Goal: Task Accomplishment & Management: Use online tool/utility

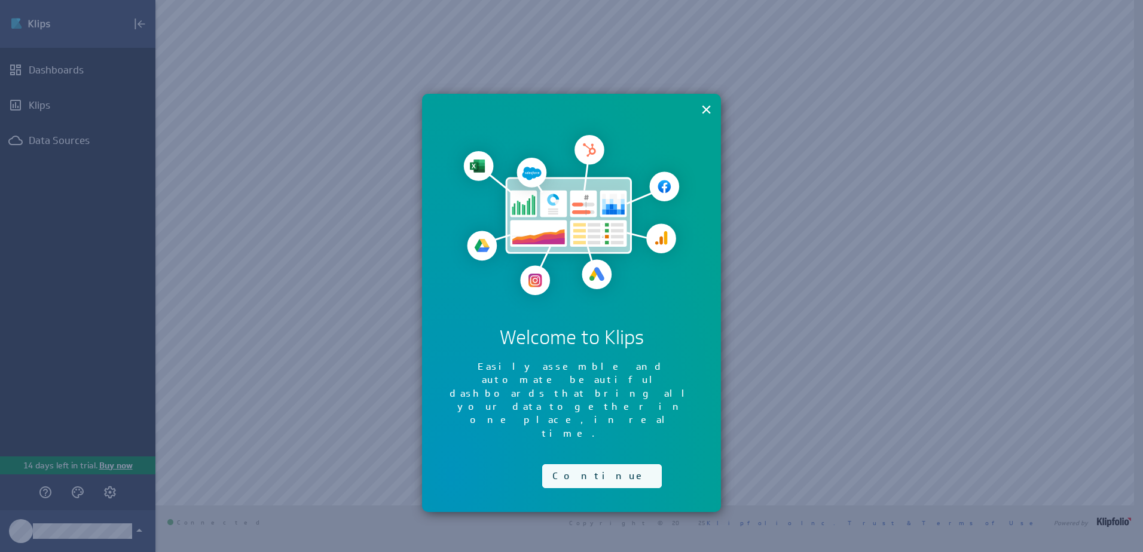
click at [571, 464] on button "Continue" at bounding box center [602, 476] width 120 height 24
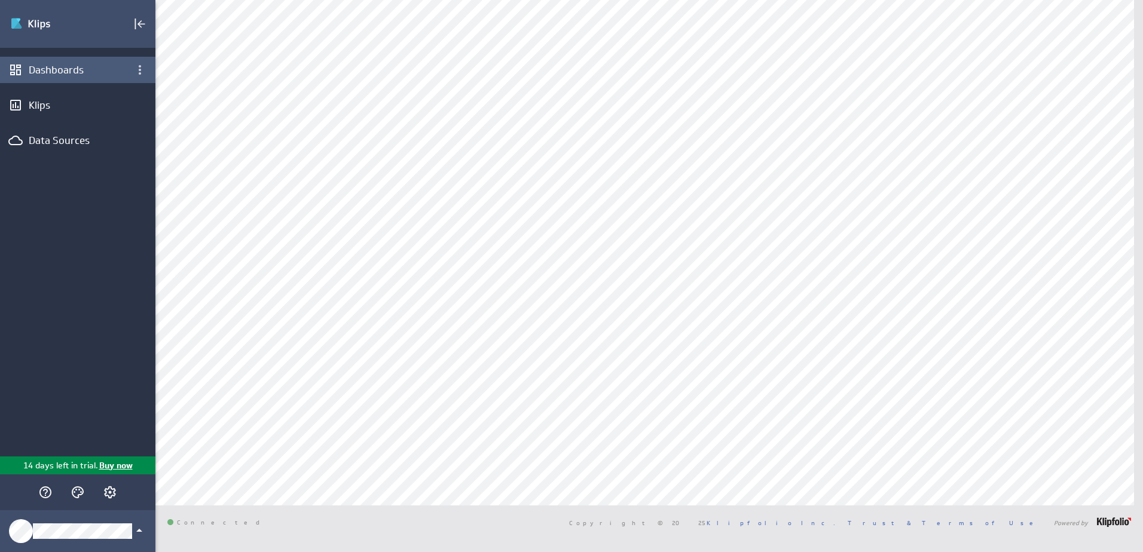
click at [78, 73] on div "Dashboards" at bounding box center [78, 69] width 98 height 13
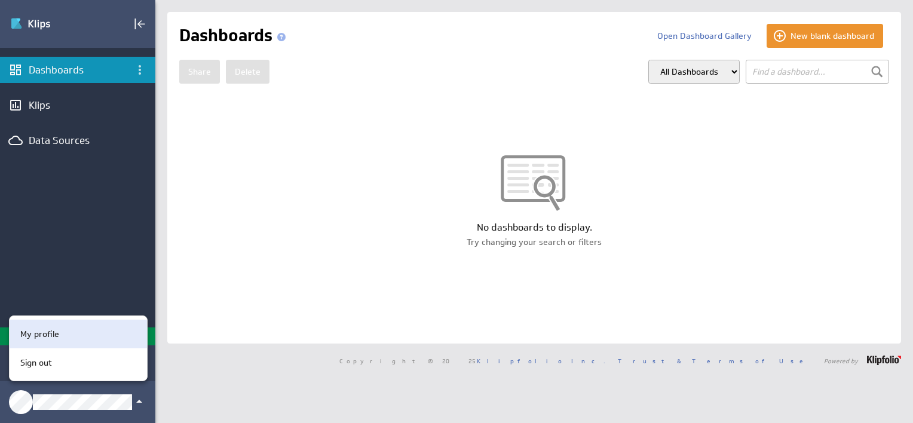
click at [45, 337] on p "My profile" at bounding box center [39, 334] width 39 height 13
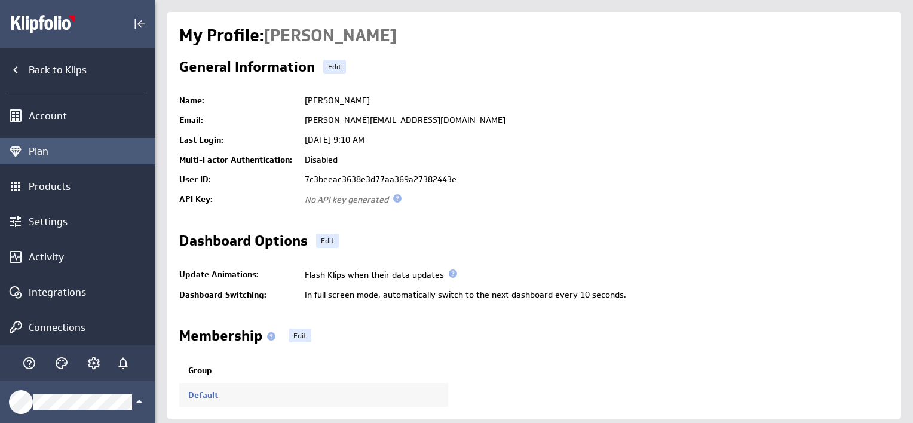
click at [59, 149] on div "Plan" at bounding box center [91, 151] width 124 height 13
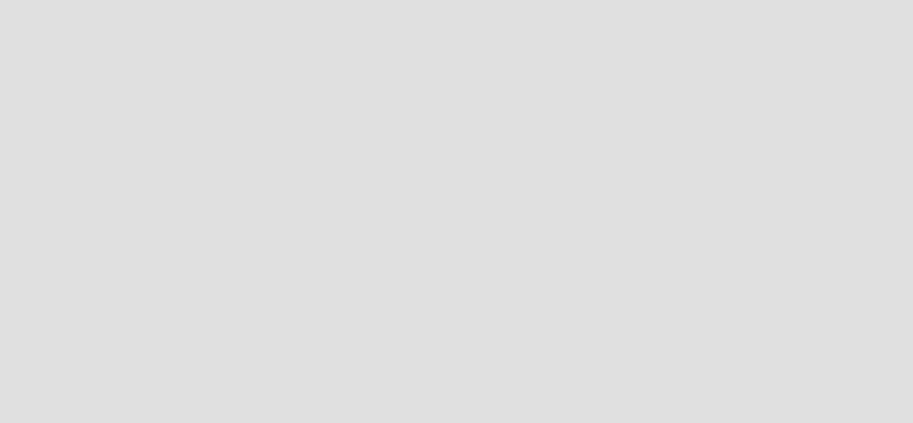
scroll to position [442, 932]
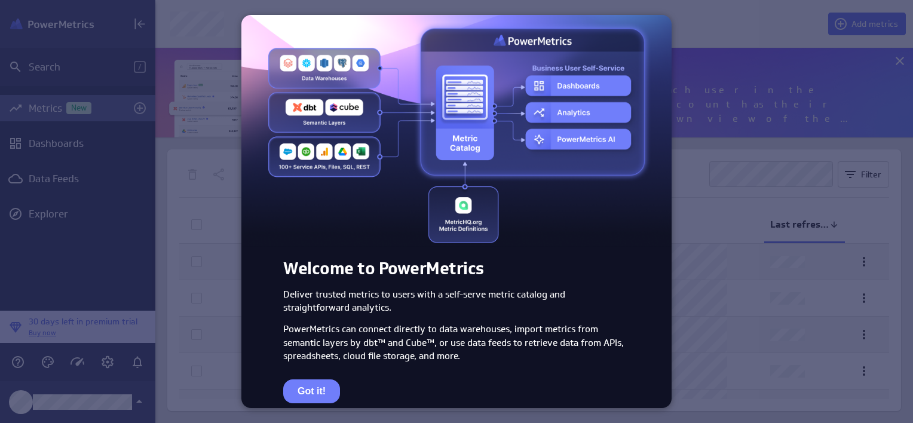
scroll to position [32, 0]
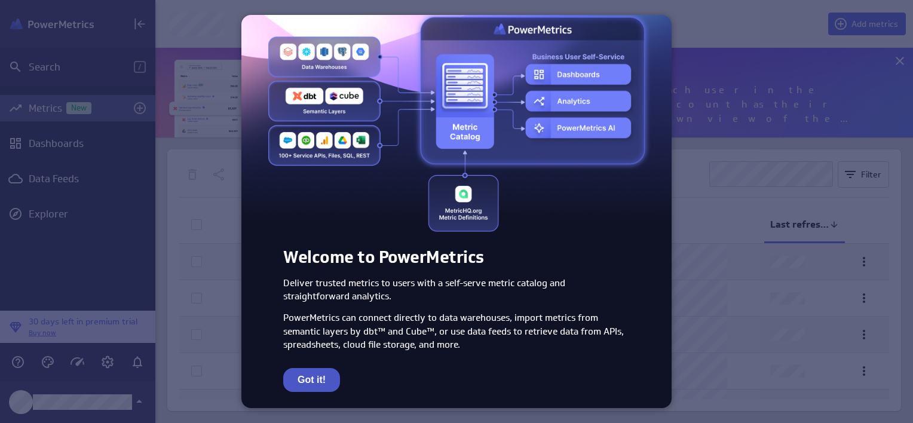
click at [310, 378] on button "Got it!" at bounding box center [311, 380] width 57 height 24
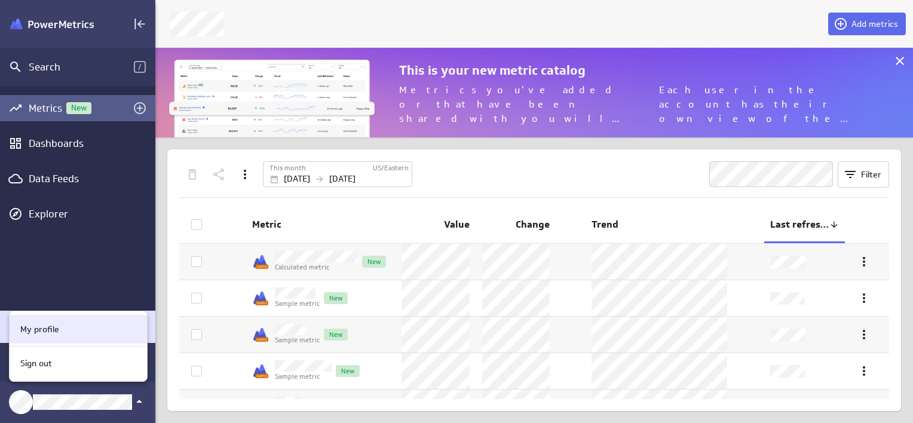
click at [53, 326] on p "My profile" at bounding box center [39, 329] width 39 height 13
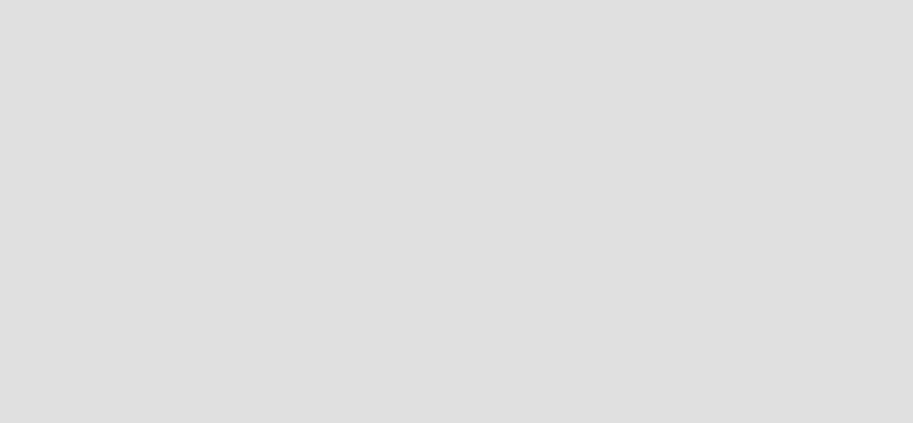
scroll to position [442, 932]
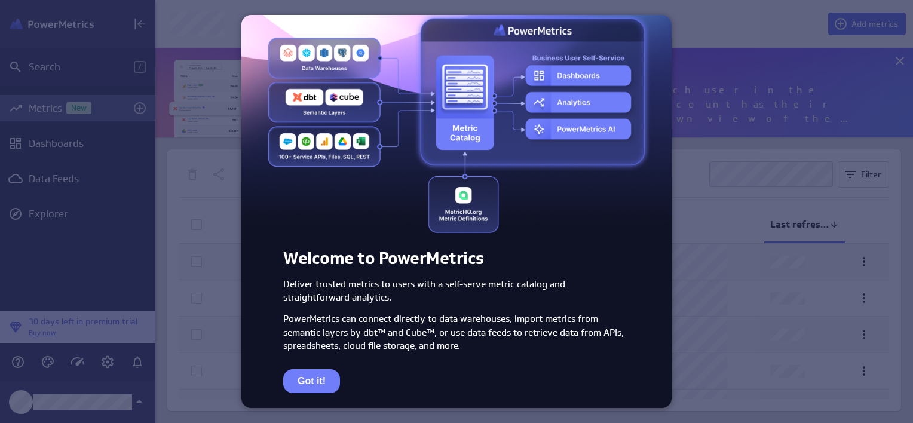
scroll to position [32, 0]
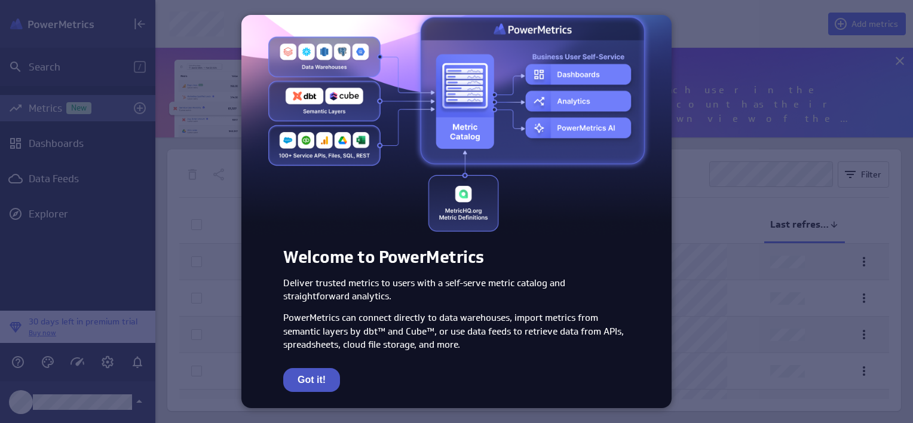
click at [326, 379] on button "Got it!" at bounding box center [311, 380] width 57 height 24
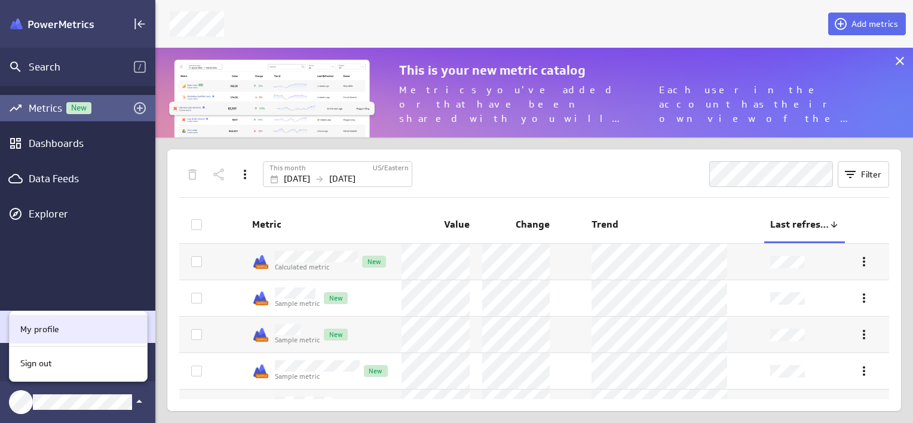
click at [72, 332] on div "My profile" at bounding box center [77, 329] width 122 height 13
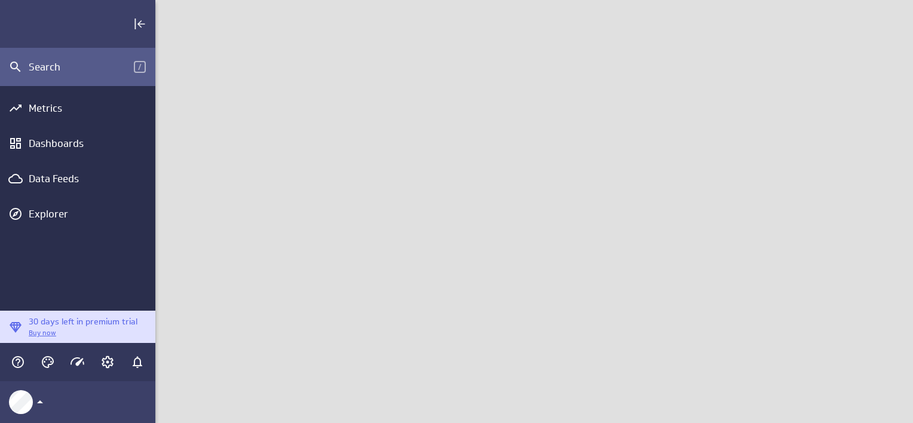
scroll to position [442, 776]
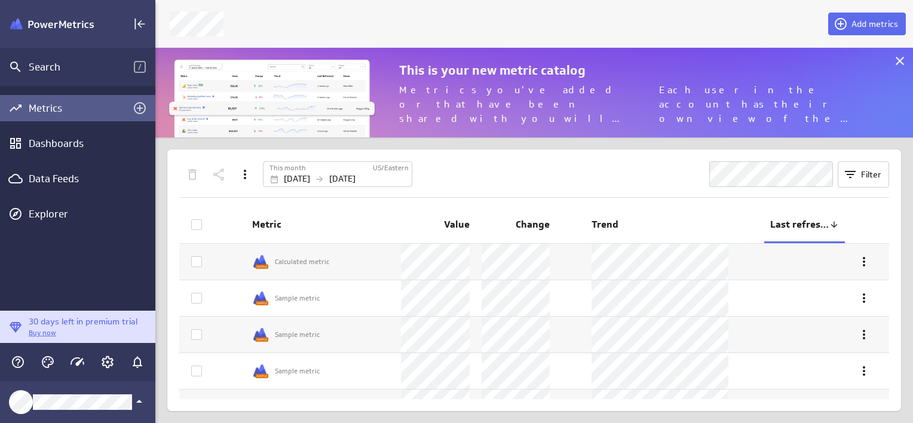
scroll to position [108, 776]
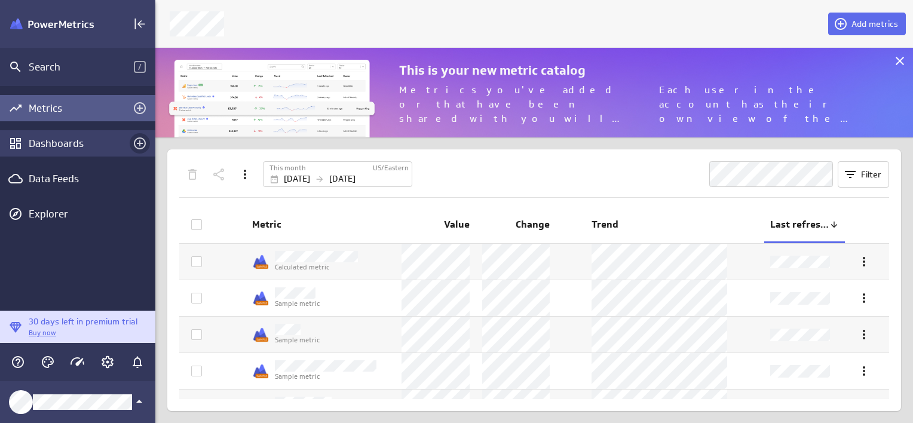
click at [139, 144] on icon "Create a dashboard" at bounding box center [140, 143] width 14 height 14
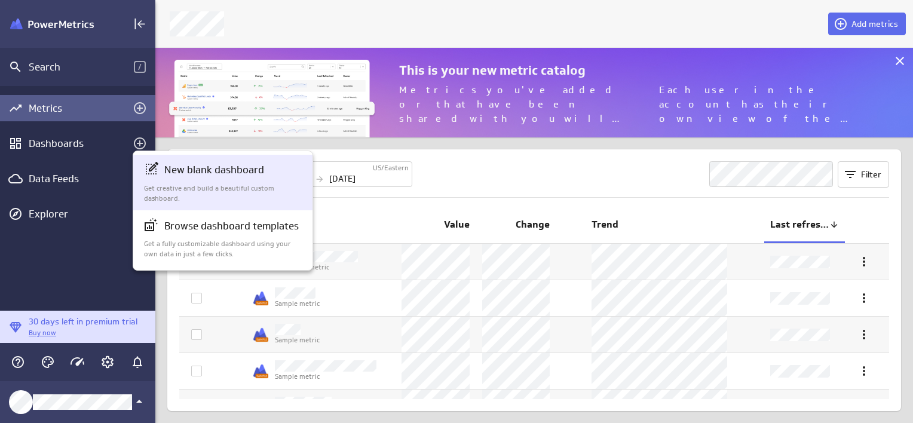
click at [222, 170] on p "New blank dashboard" at bounding box center [214, 170] width 100 height 15
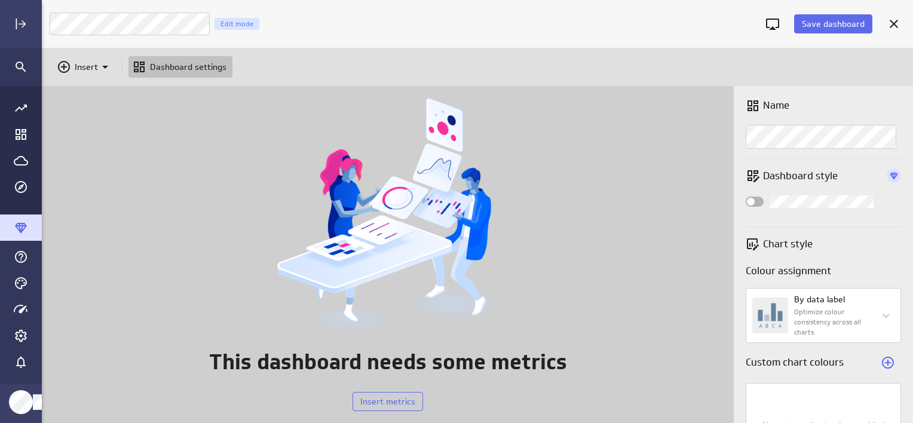
scroll to position [442, 889]
click at [62, 65] on icon at bounding box center [64, 67] width 14 height 14
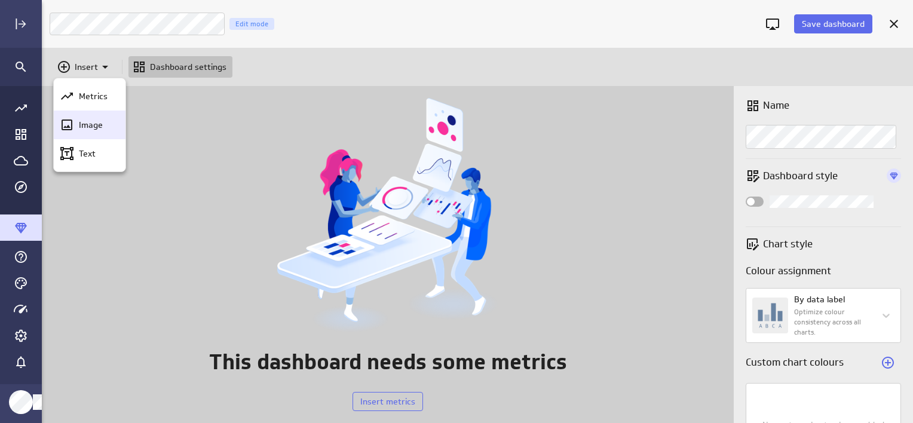
click at [87, 124] on p "Image" at bounding box center [91, 125] width 24 height 13
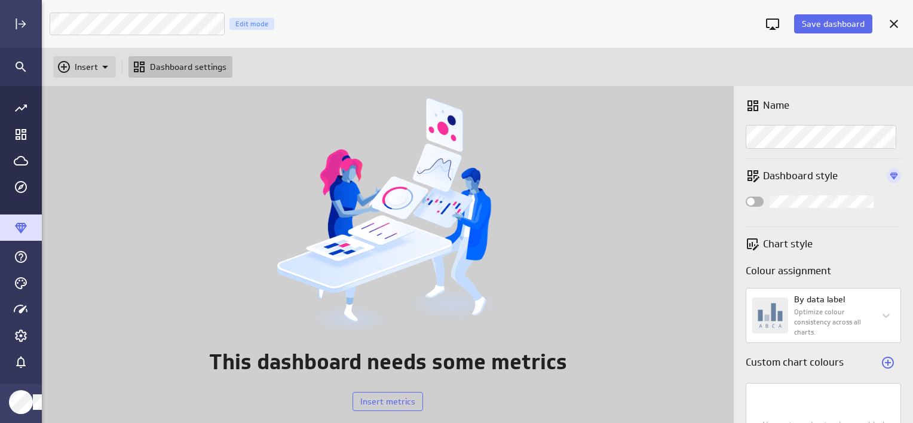
click at [82, 59] on div "Insert" at bounding box center [84, 67] width 63 height 22
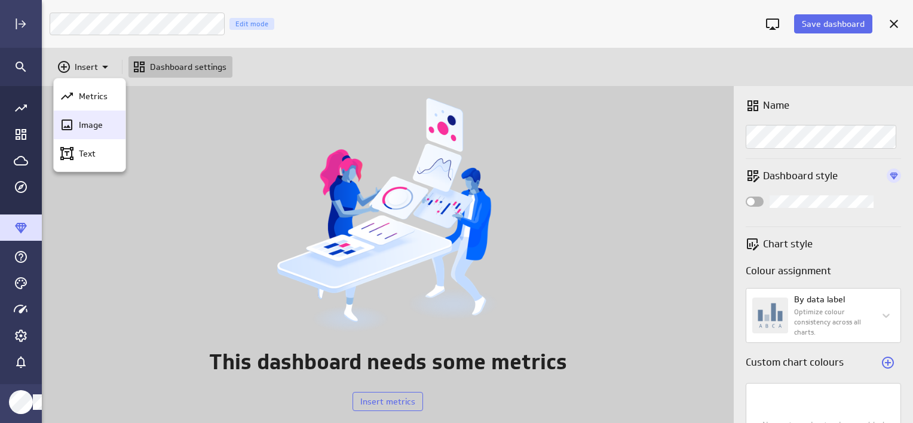
click at [77, 122] on div "Image" at bounding box center [95, 125] width 42 height 13
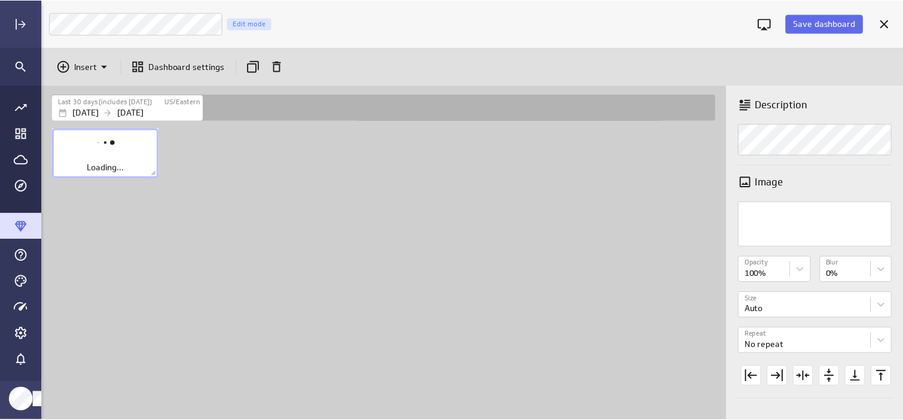
scroll to position [315, 694]
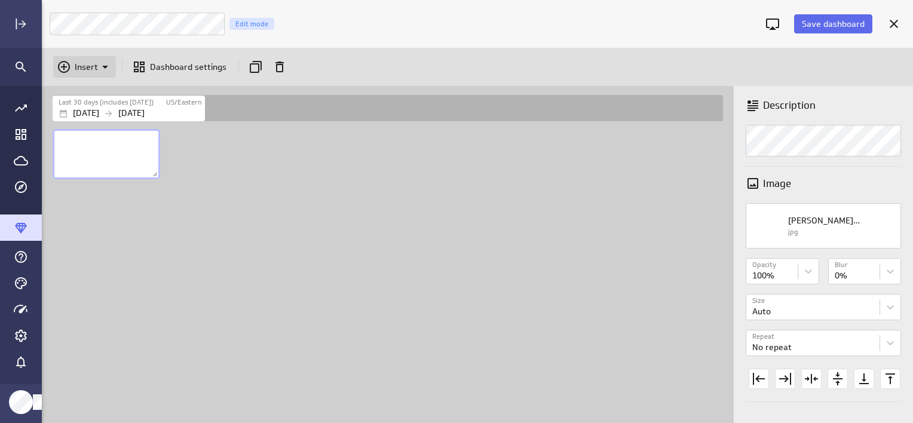
click at [81, 66] on p "Insert" at bounding box center [86, 67] width 23 height 13
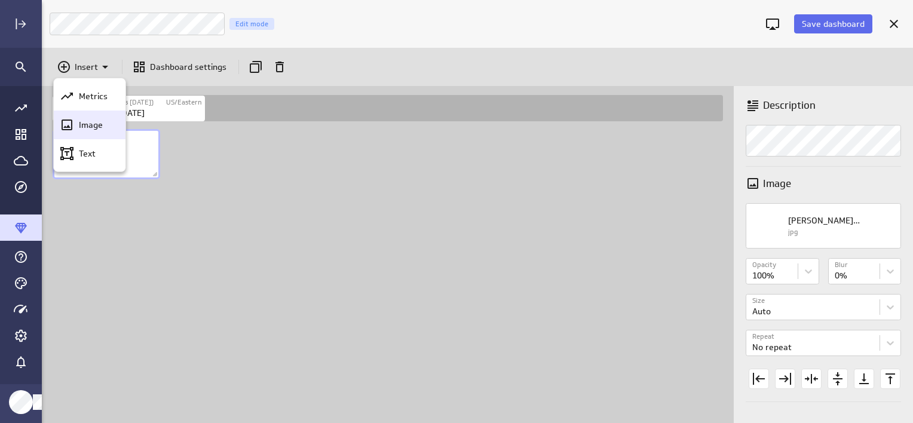
click at [84, 124] on p "Image" at bounding box center [91, 125] width 24 height 13
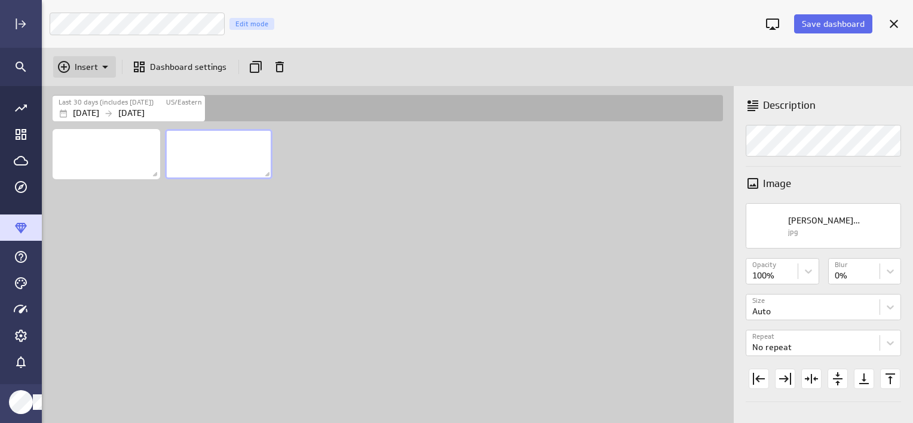
click at [88, 65] on p "Insert" at bounding box center [86, 67] width 23 height 13
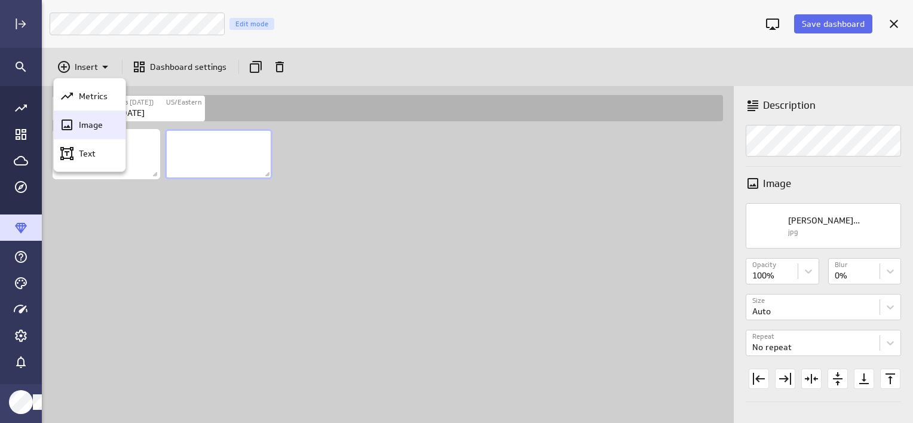
click at [88, 120] on p "Image" at bounding box center [91, 125] width 24 height 13
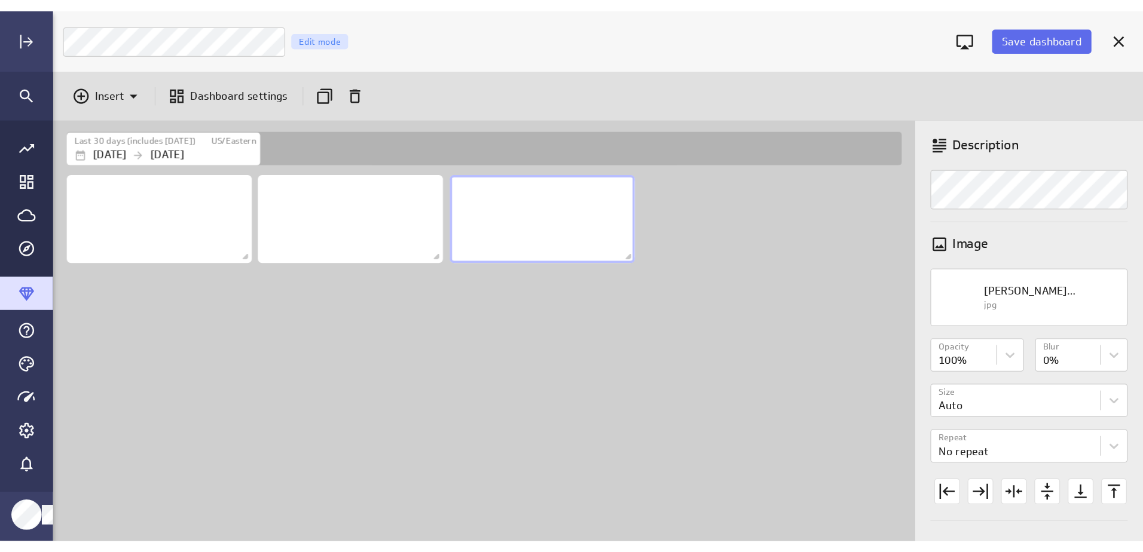
scroll to position [6, 6]
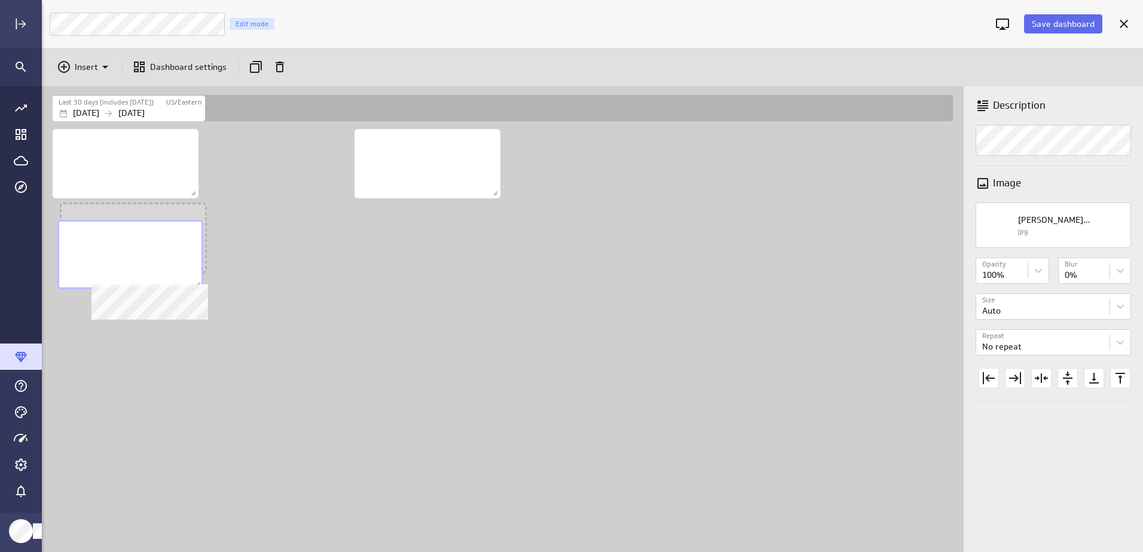
drag, startPoint x: 264, startPoint y: 179, endPoint x: 118, endPoint y: 270, distance: 171.8
click at [118, 270] on div "No description available" at bounding box center [130, 254] width 146 height 69
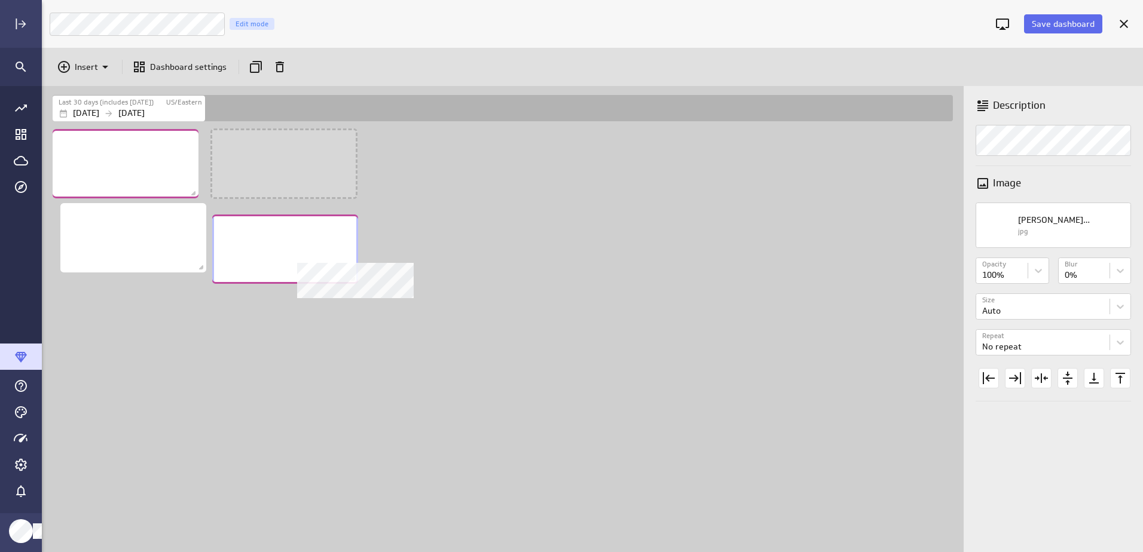
drag, startPoint x: 441, startPoint y: 169, endPoint x: 298, endPoint y: 247, distance: 162.7
click at [298, 247] on div "No description available" at bounding box center [285, 249] width 146 height 69
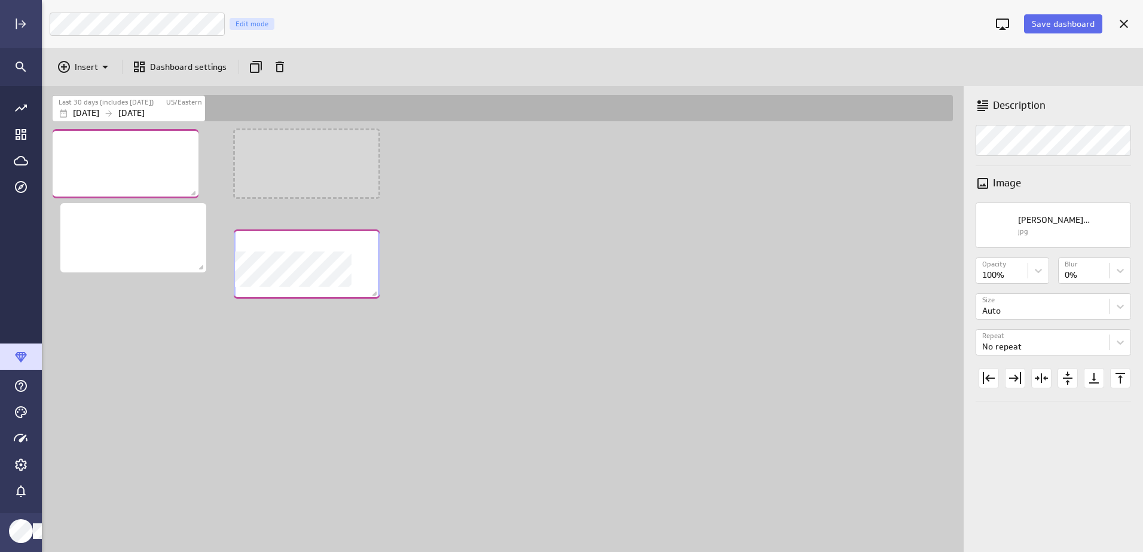
drag, startPoint x: 280, startPoint y: 182, endPoint x: 304, endPoint y: 289, distance: 109.2
click at [304, 293] on div "No description available" at bounding box center [307, 264] width 146 height 69
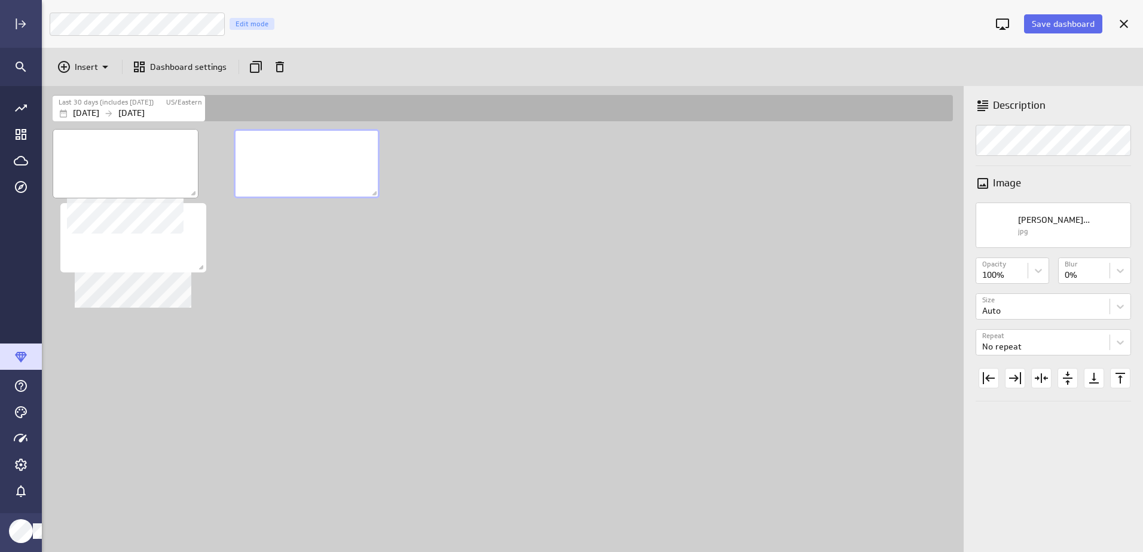
click at [155, 191] on div "No description available" at bounding box center [126, 163] width 146 height 69
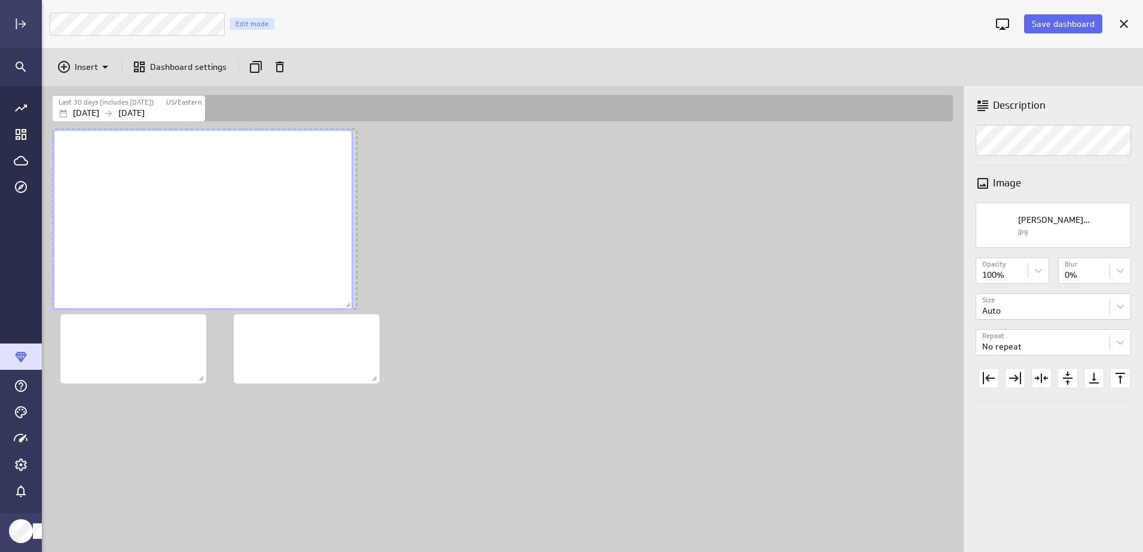
drag, startPoint x: 194, startPoint y: 196, endPoint x: 348, endPoint y: 308, distance: 190.9
click at [348, 308] on span "Dashboard content with 3 widgets" at bounding box center [350, 307] width 12 height 12
click at [198, 379] on span "Dashboard content with 3 widgets" at bounding box center [203, 380] width 12 height 12
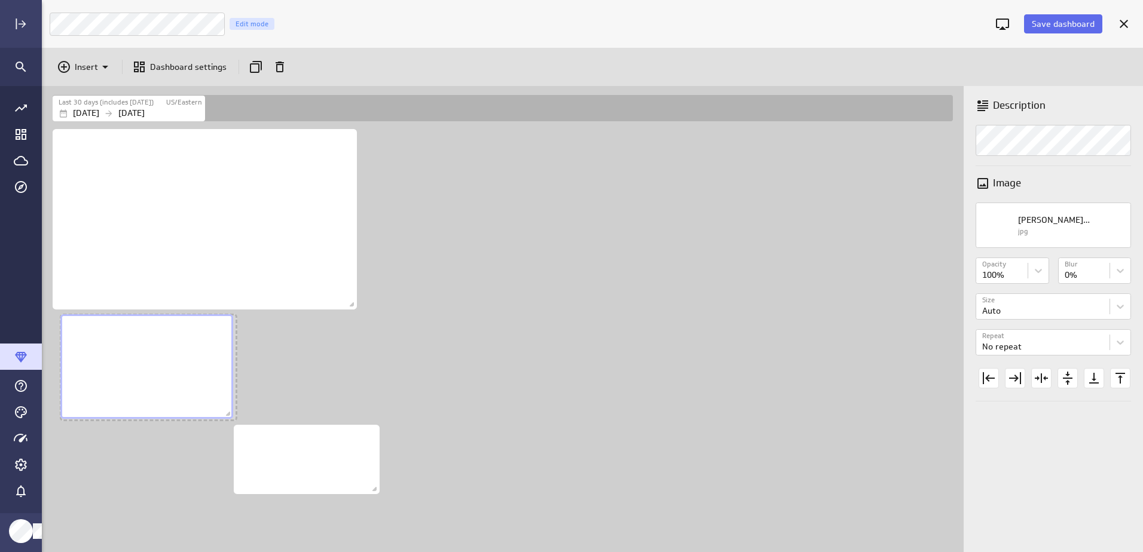
drag, startPoint x: 201, startPoint y: 378, endPoint x: 228, endPoint y: 413, distance: 44.4
click at [228, 413] on span "Dashboard content with 3 widgets" at bounding box center [230, 415] width 12 height 12
click at [334, 423] on div "No description available" at bounding box center [307, 459] width 146 height 69
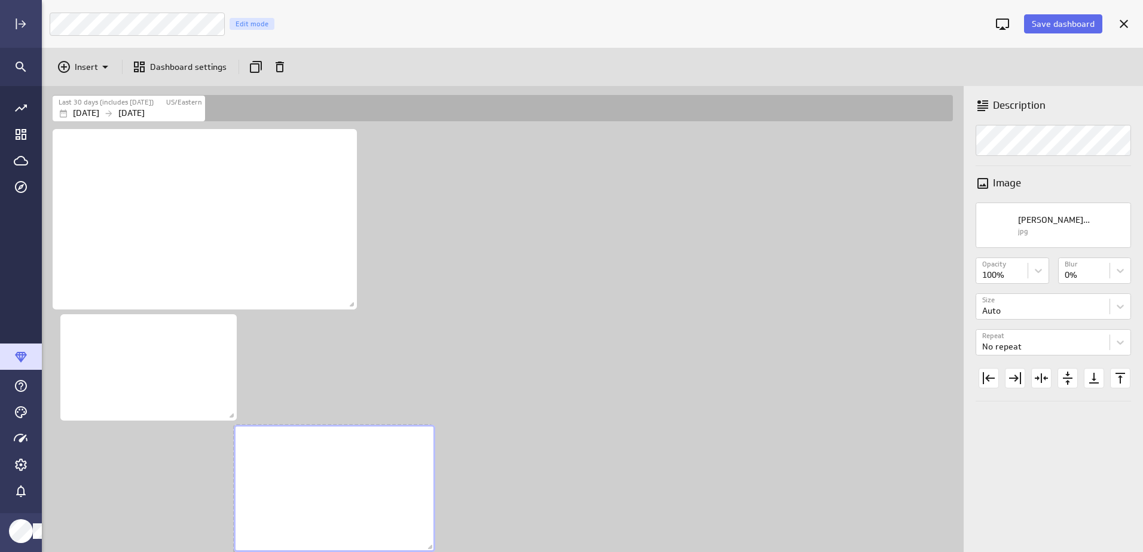
drag, startPoint x: 377, startPoint y: 493, endPoint x: 432, endPoint y: 550, distance: 79.5
click at [432, 423] on span "Dashboard content with 3 widgets" at bounding box center [432, 549] width 12 height 12
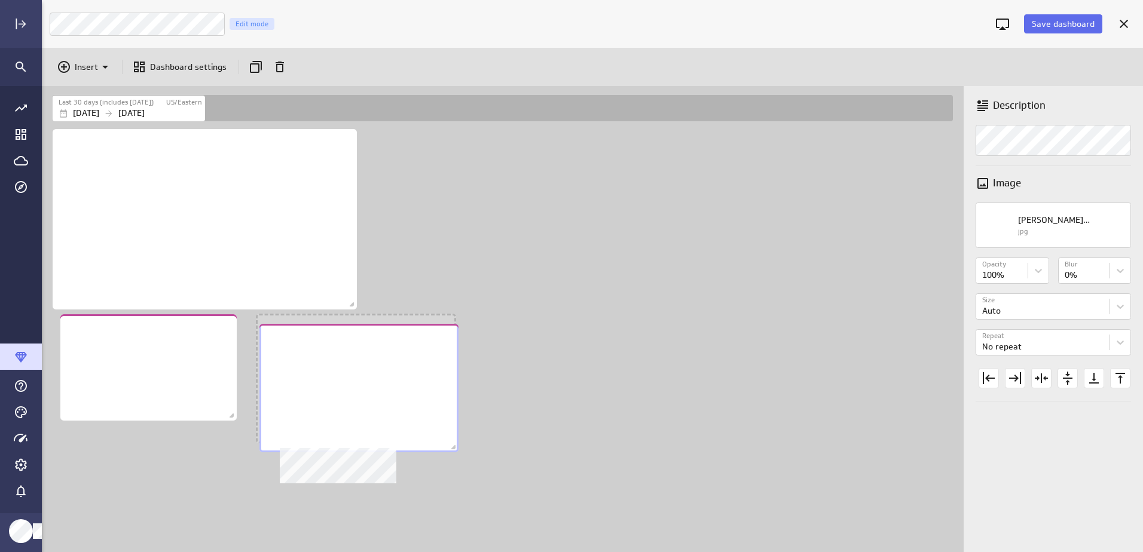
drag, startPoint x: 277, startPoint y: 429, endPoint x: 303, endPoint y: 328, distance: 104.2
click at [303, 328] on div "No description available" at bounding box center [358, 388] width 199 height 129
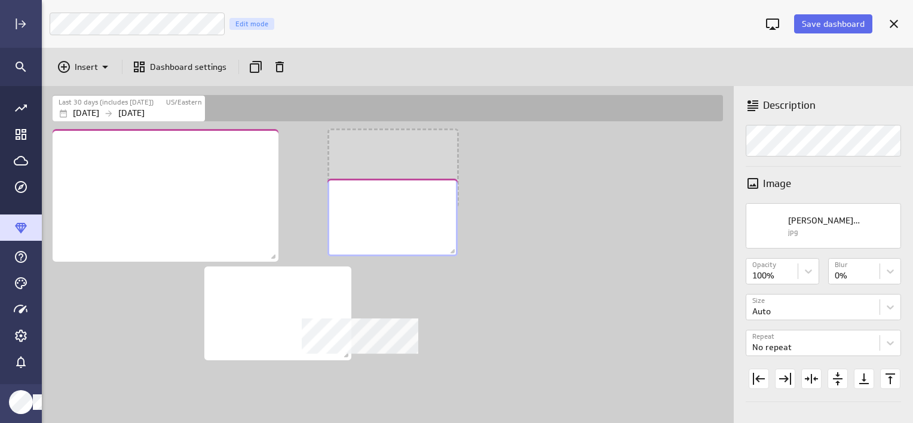
drag, startPoint x: 141, startPoint y: 298, endPoint x: 411, endPoint y: 210, distance: 283.5
click at [411, 210] on div "No description available" at bounding box center [393, 218] width 130 height 78
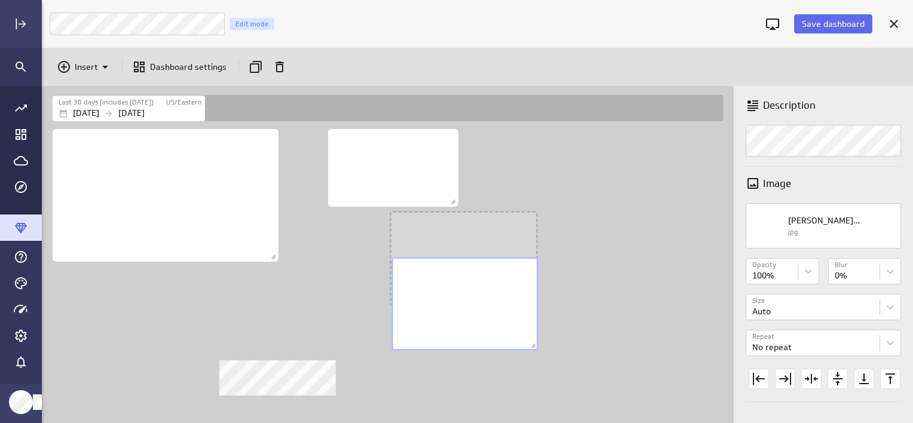
drag, startPoint x: 296, startPoint y: 337, endPoint x: 475, endPoint y: 323, distance: 178.7
click at [476, 325] on div "No description available" at bounding box center [465, 304] width 147 height 94
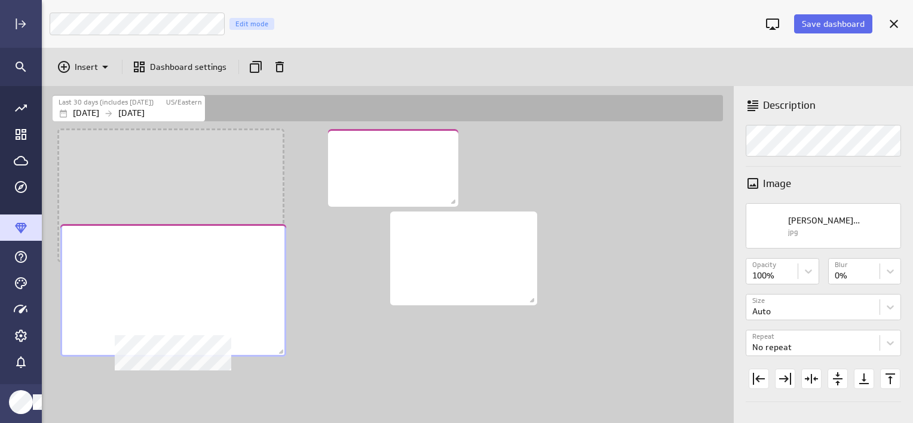
drag, startPoint x: 230, startPoint y: 249, endPoint x: 237, endPoint y: 356, distance: 107.2
click at [237, 356] on div "No description available" at bounding box center [173, 290] width 226 height 133
click at [237, 357] on div "No description available" at bounding box center [173, 290] width 226 height 133
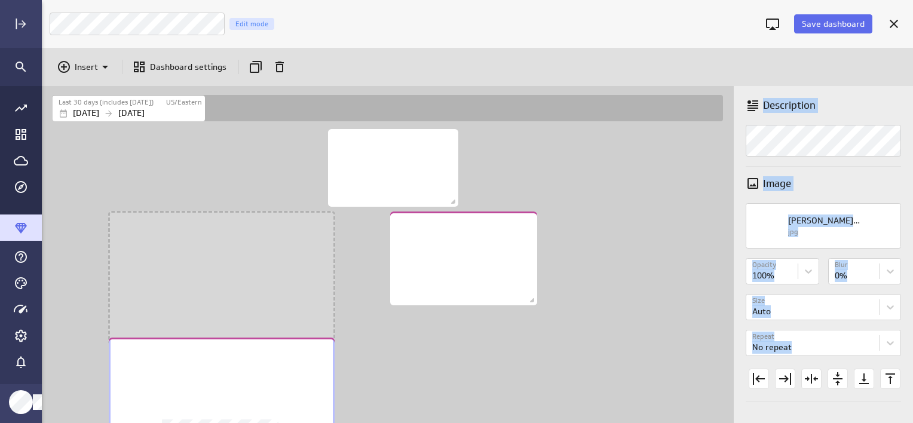
drag, startPoint x: 223, startPoint y: 195, endPoint x: 274, endPoint y: 414, distance: 224.0
click at [274, 423] on html "Save dashboard Luna Moon Marketing Edit mode Insert Dashboard settings Last 30 …" at bounding box center [456, 211] width 913 height 423
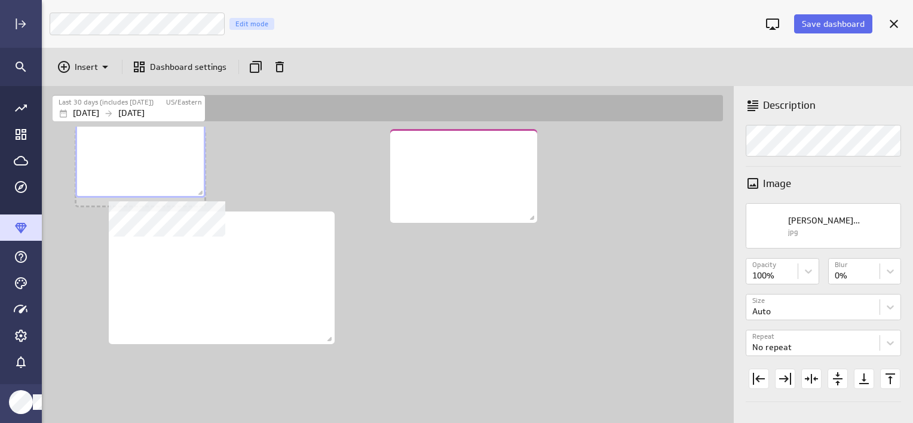
drag, startPoint x: 338, startPoint y: 179, endPoint x: 145, endPoint y: 173, distance: 193.2
click at [145, 173] on div "No description available" at bounding box center [140, 159] width 130 height 78
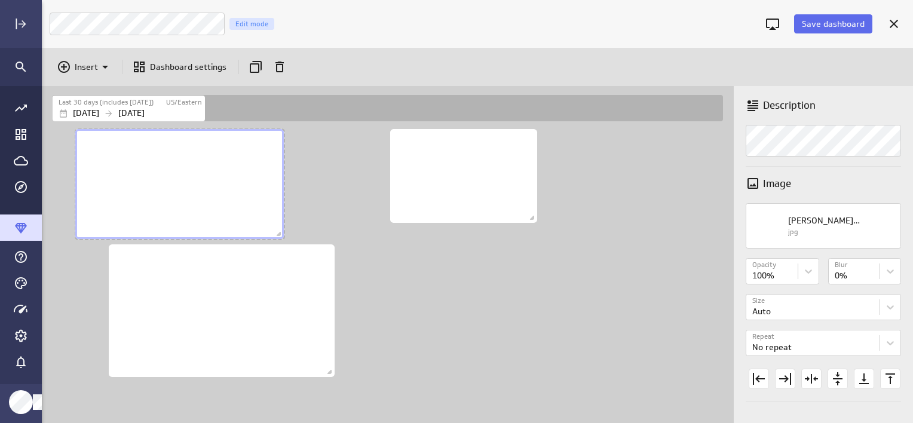
drag, startPoint x: 199, startPoint y: 200, endPoint x: 277, endPoint y: 232, distance: 84.7
click at [277, 232] on span "Dashboard content with 3 widgets" at bounding box center [280, 236] width 12 height 12
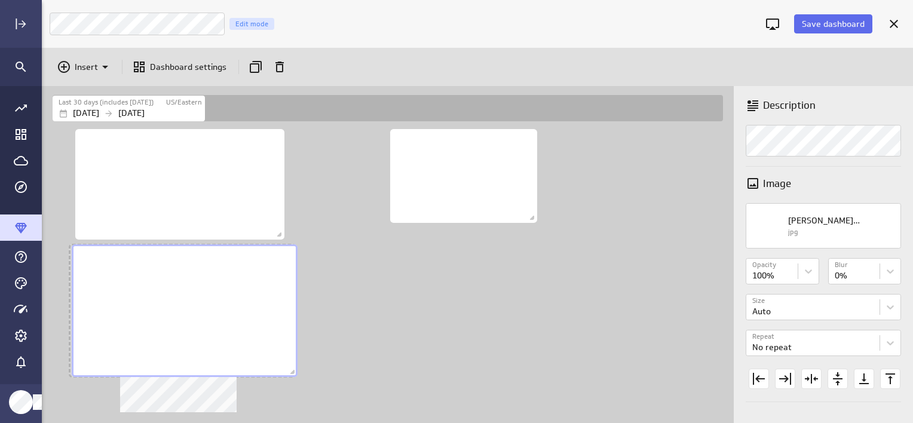
drag, startPoint x: 222, startPoint y: 296, endPoint x: 185, endPoint y: 296, distance: 37.1
click at [185, 296] on div "No description available" at bounding box center [185, 310] width 226 height 133
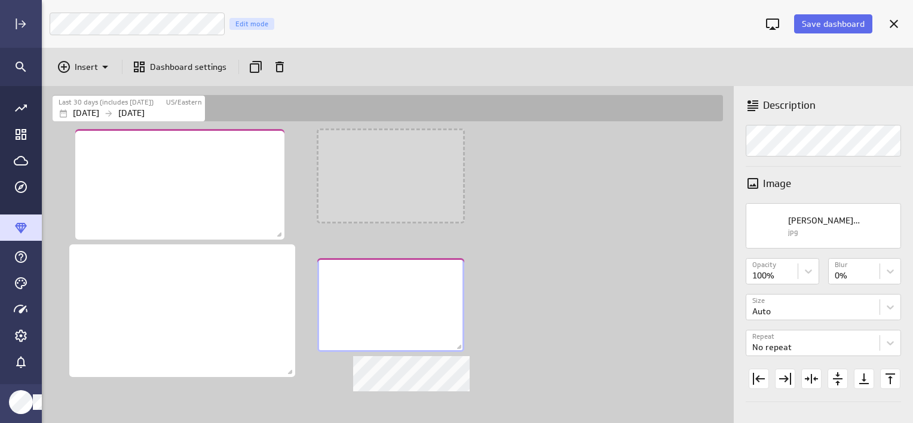
drag, startPoint x: 447, startPoint y: 208, endPoint x: 374, endPoint y: 337, distance: 148.3
click at [374, 337] on div "No description available" at bounding box center [390, 305] width 147 height 94
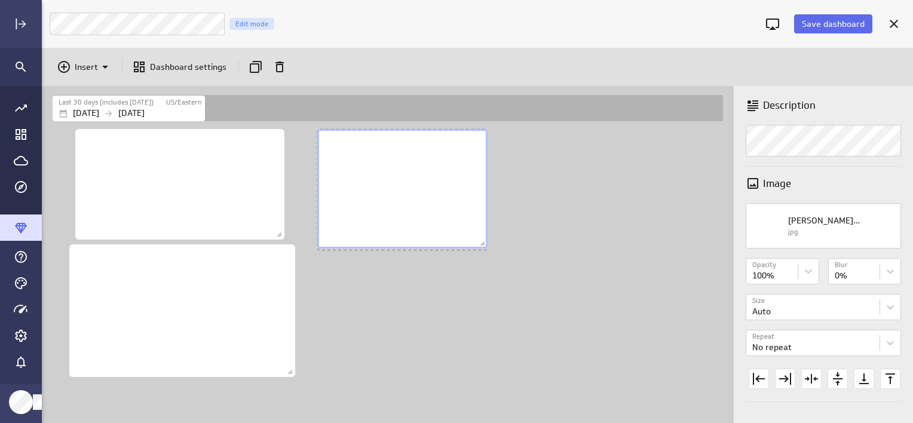
drag, startPoint x: 461, startPoint y: 222, endPoint x: 484, endPoint y: 247, distance: 34.7
click at [484, 247] on span "Dashboard content with 3 widgets" at bounding box center [484, 245] width 12 height 12
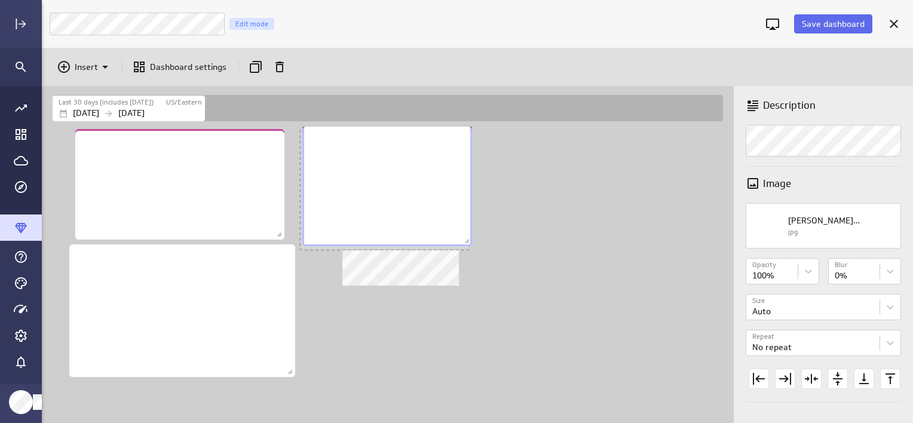
drag, startPoint x: 403, startPoint y: 192, endPoint x: 387, endPoint y: 186, distance: 17.8
click at [387, 186] on div "No description available" at bounding box center [387, 185] width 170 height 121
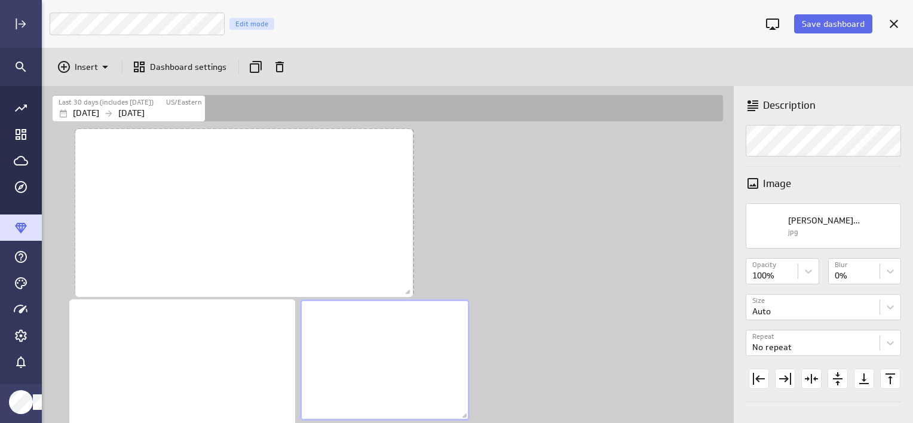
scroll to position [5, 6]
drag, startPoint x: 279, startPoint y: 235, endPoint x: 390, endPoint y: 291, distance: 124.3
click at [390, 291] on span "Dashboard content with 3 widgets" at bounding box center [392, 292] width 12 height 12
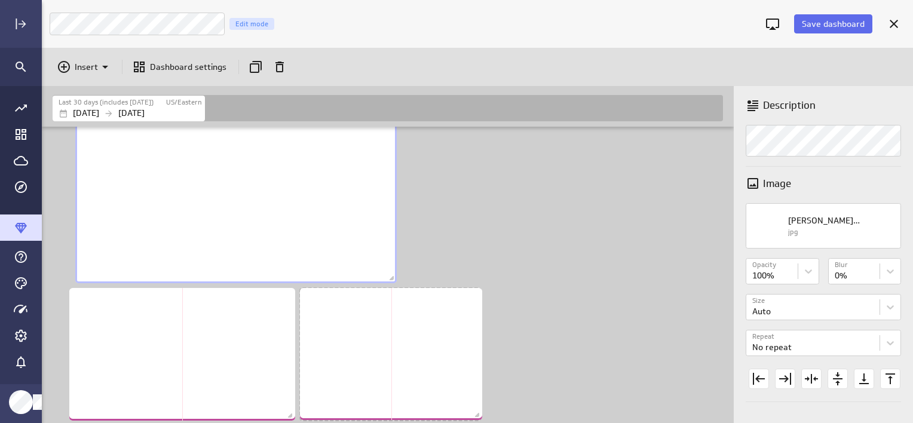
drag, startPoint x: 469, startPoint y: 405, endPoint x: 481, endPoint y: 416, distance: 16.5
click at [481, 416] on span "Dashboard content with 3 widgets" at bounding box center [479, 417] width 12 height 12
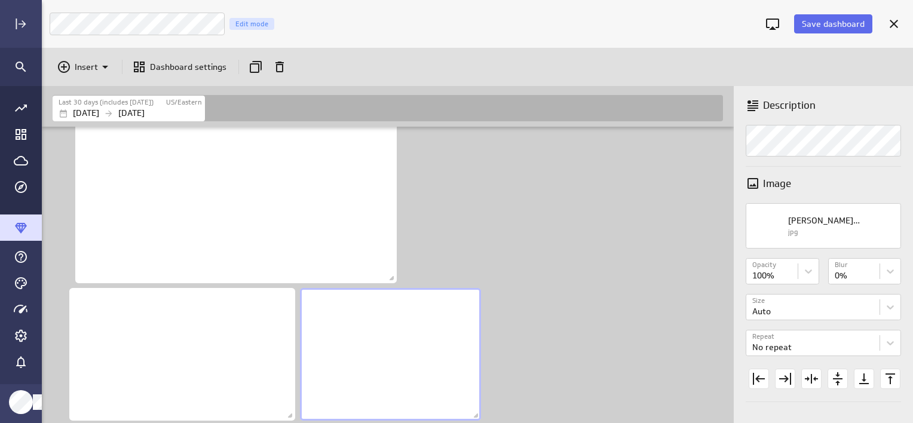
click at [536, 240] on div "Dashboard content with 3 widgets" at bounding box center [390, 268] width 680 height 307
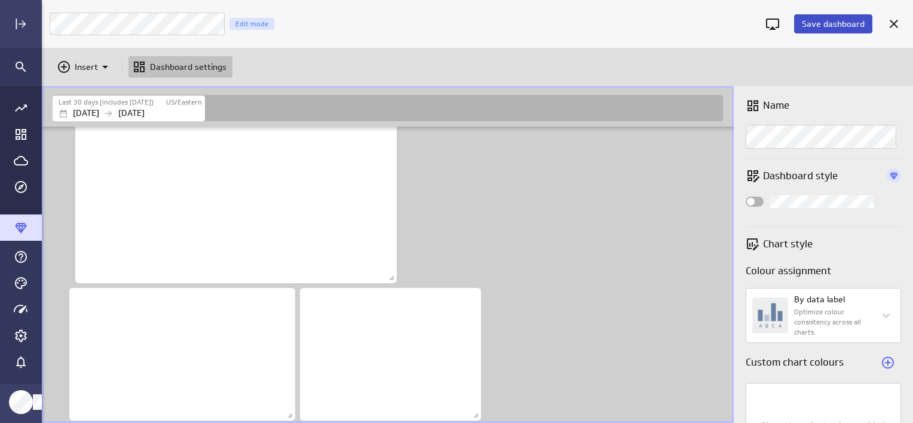
click at [838, 25] on span "Save dashboard" at bounding box center [833, 24] width 63 height 11
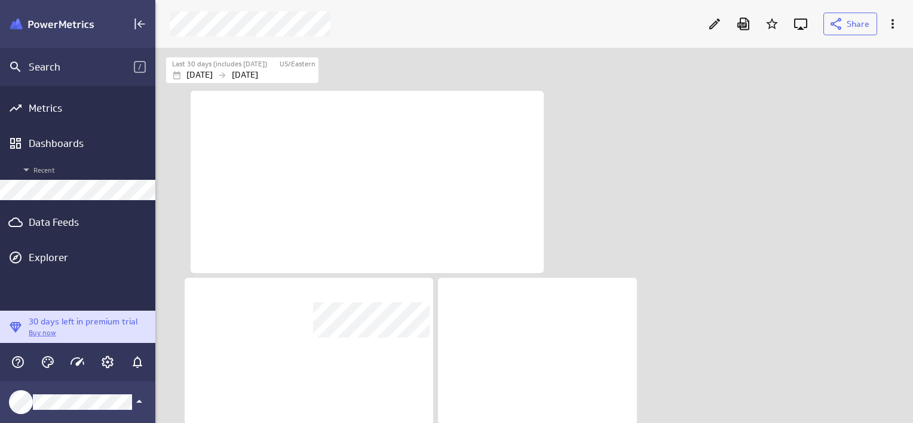
scroll to position [5, 5]
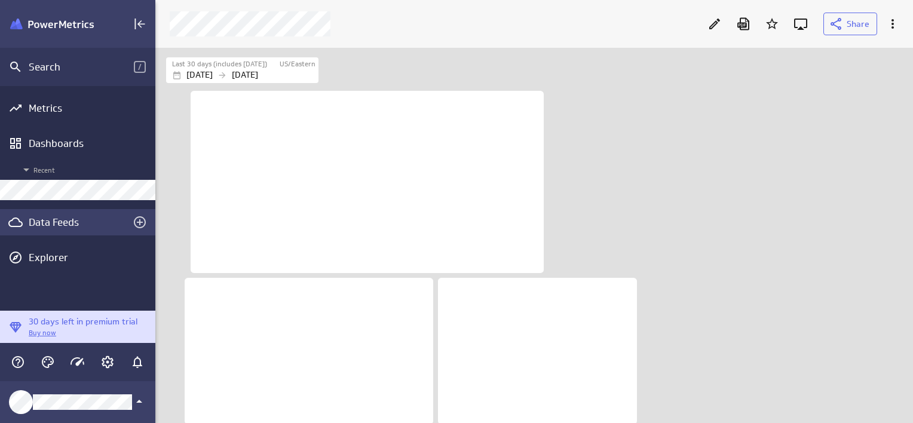
click at [55, 225] on div "Data Feeds" at bounding box center [78, 222] width 98 height 13
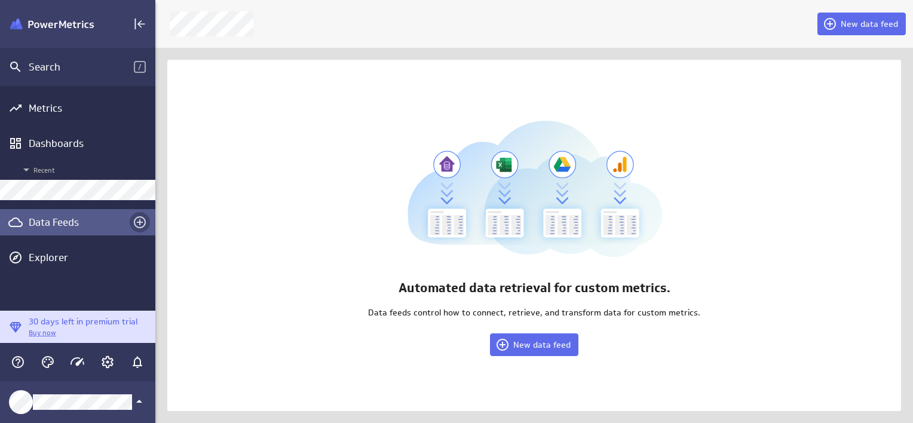
click at [137, 225] on icon "Create a data feed" at bounding box center [140, 222] width 14 height 14
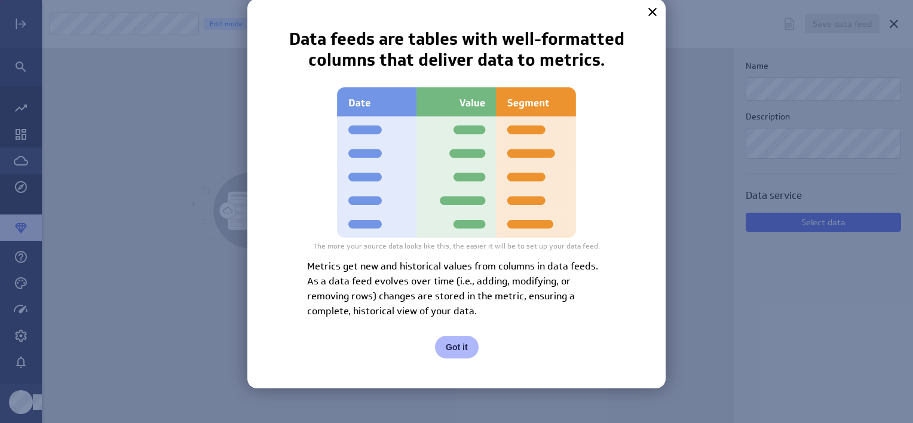
scroll to position [5, 6]
click at [464, 350] on button "Got it" at bounding box center [457, 347] width 44 height 23
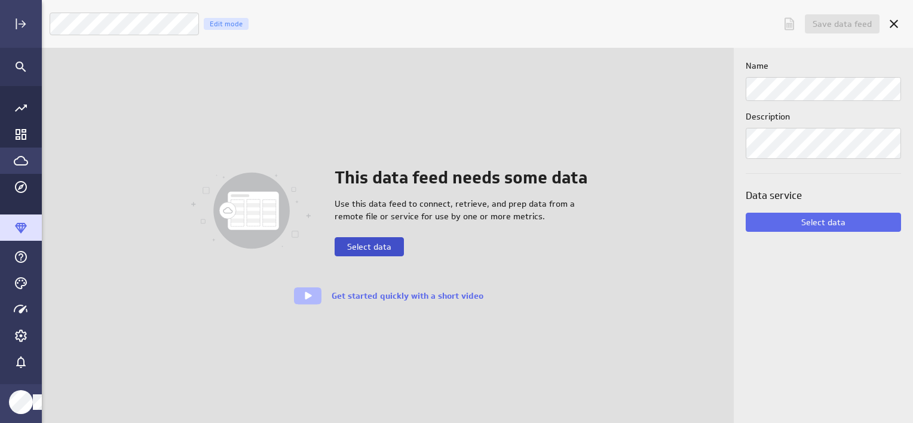
click at [383, 247] on span "Select data" at bounding box center [369, 246] width 44 height 11
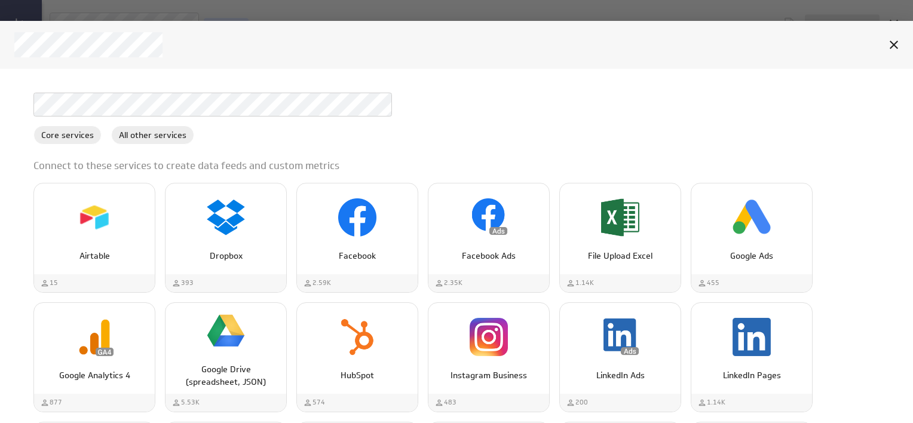
scroll to position [0, 0]
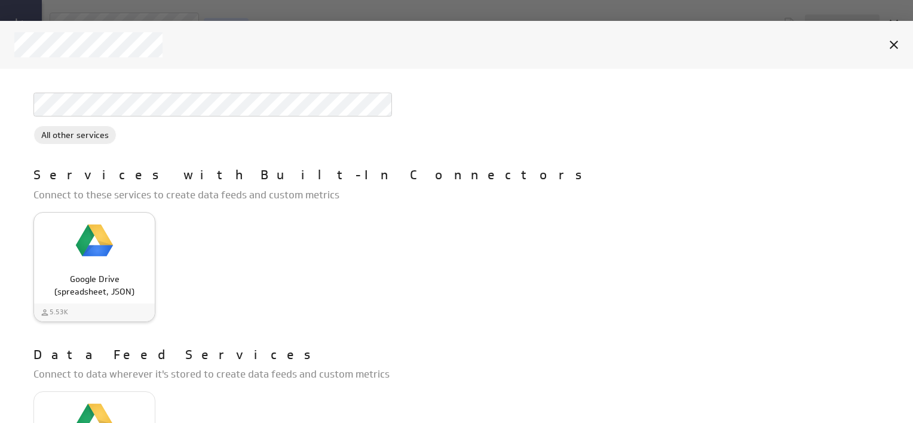
click at [99, 271] on div "Google Drive (spreadsheet, JSON)" at bounding box center [94, 281] width 121 height 35
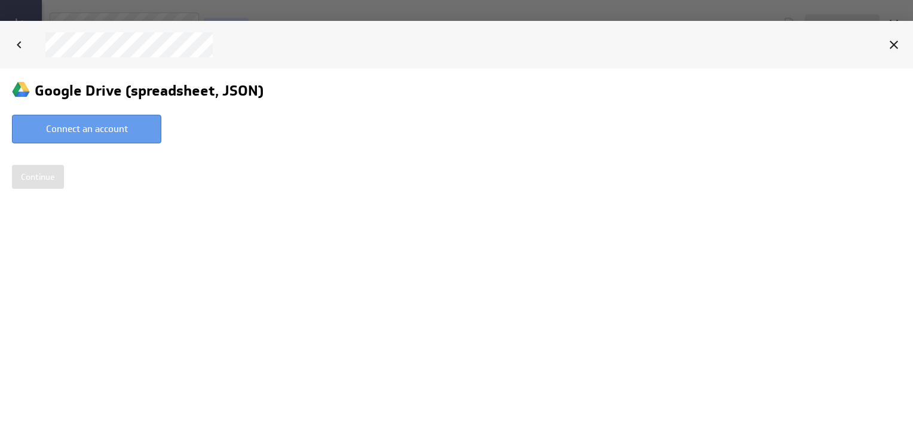
click at [85, 128] on button "Connect an account" at bounding box center [86, 129] width 149 height 29
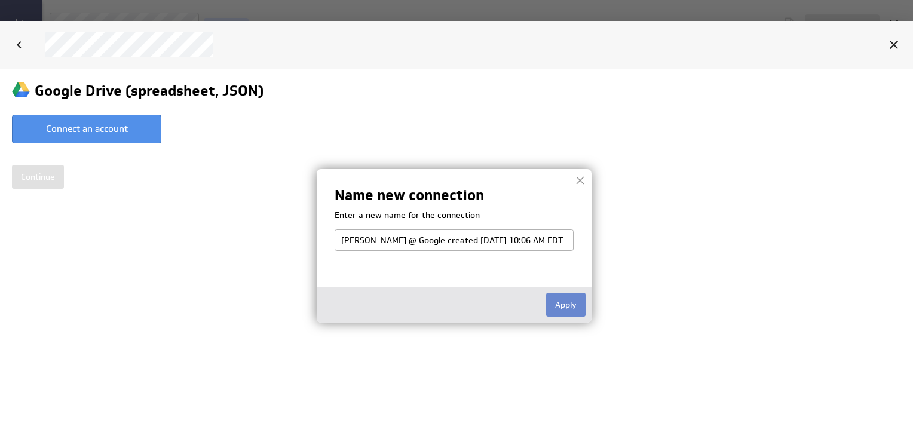
click at [564, 301] on button "Apply" at bounding box center [565, 305] width 39 height 24
select select "f627794e72ddc277ee5f161e4f5cc364"
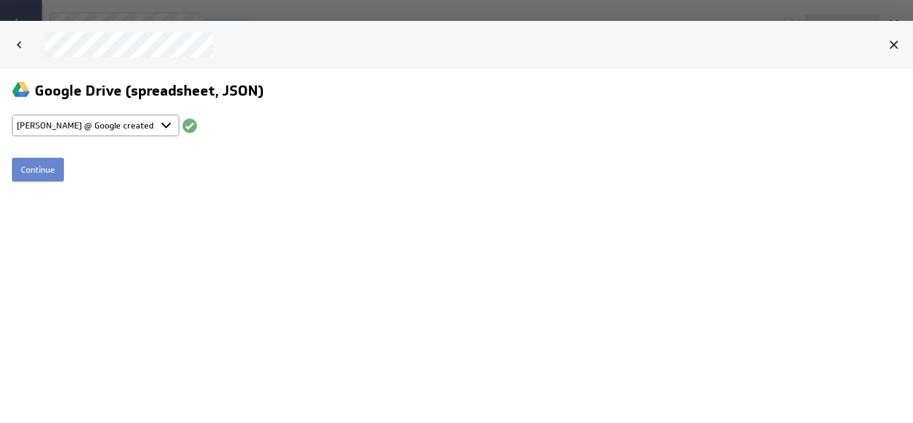
click at [41, 172] on input "Continue" at bounding box center [38, 170] width 52 height 24
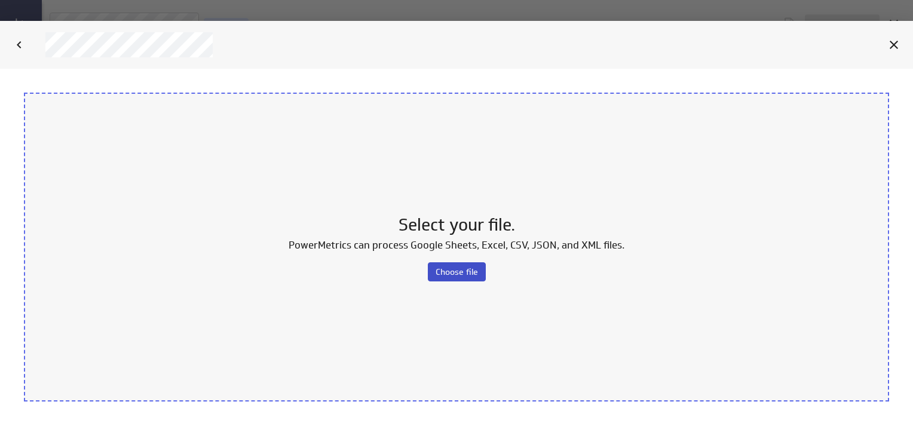
click at [457, 265] on button "Choose file" at bounding box center [457, 271] width 58 height 19
click at [470, 267] on span "Choose file" at bounding box center [457, 272] width 42 height 11
click at [898, 47] on icon "Cancel" at bounding box center [894, 45] width 14 height 14
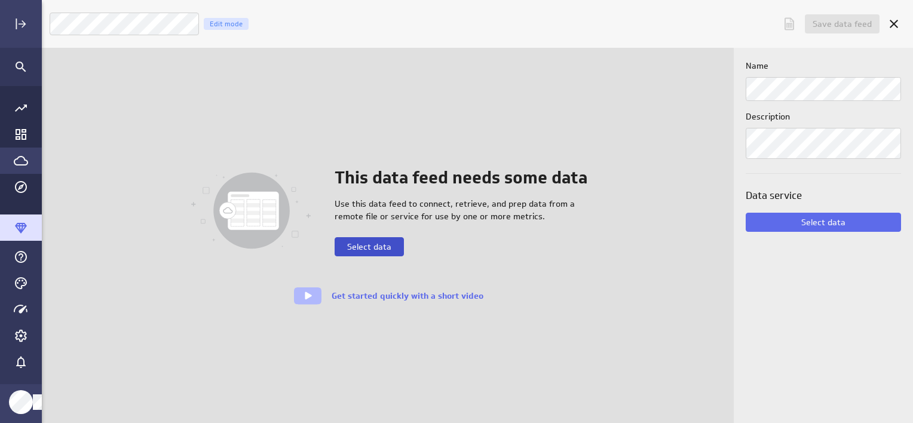
click at [369, 246] on span "Select data" at bounding box center [369, 246] width 44 height 11
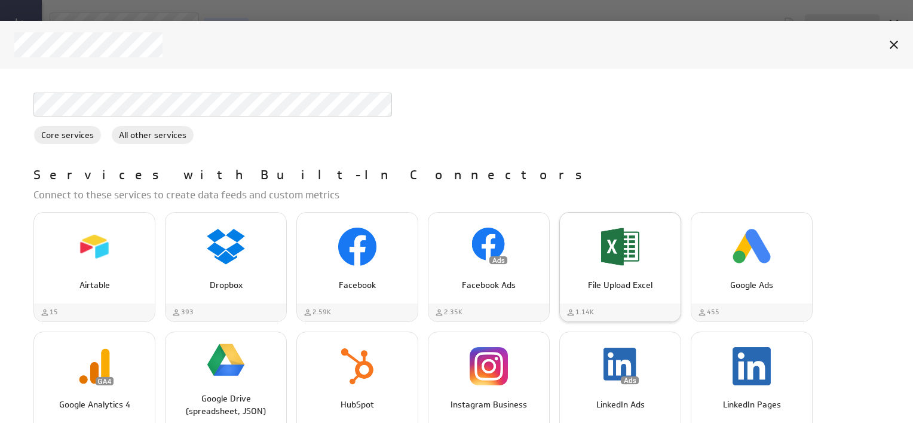
click at [621, 270] on div "File Upload Excel" at bounding box center [620, 281] width 121 height 22
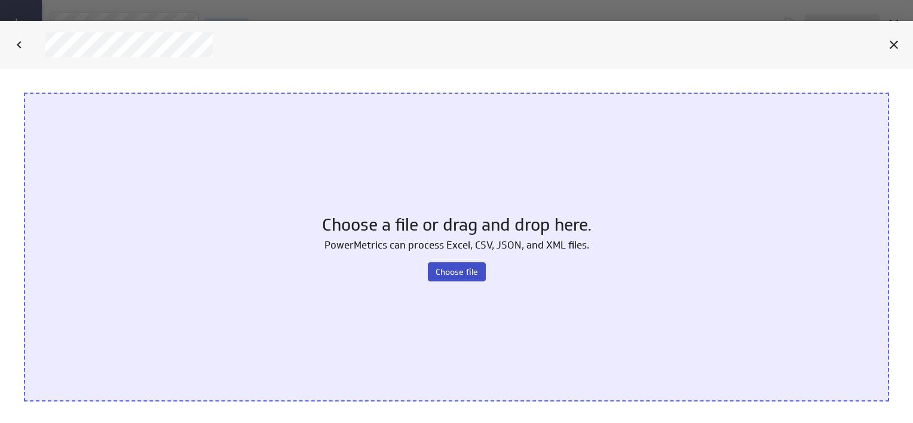
click at [453, 273] on span "Choose file" at bounding box center [457, 272] width 42 height 11
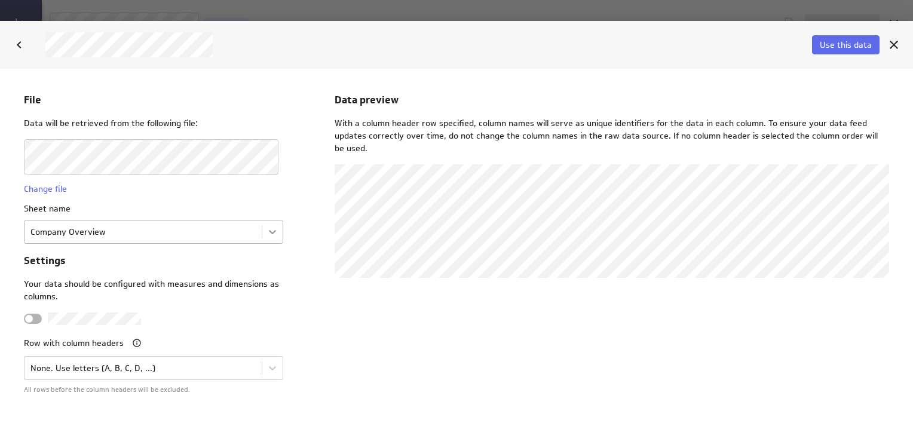
click at [265, 231] on body "File Data will be retrieved from the following file: Change file Sheet name Com…" at bounding box center [456, 246] width 913 height 354
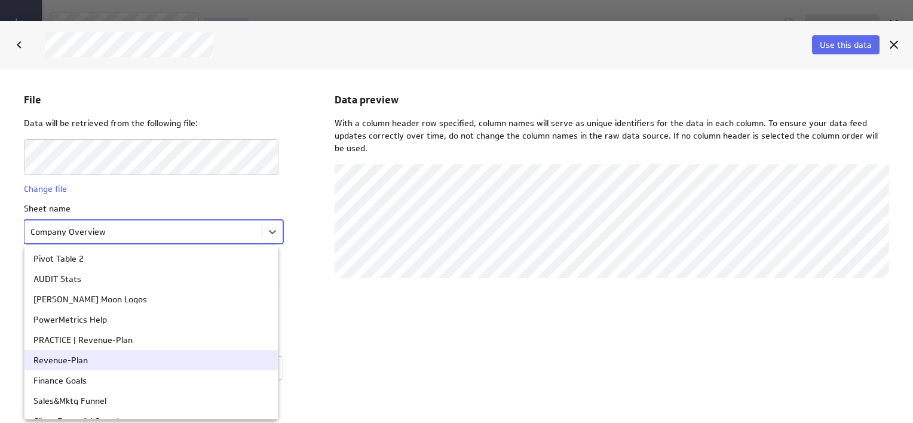
scroll to position [120, 0]
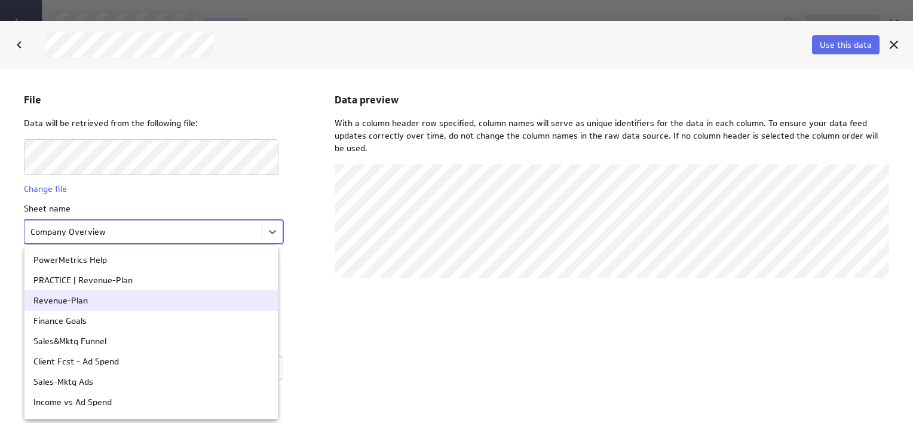
click at [108, 300] on div "Revenue-Plan" at bounding box center [151, 300] width 236 height 8
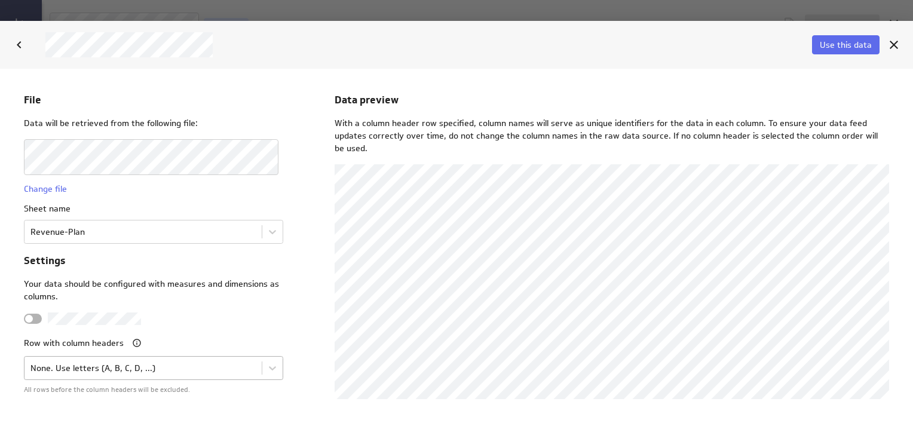
click at [124, 365] on body "File Data will be retrieved from the following file: Change file Sheet name Rev…" at bounding box center [456, 246] width 913 height 354
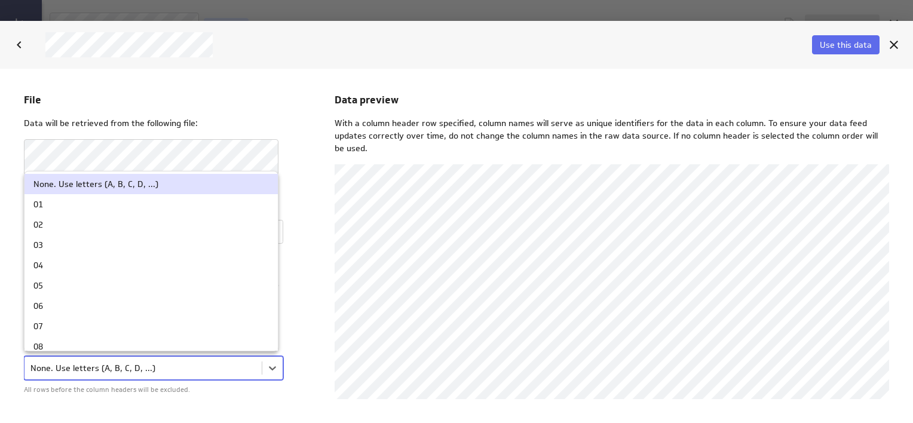
scroll to position [13, 0]
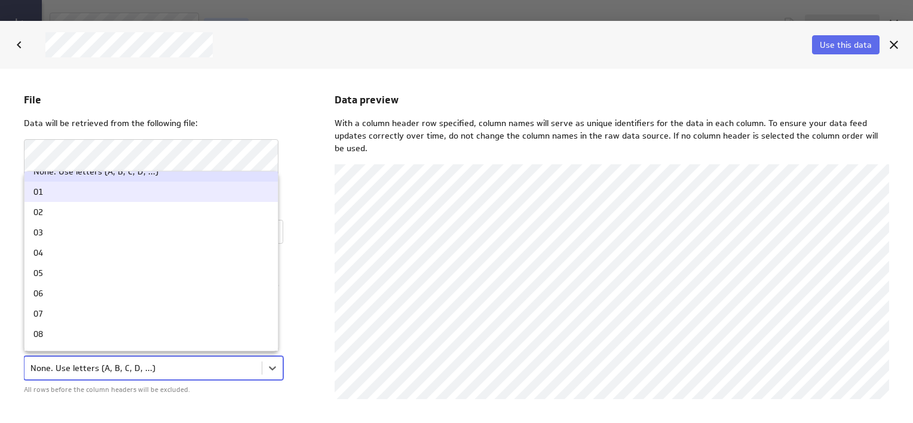
click at [84, 190] on div "01" at bounding box center [151, 192] width 236 height 8
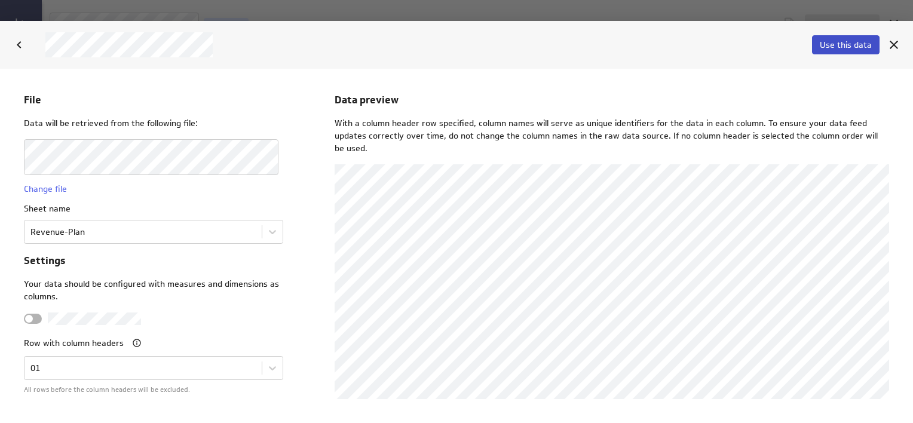
click at [842, 47] on span "Use this data" at bounding box center [846, 44] width 52 height 11
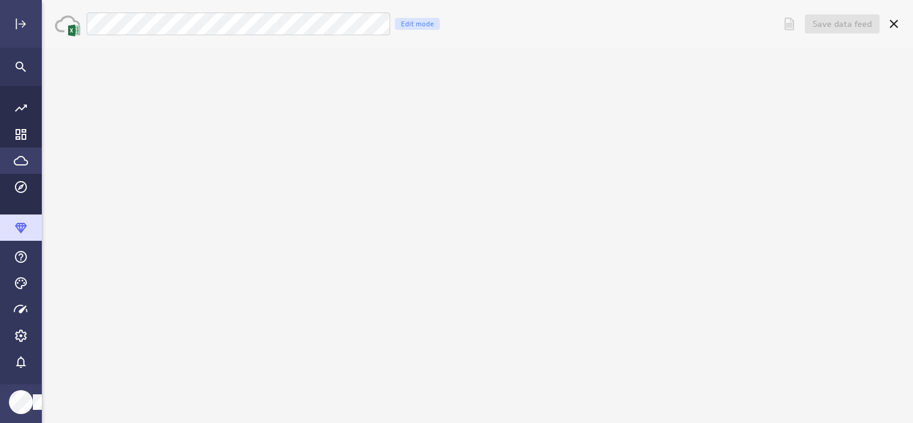
scroll to position [0, 0]
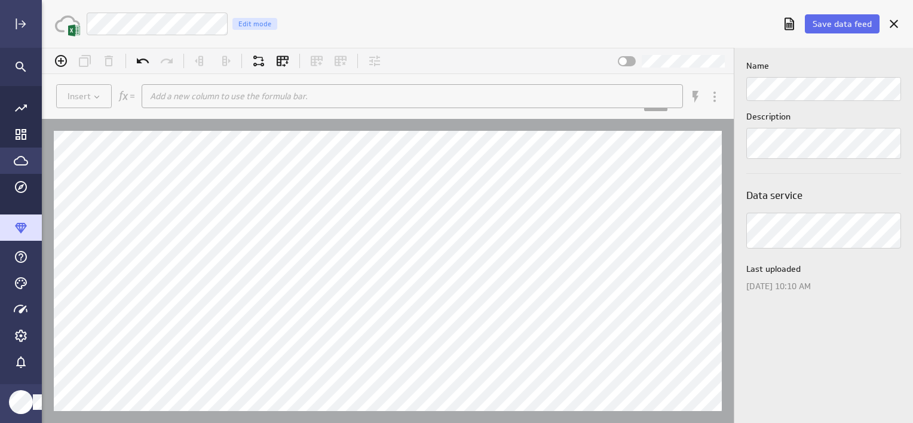
click at [438, 39] on div "Save data feed LM Revenue Plan Edit mode" at bounding box center [478, 24] width 872 height 48
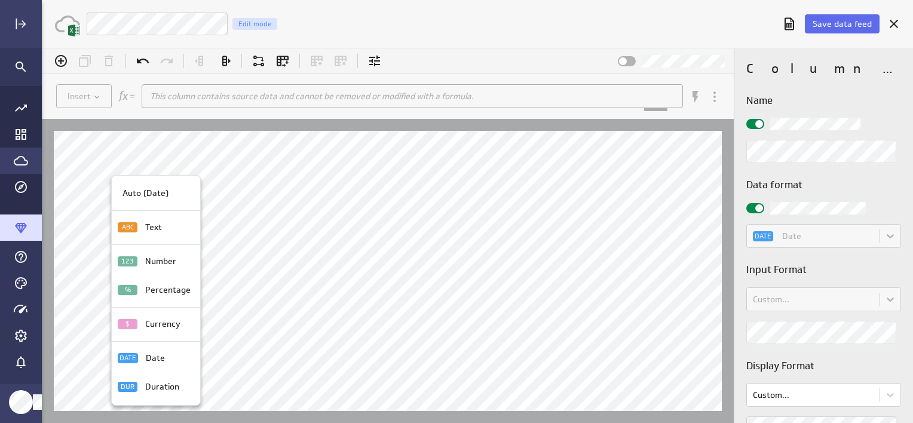
click at [149, 363] on p "Date" at bounding box center [155, 358] width 19 height 13
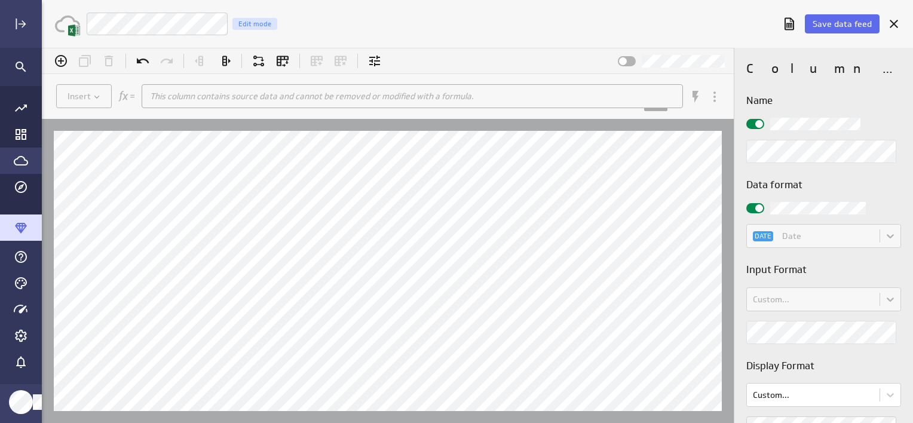
click at [885, 238] on div "DATE Date" at bounding box center [824, 236] width 155 height 24
click at [889, 297] on div "Custom..." at bounding box center [824, 300] width 155 height 24
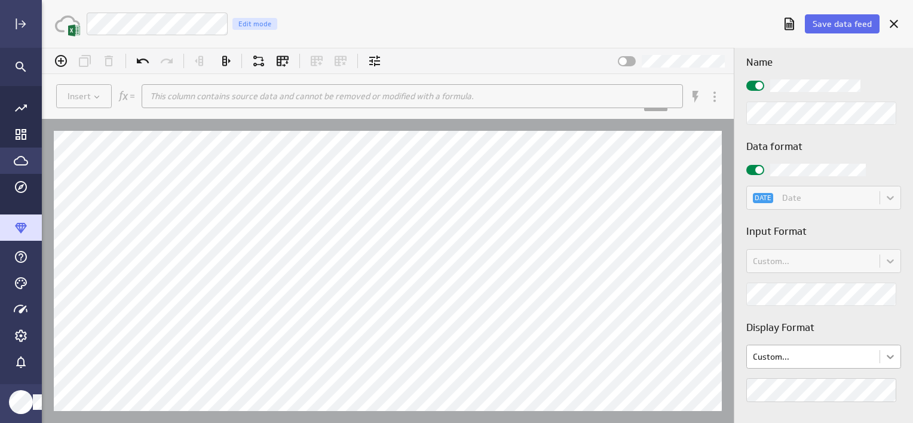
click at [889, 359] on body "(no message) Insert This column contains source data and cannot be removed or m…" at bounding box center [478, 235] width 872 height 375
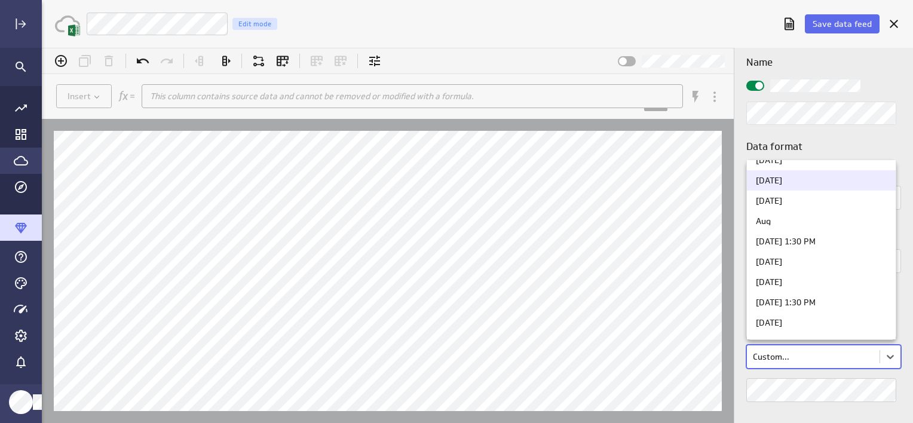
scroll to position [0, 0]
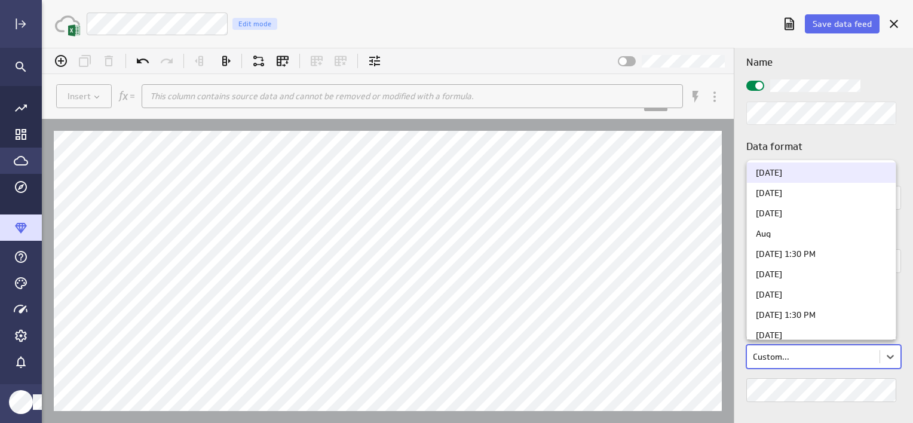
click at [782, 173] on div "Aug 5, 2025" at bounding box center [769, 173] width 26 height 8
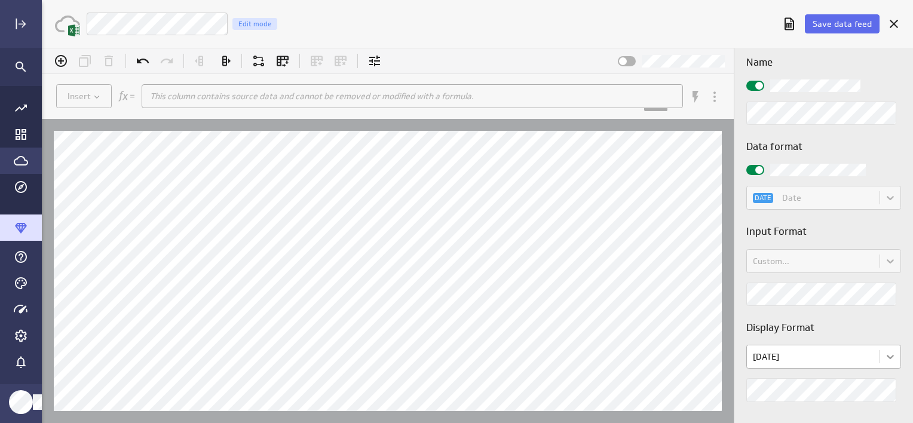
click at [890, 356] on body "(no message) Insert This column contains source data and cannot be removed or m…" at bounding box center [478, 235] width 872 height 375
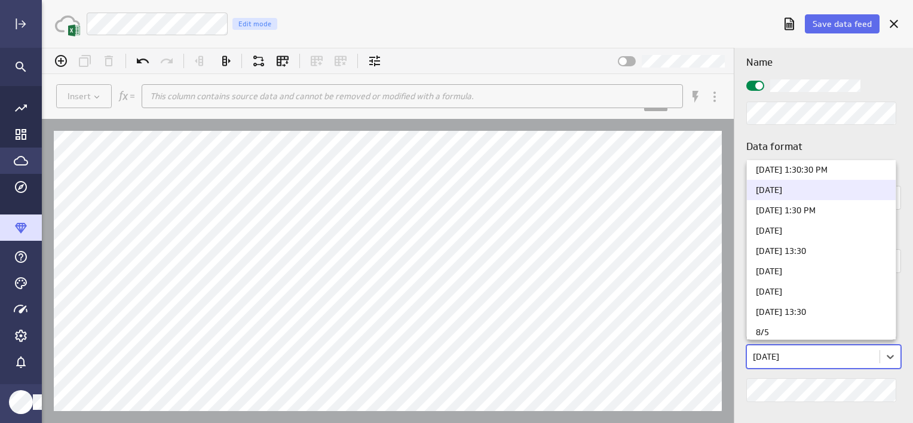
scroll to position [239, 0]
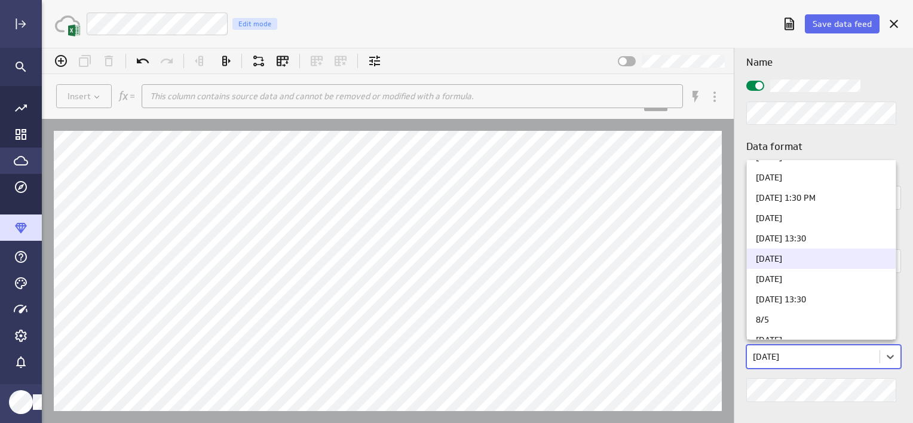
click at [825, 253] on div "08/05/2025" at bounding box center [821, 259] width 149 height 20
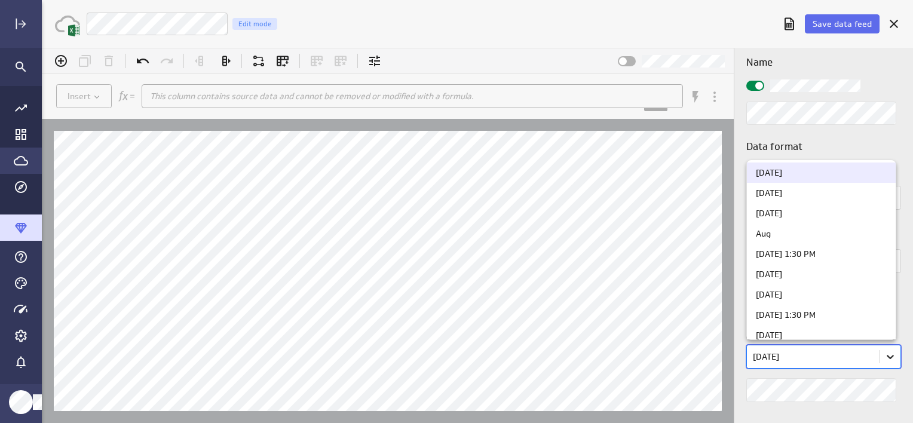
click at [891, 355] on body "(no message) Insert This column contains source data and cannot be removed or m…" at bounding box center [478, 235] width 872 height 375
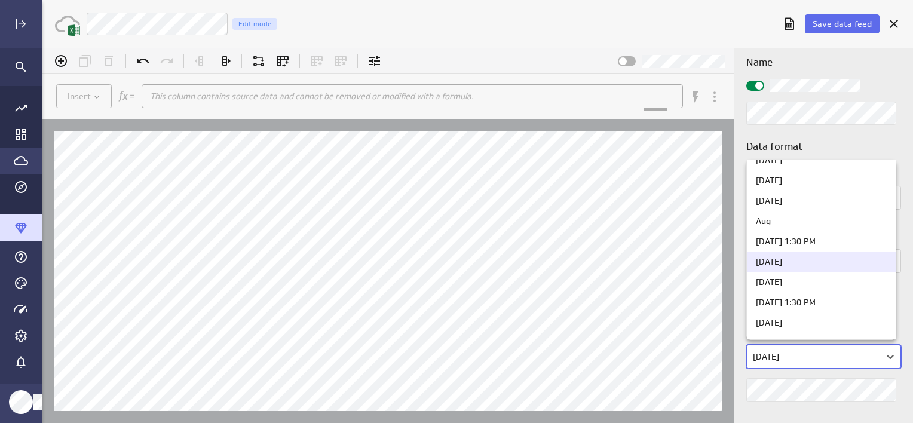
click at [812, 265] on div "Aug 05, 2025" at bounding box center [821, 262] width 131 height 8
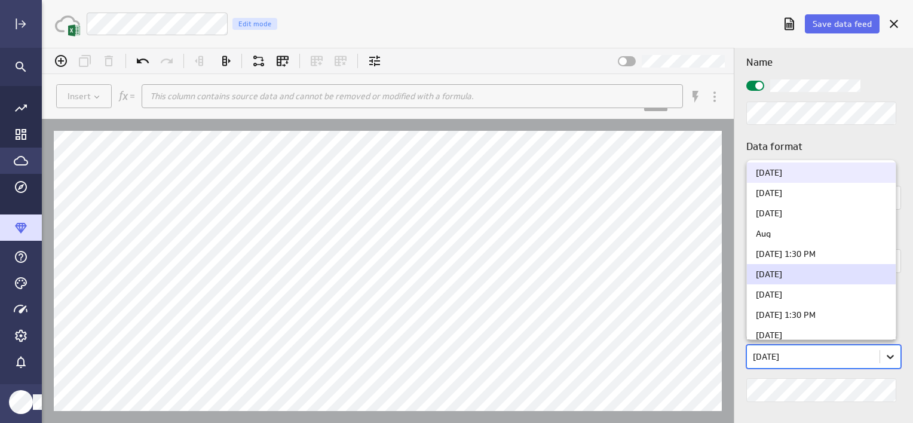
click at [892, 359] on body "(no message) Insert This column contains source data and cannot be removed or m…" at bounding box center [478, 235] width 872 height 375
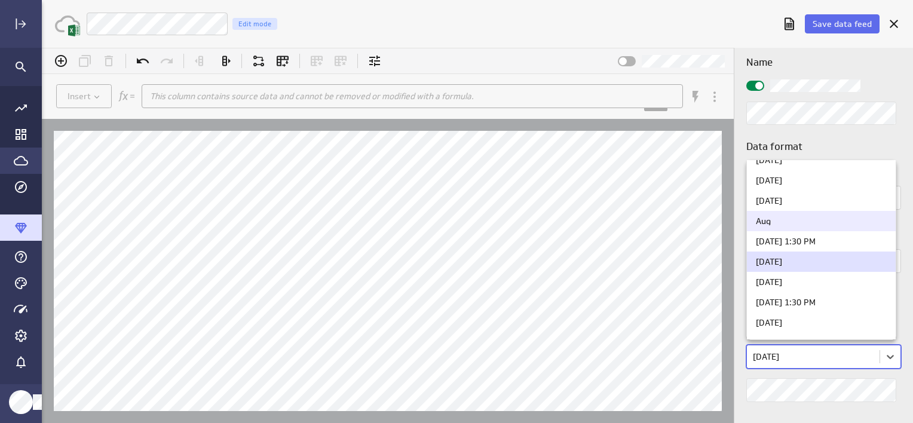
scroll to position [0, 0]
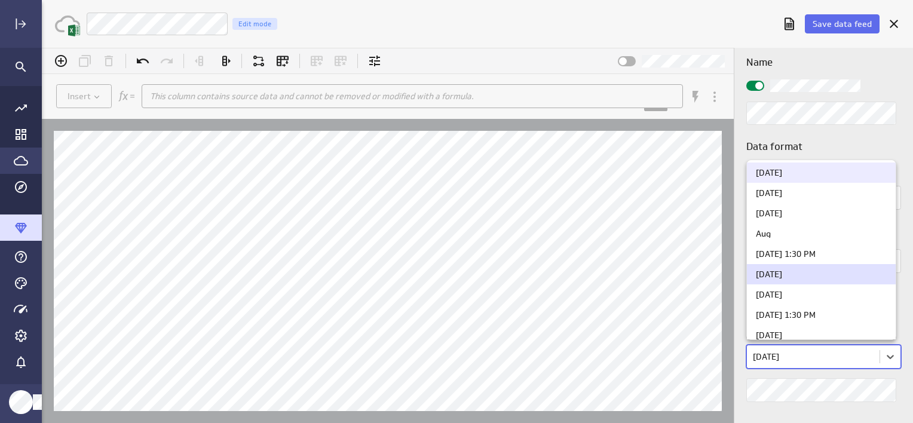
click at [808, 173] on div "Aug 5, 2025" at bounding box center [821, 173] width 131 height 8
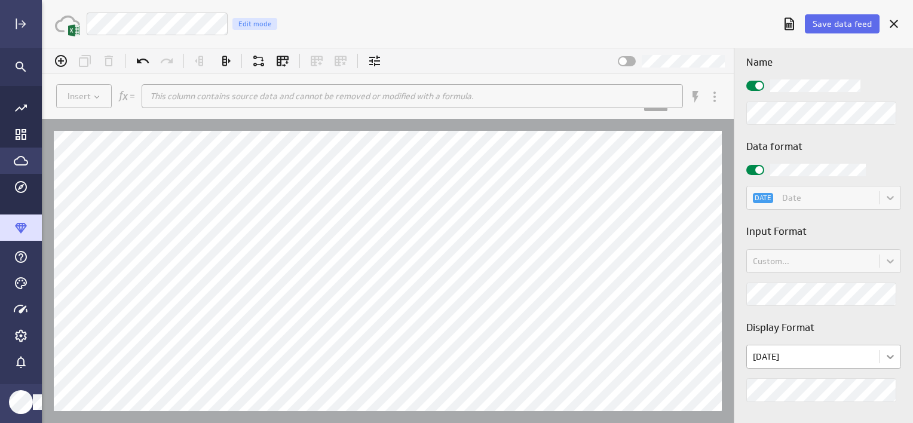
click at [889, 359] on body "(no message) Insert This column contains source data and cannot be removed or m…" at bounding box center [478, 235] width 872 height 375
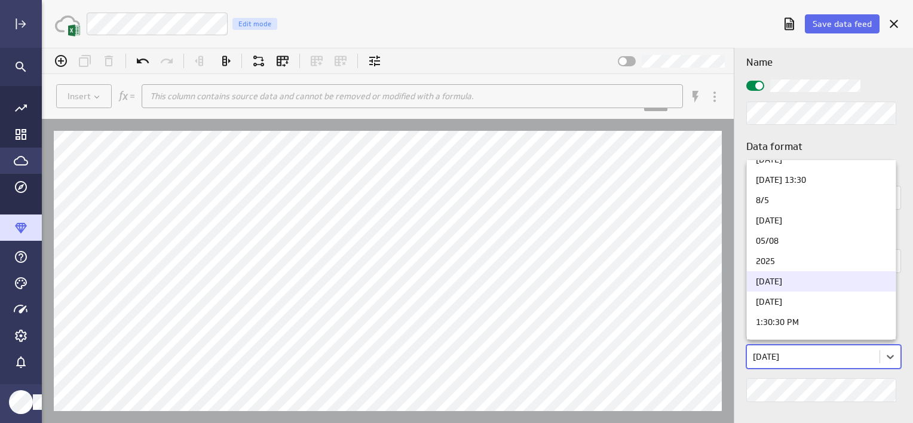
scroll to position [435, 0]
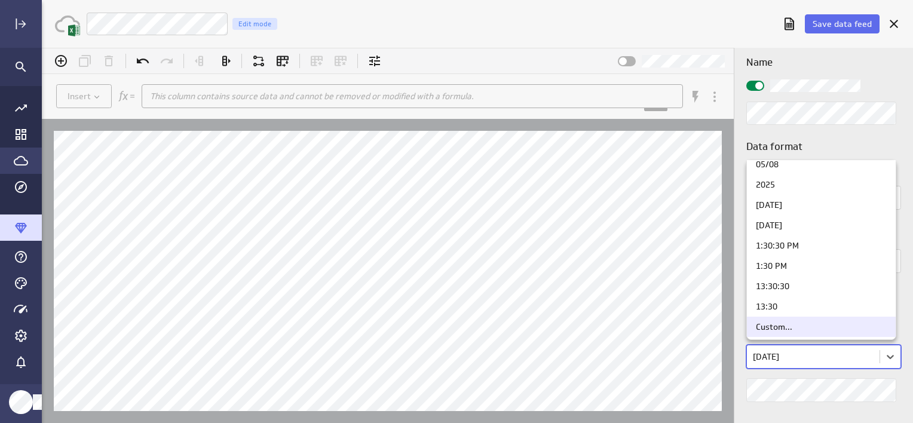
click at [796, 330] on div "Custom..." at bounding box center [821, 327] width 131 height 8
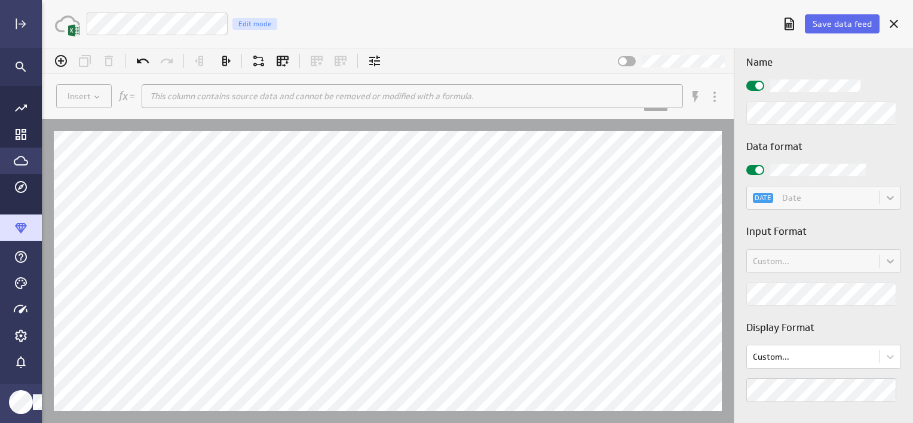
click at [820, 412] on div "Column properties Name Data format DATE Date Input Format Custom... Display For…" at bounding box center [824, 235] width 179 height 375
click at [827, 24] on span "Save data feed" at bounding box center [842, 24] width 59 height 11
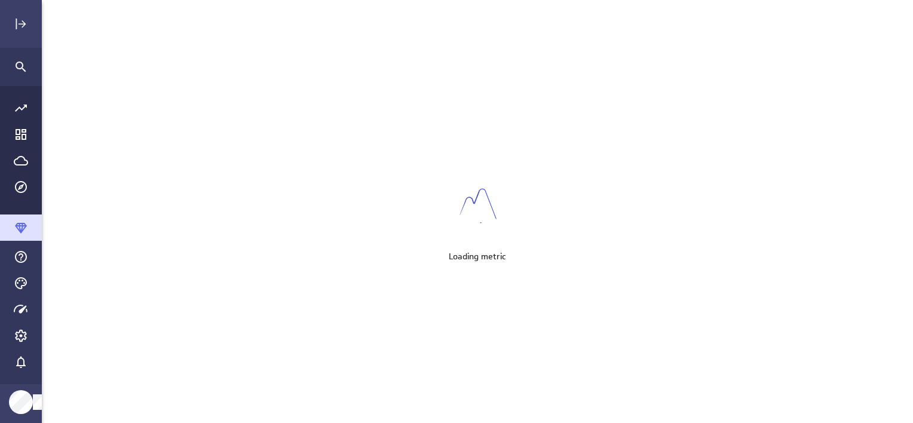
scroll to position [442, 889]
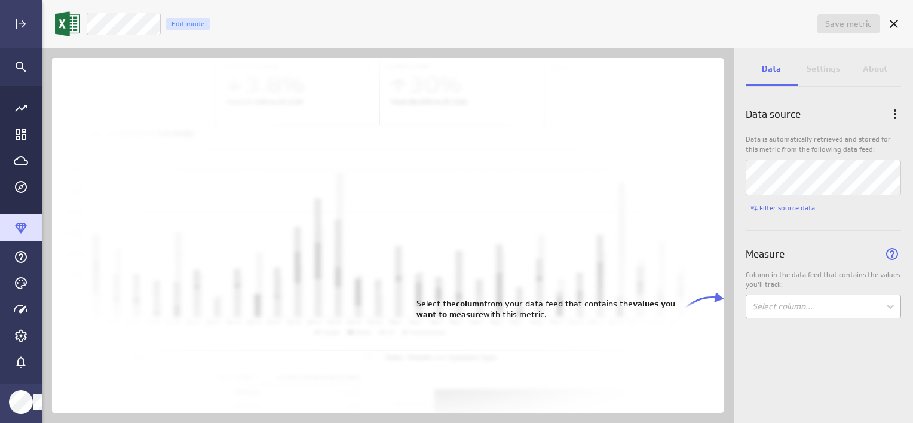
click at [788, 304] on body "Save metric Untitled Edit mode Data Settings About Data source Data is automati…" at bounding box center [456, 211] width 913 height 423
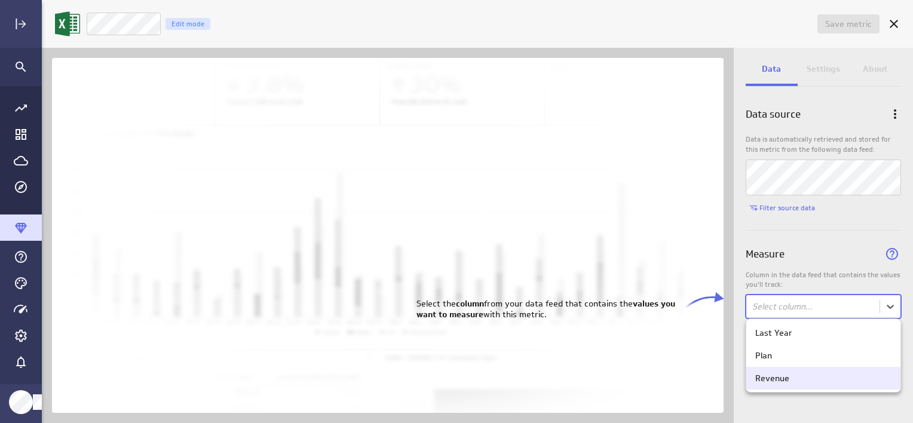
click at [776, 373] on div "Revenue" at bounding box center [824, 378] width 154 height 23
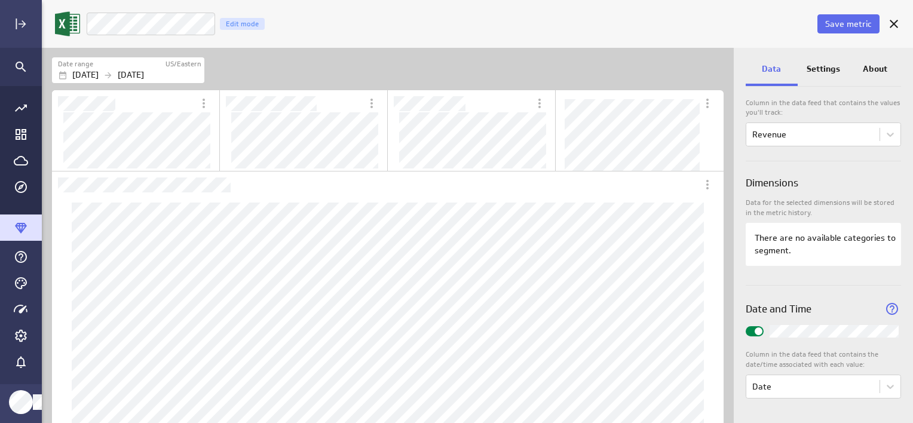
scroll to position [172, 0]
click at [822, 68] on p "Settings" at bounding box center [823, 69] width 33 height 13
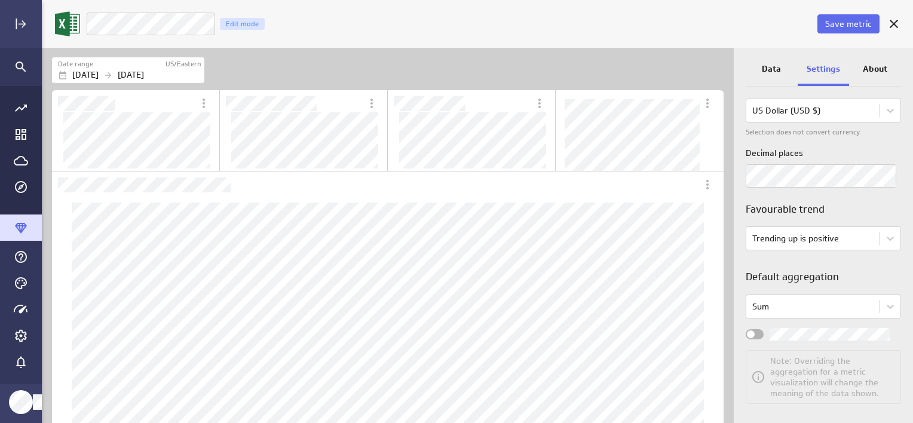
scroll to position [198, 0]
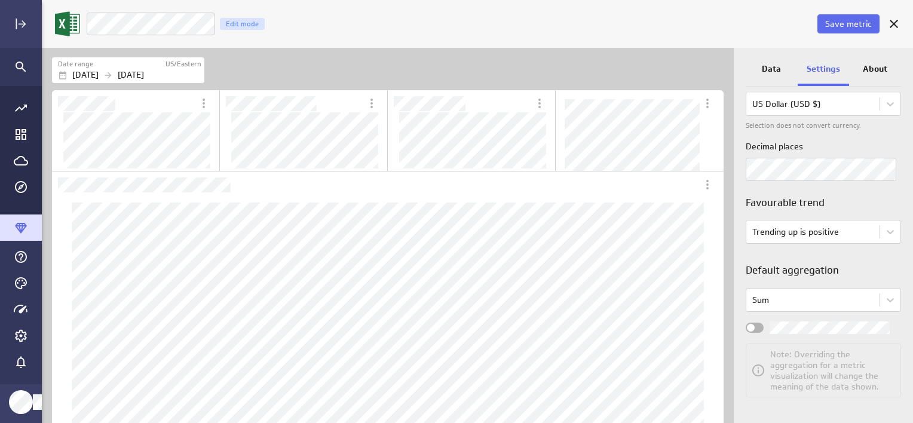
click at [758, 328] on div "Widget Properties" at bounding box center [755, 328] width 18 height 10
click at [0, 0] on input "Widget Properties" at bounding box center [0, 0] width 0 height 0
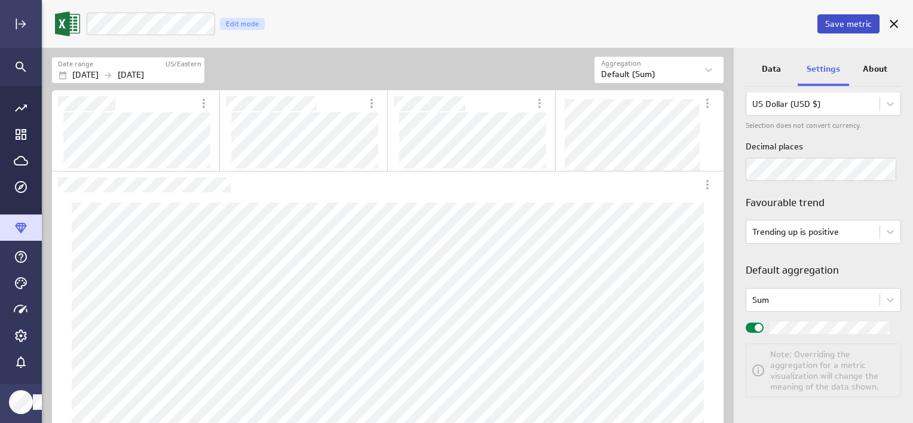
click at [857, 20] on span "Save metric" at bounding box center [848, 24] width 47 height 11
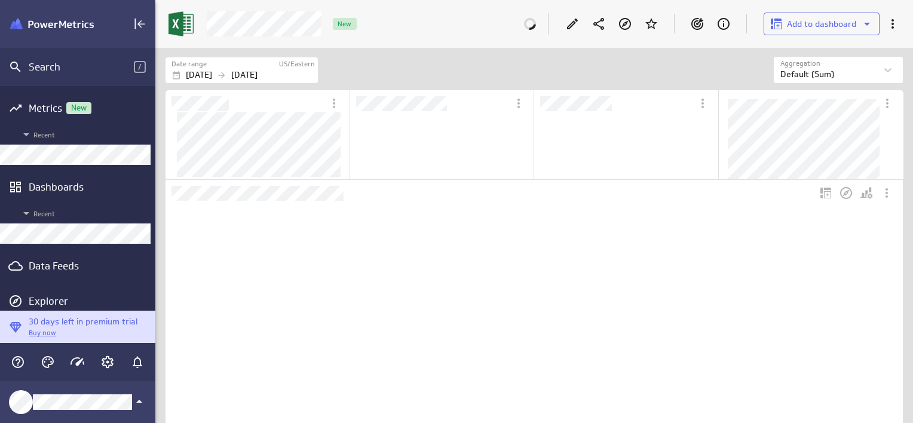
scroll to position [267, 717]
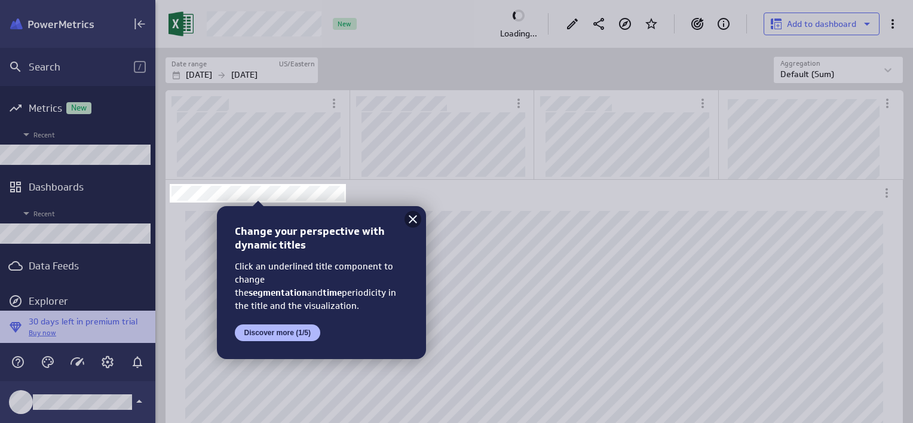
click at [416, 216] on icon at bounding box center [413, 219] width 8 height 8
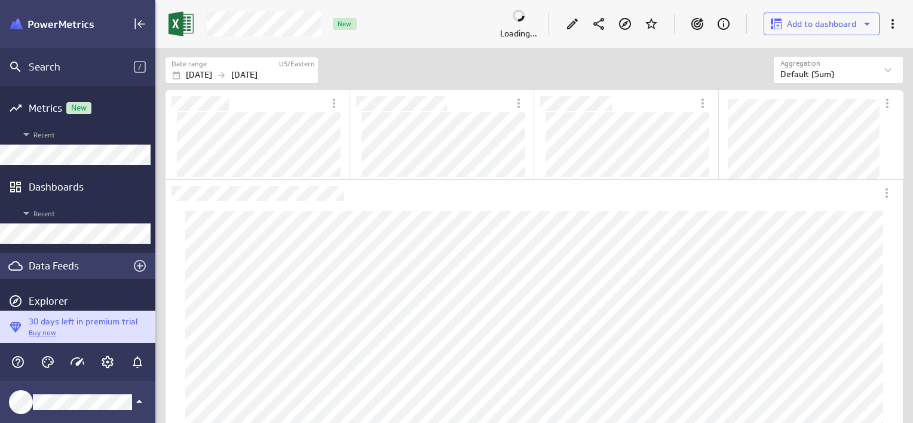
click at [67, 265] on div "Data Feeds" at bounding box center [78, 265] width 98 height 13
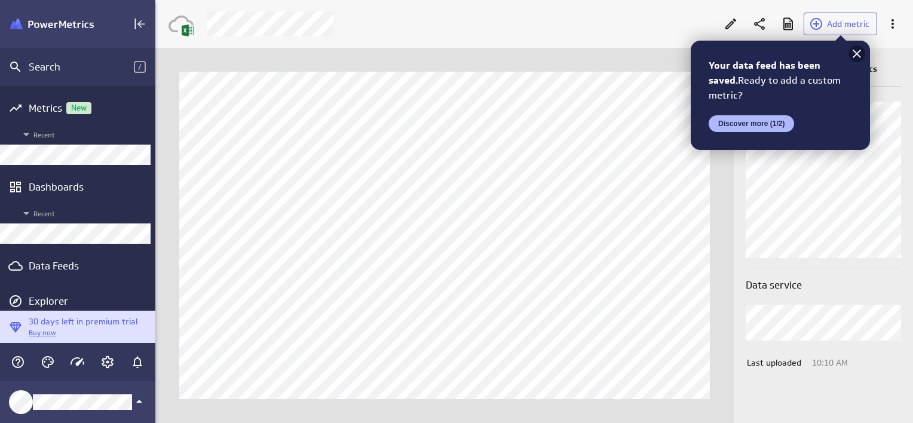
click at [858, 53] on icon at bounding box center [857, 54] width 8 height 8
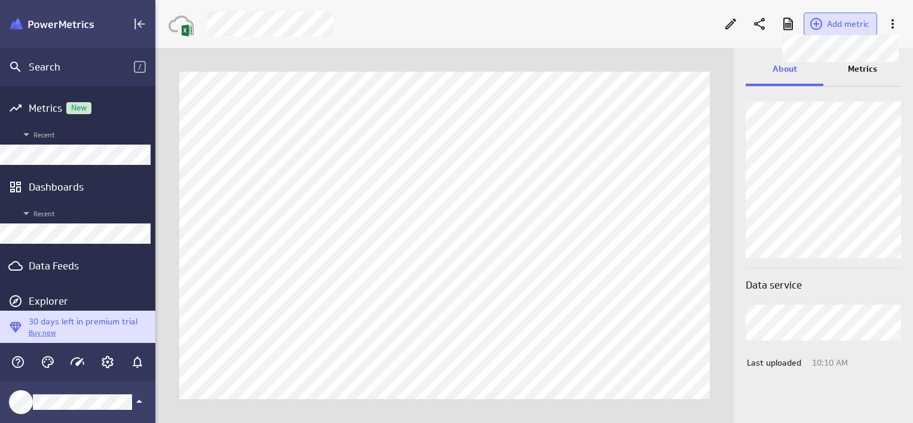
click at [846, 23] on span "Add metric" at bounding box center [848, 24] width 42 height 11
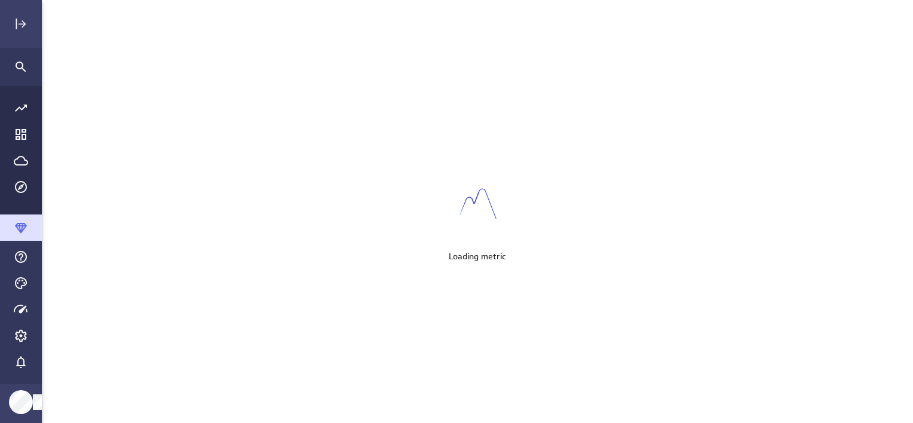
scroll to position [442, 889]
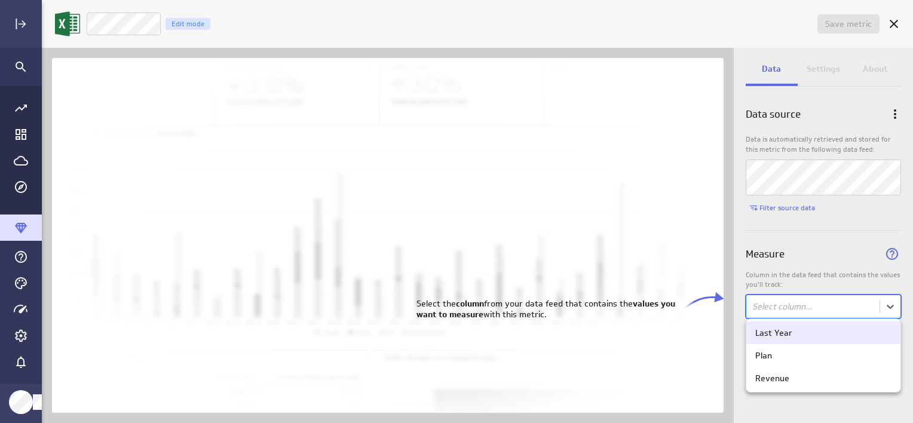
click at [822, 301] on body "Save metric Untitled Edit mode Data Settings About Data source Data is automati…" at bounding box center [456, 211] width 913 height 423
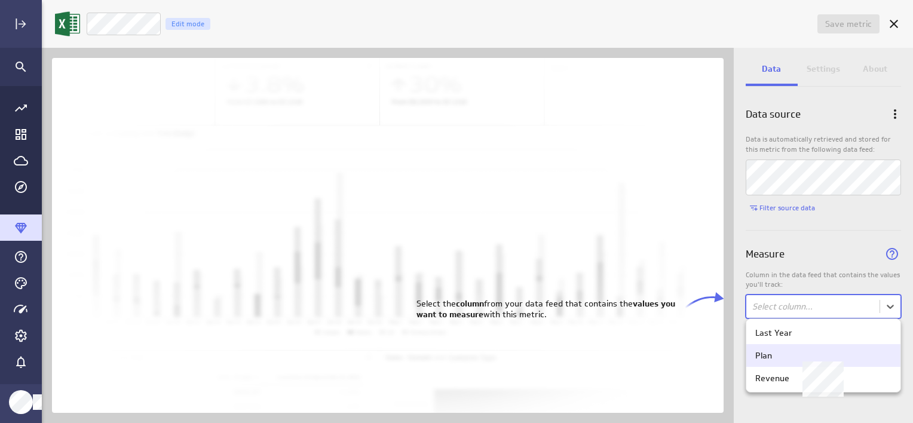
click at [779, 354] on div "Plan" at bounding box center [824, 355] width 136 height 11
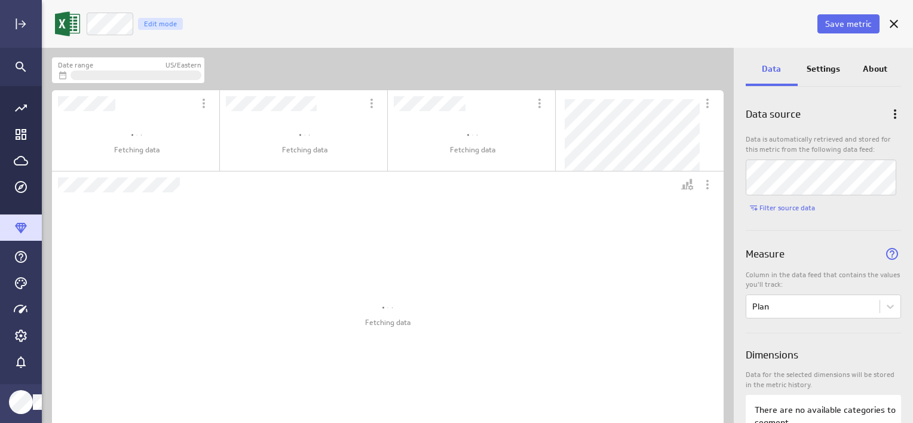
scroll to position [394, 711]
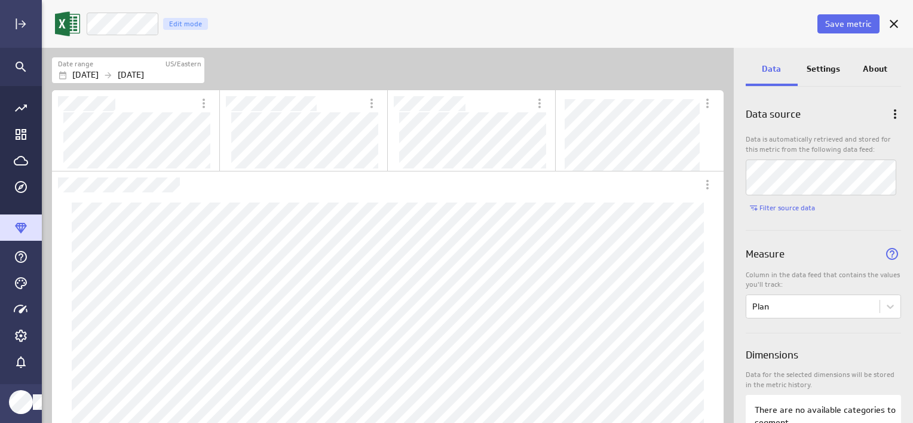
click at [391, 38] on div "Save metric LM Plan Edit mode" at bounding box center [496, 23] width 822 height 31
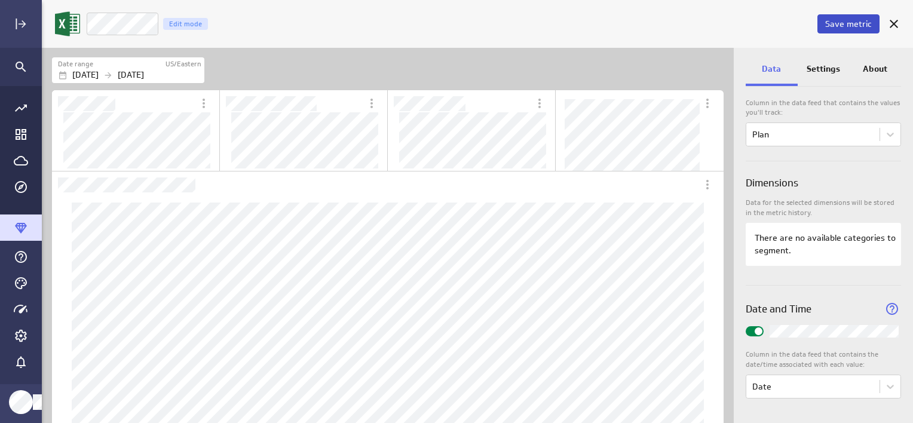
click at [856, 22] on span "Save metric" at bounding box center [848, 24] width 47 height 11
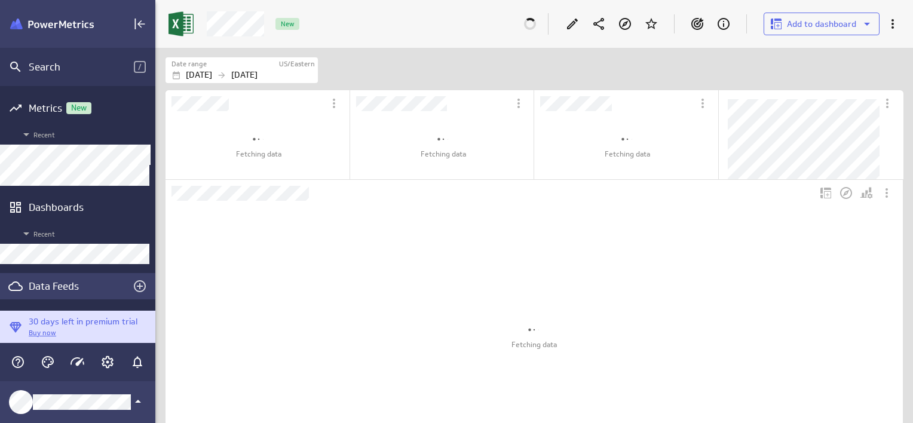
scroll to position [5, 6]
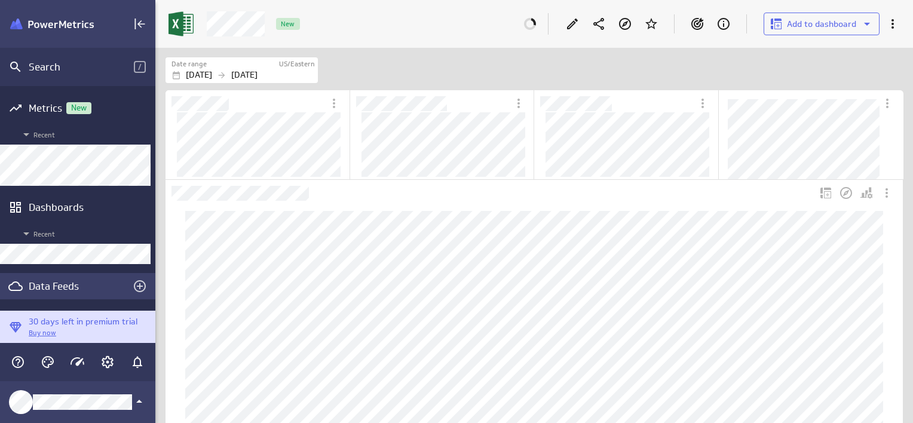
click at [51, 289] on div "Data Feeds" at bounding box center [78, 286] width 98 height 13
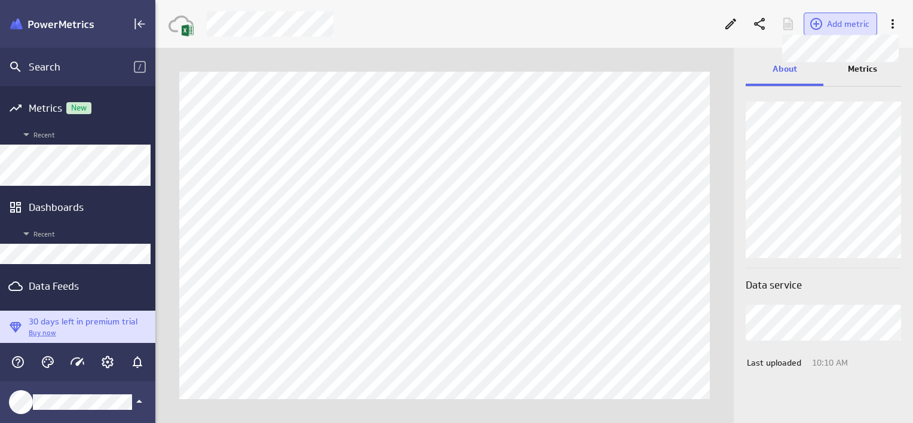
click at [851, 23] on span "Add metric" at bounding box center [848, 24] width 42 height 11
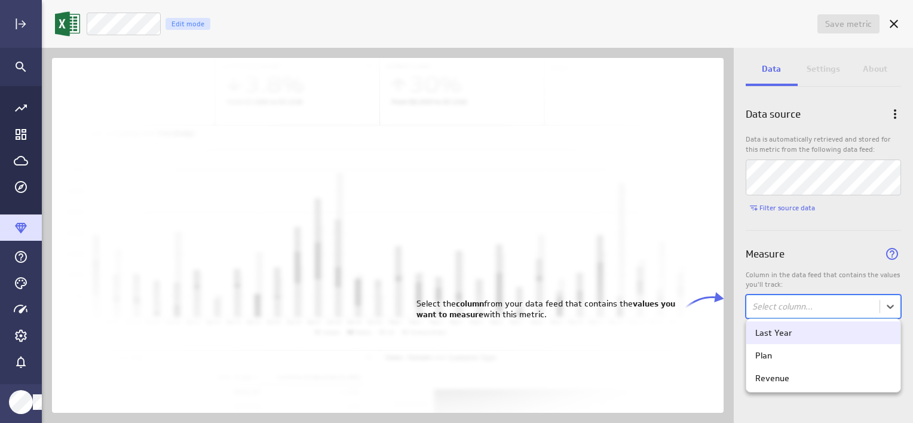
click at [812, 310] on body "Save metric Untitled Edit mode Data Settings About Data source Data is automati…" at bounding box center [456, 211] width 913 height 423
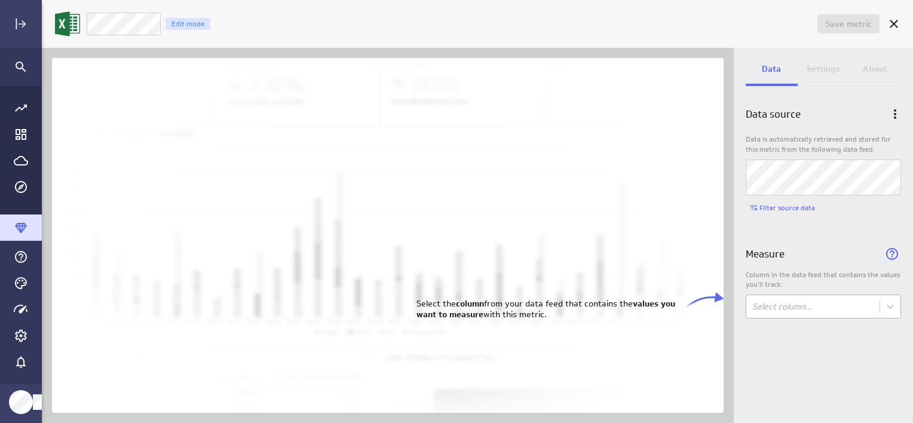
click at [837, 309] on body "Save metric Untitled Edit mode Data Settings About Data source Data is automati…" at bounding box center [456, 211] width 913 height 423
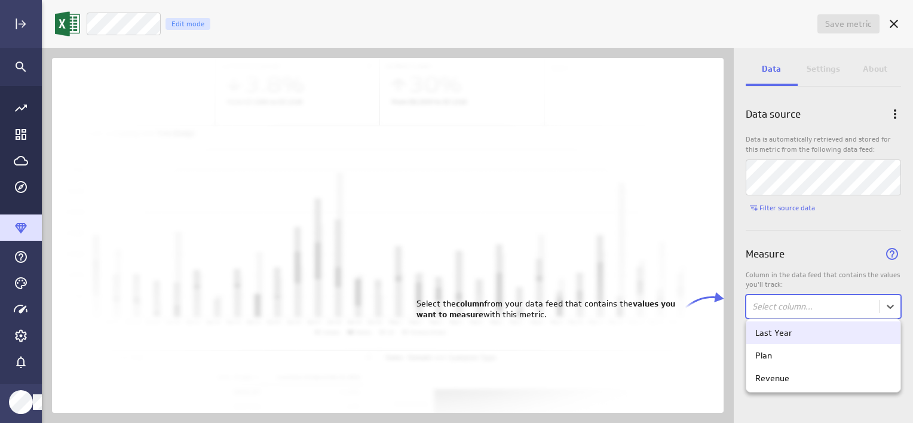
click at [777, 337] on div "Last Year" at bounding box center [774, 333] width 37 height 11
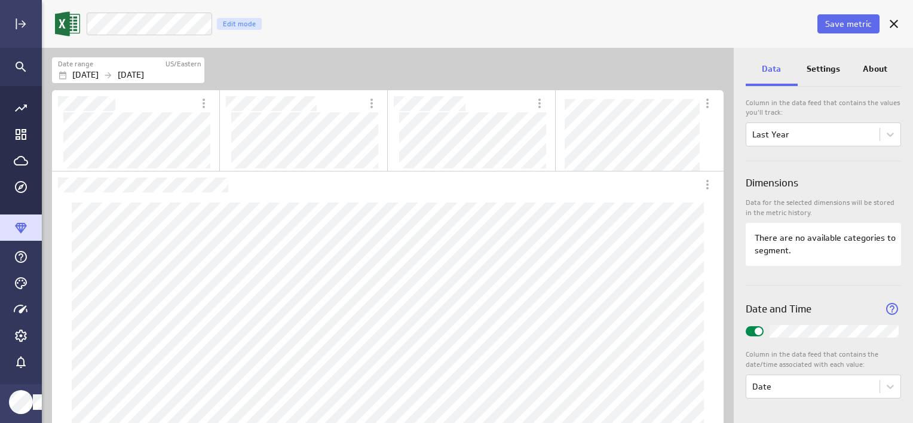
click at [825, 72] on p "Settings" at bounding box center [823, 69] width 33 height 13
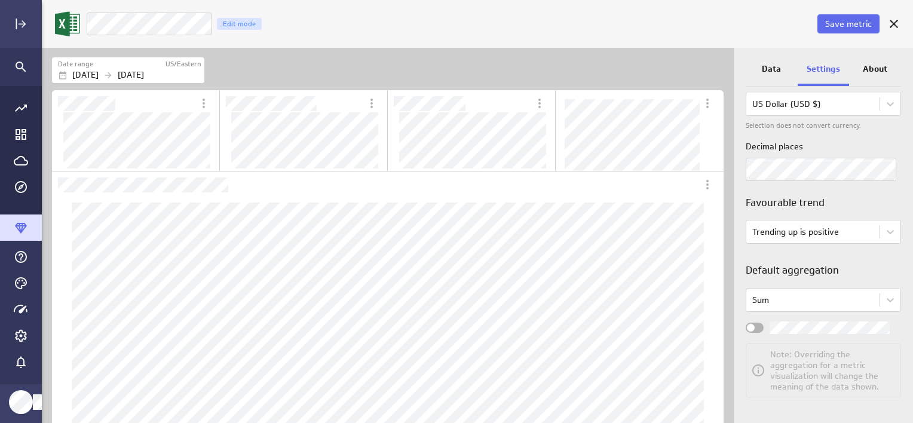
click at [758, 325] on div "Widget Properties" at bounding box center [755, 328] width 18 height 10
click at [0, 0] on input "Widget Properties" at bounding box center [0, 0] width 0 height 0
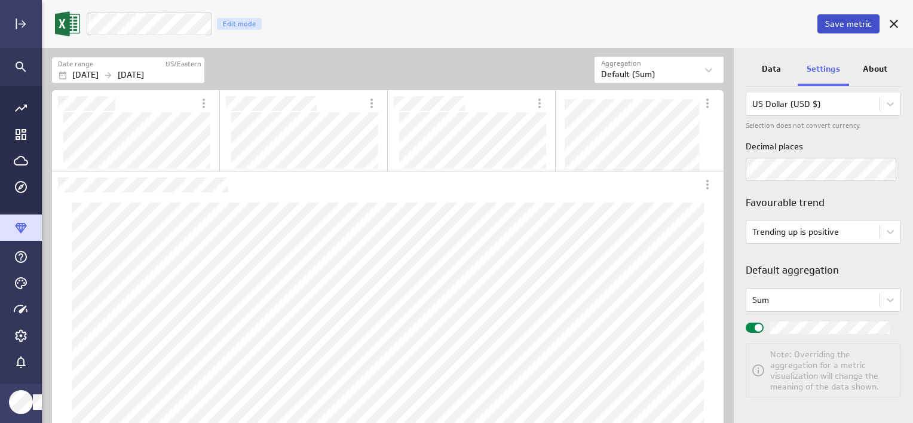
click at [842, 25] on span "Save metric" at bounding box center [848, 24] width 47 height 11
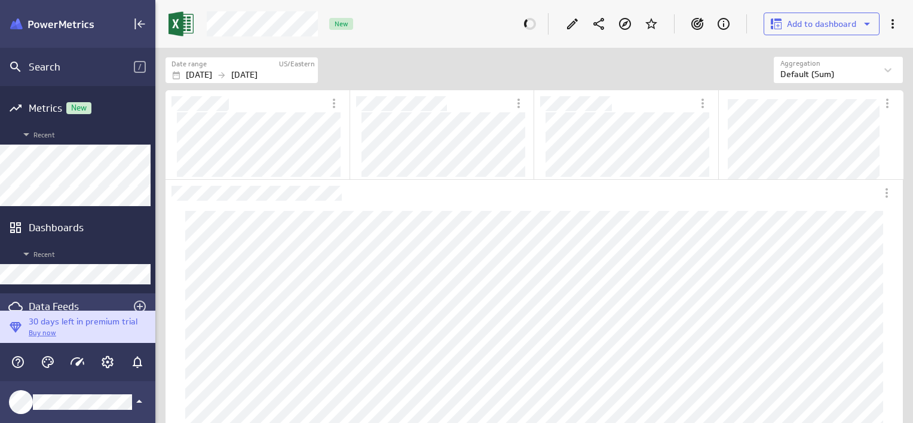
click at [50, 304] on div "Data Feeds" at bounding box center [78, 306] width 98 height 13
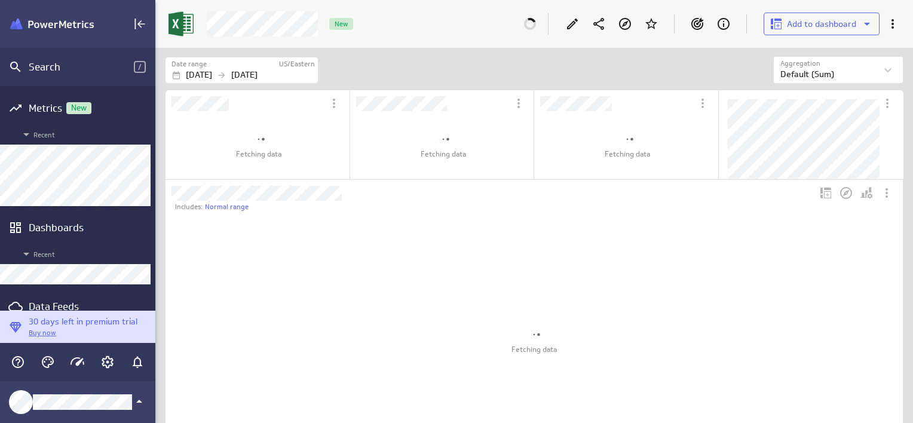
scroll to position [45, 756]
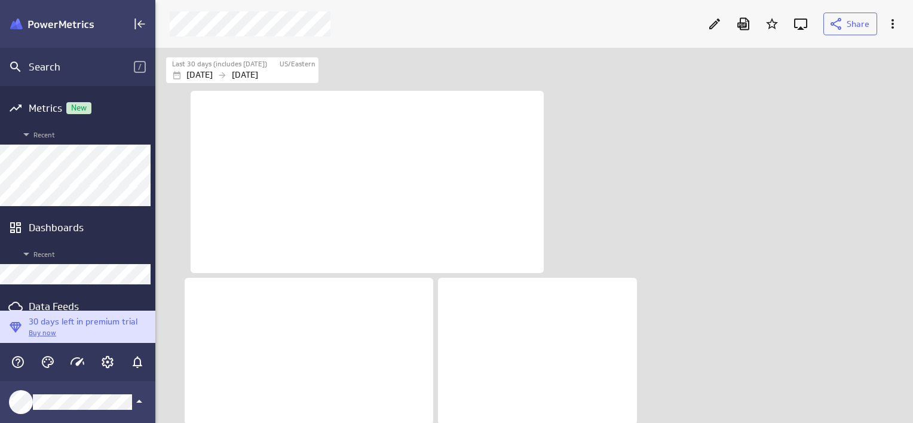
click at [711, 27] on icon "Edit" at bounding box center [715, 24] width 11 height 11
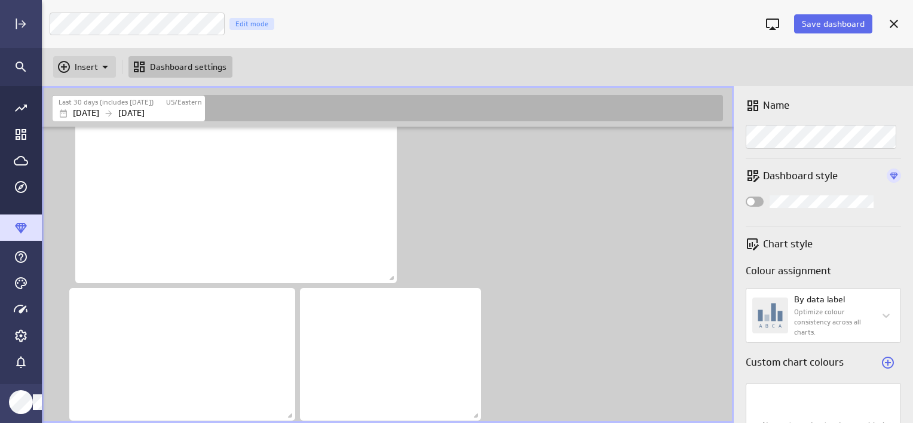
click at [79, 65] on p "Insert" at bounding box center [86, 67] width 23 height 13
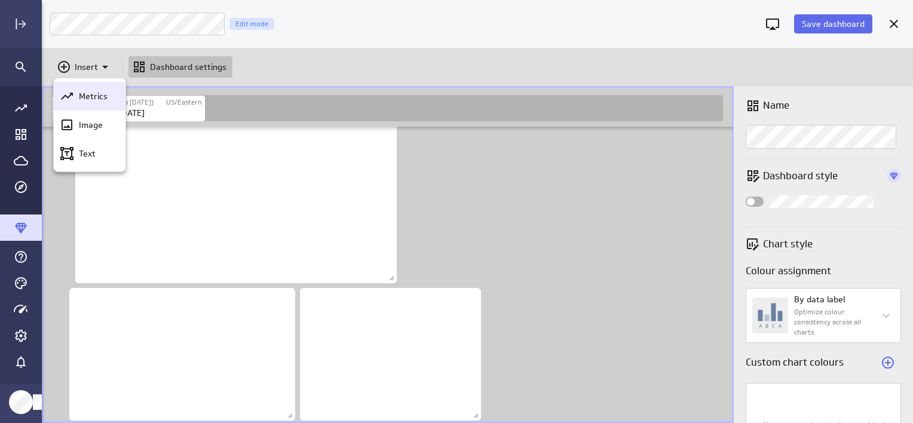
click at [94, 96] on p "Metrics" at bounding box center [93, 96] width 29 height 13
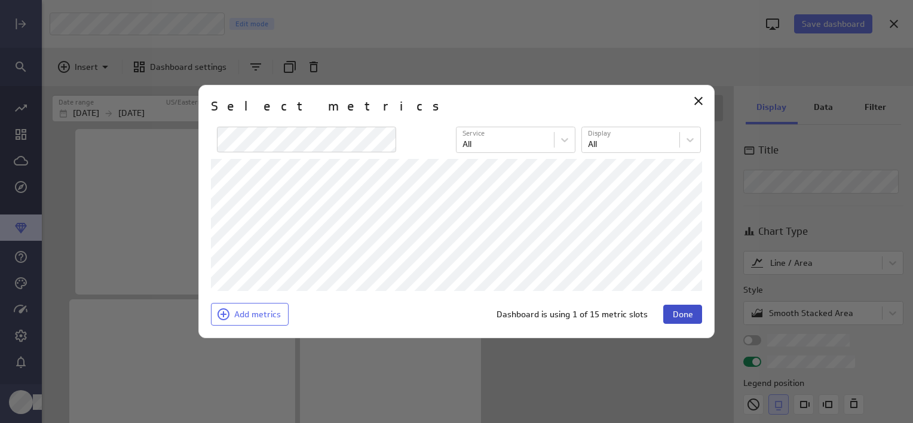
click at [688, 316] on span "Done" at bounding box center [683, 314] width 20 height 11
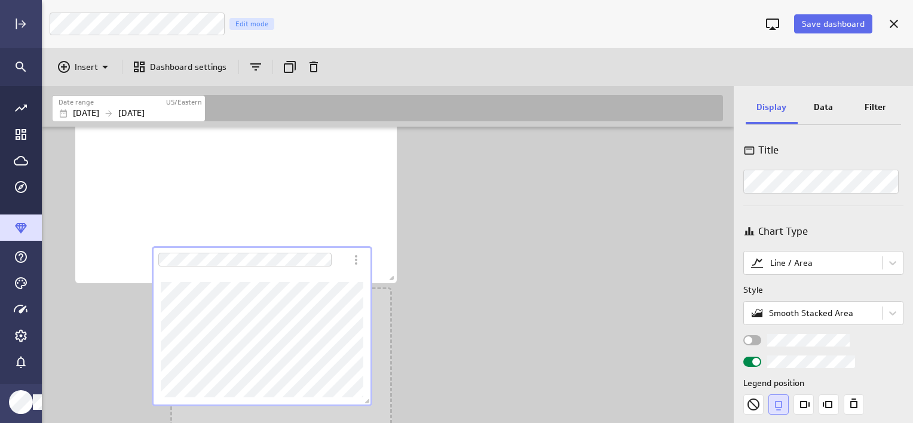
scroll to position [6, 6]
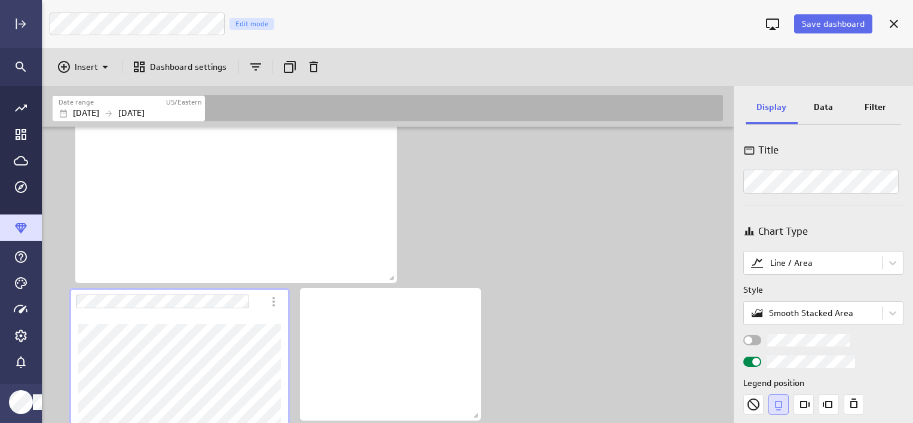
click at [622, 191] on div "Dashboard content with 4 widgets" at bounding box center [390, 351] width 680 height 472
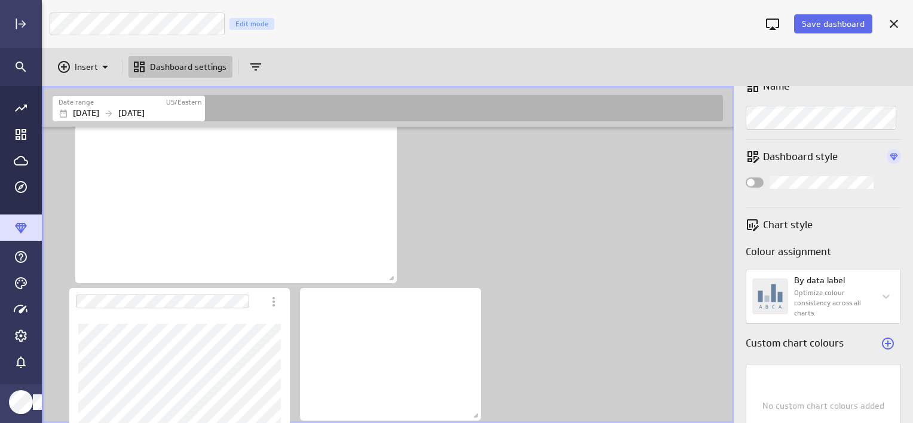
scroll to position [0, 0]
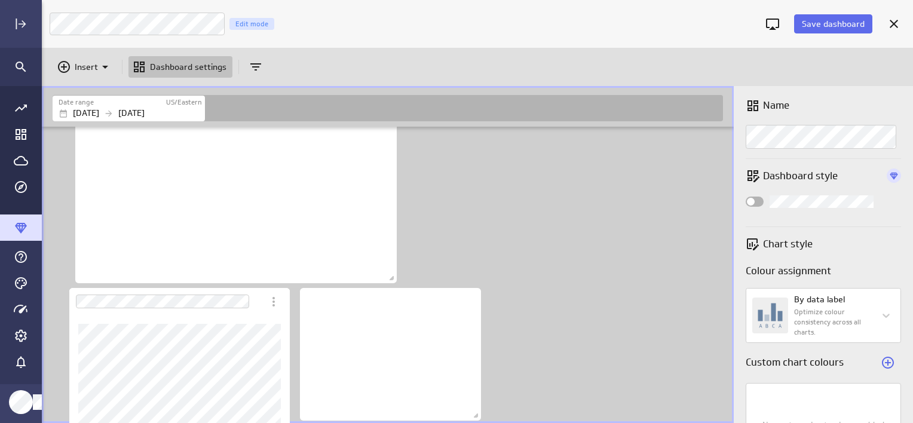
click at [750, 202] on span "Widget Properties" at bounding box center [751, 202] width 8 height 8
click at [0, 0] on input "Widget Properties" at bounding box center [0, 0] width 0 height 0
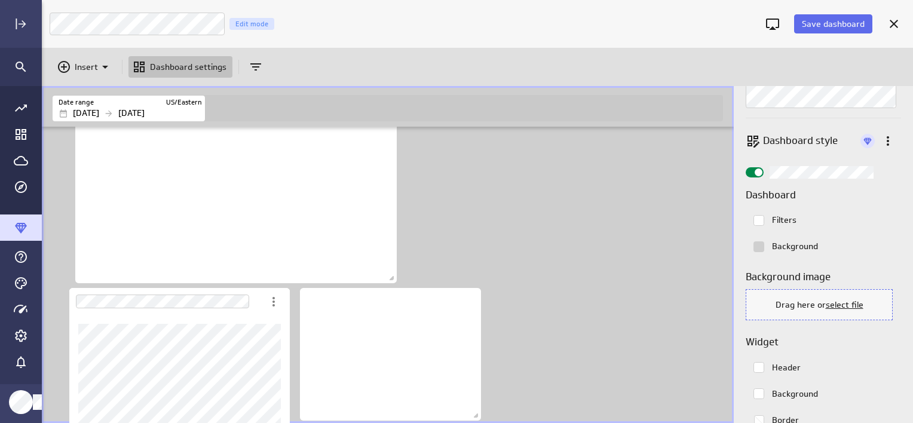
scroll to position [60, 0]
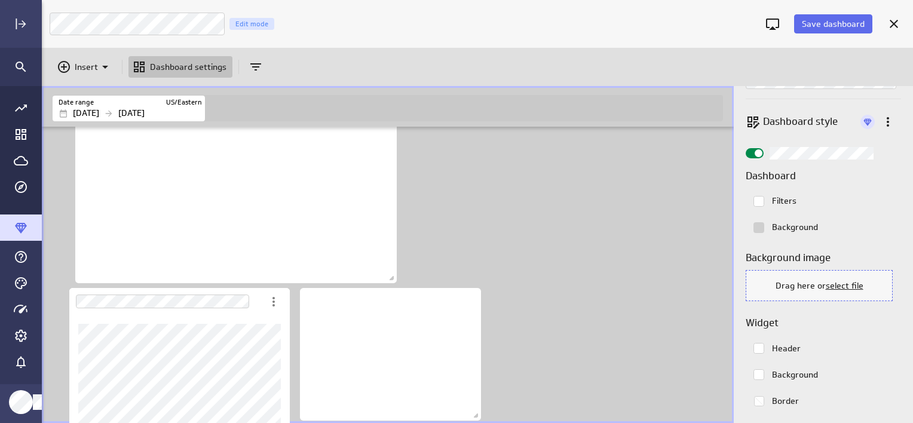
click at [758, 153] on span "Widget Properties" at bounding box center [759, 153] width 8 height 8
click at [0, 0] on input "Widget Properties" at bounding box center [0, 0] width 0 height 0
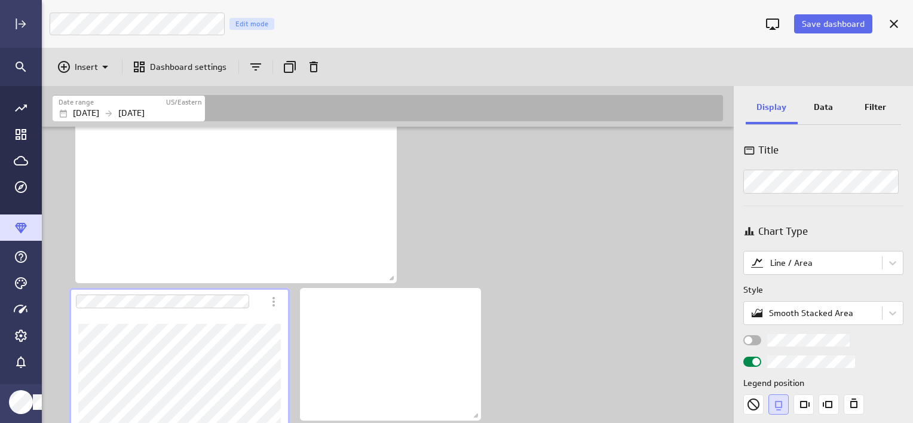
scroll to position [36, 0]
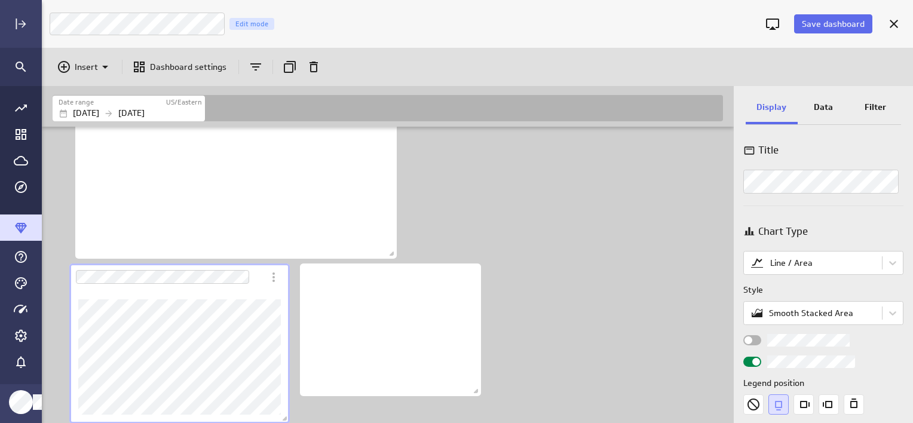
click at [827, 108] on p "Data" at bounding box center [823, 107] width 19 height 13
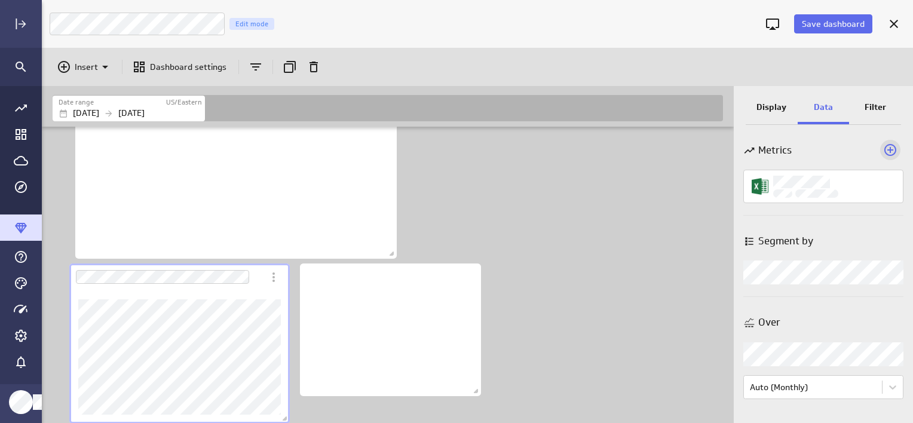
click at [887, 151] on icon "Add a metric to this visualization" at bounding box center [890, 150] width 14 height 14
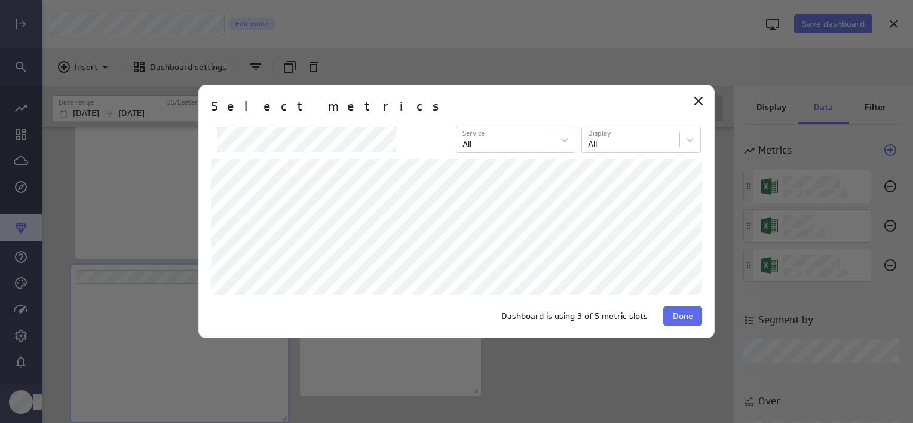
scroll to position [134, 221]
click at [704, 101] on icon "Close" at bounding box center [699, 101] width 14 height 14
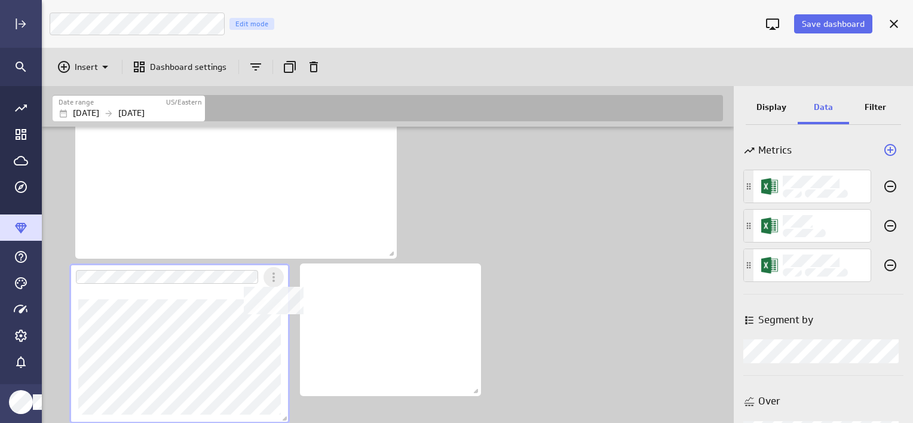
click at [275, 277] on icon "Dashboard Widget" at bounding box center [274, 277] width 14 height 14
click at [207, 342] on div at bounding box center [456, 211] width 913 height 423
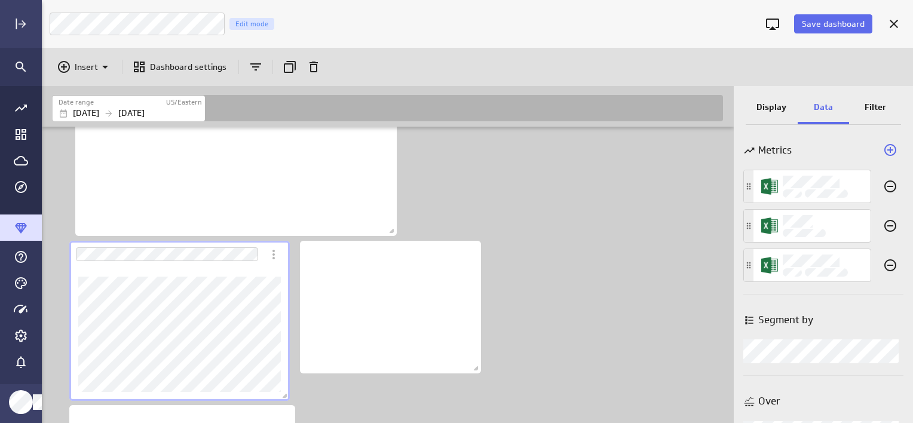
scroll to position [56, 0]
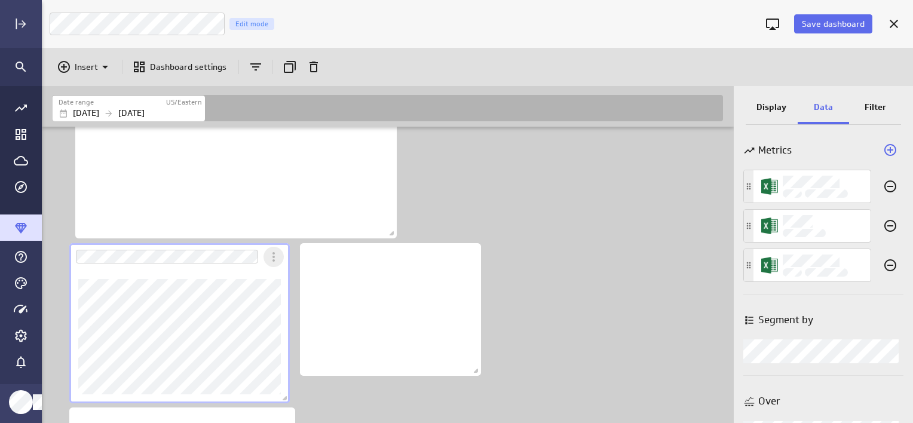
click at [277, 263] on icon "More actions" at bounding box center [274, 257] width 14 height 14
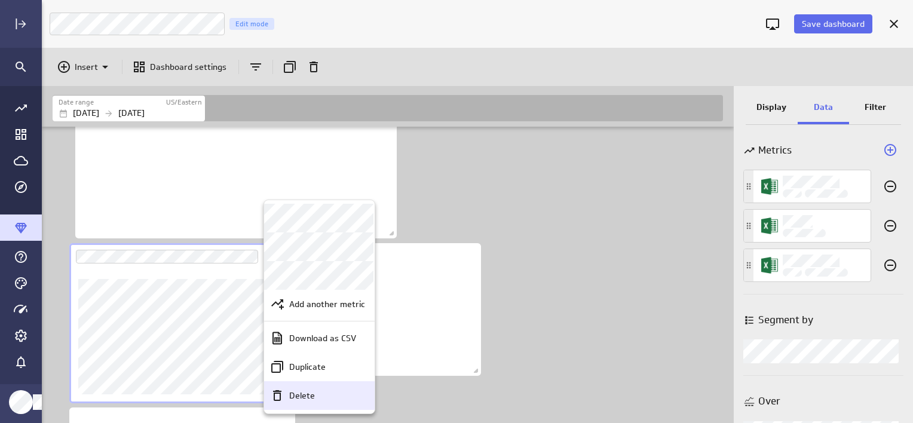
click at [299, 392] on p "Delete" at bounding box center [302, 396] width 26 height 13
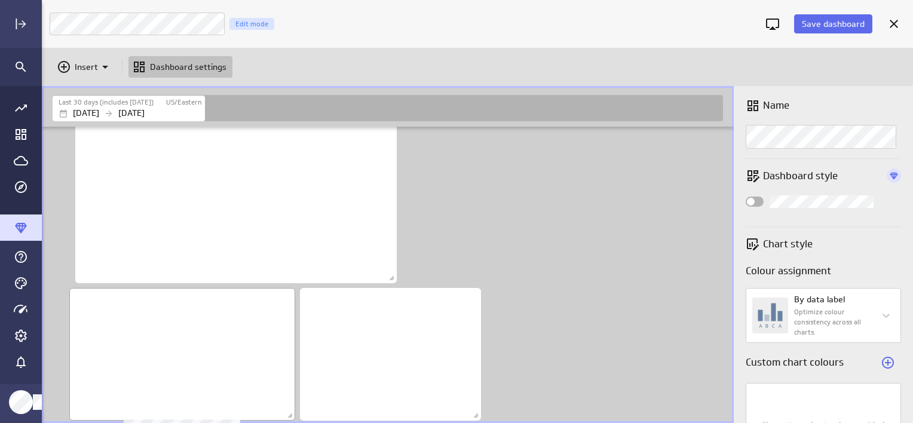
scroll to position [5, 6]
click at [85, 63] on p "Insert" at bounding box center [86, 67] width 23 height 13
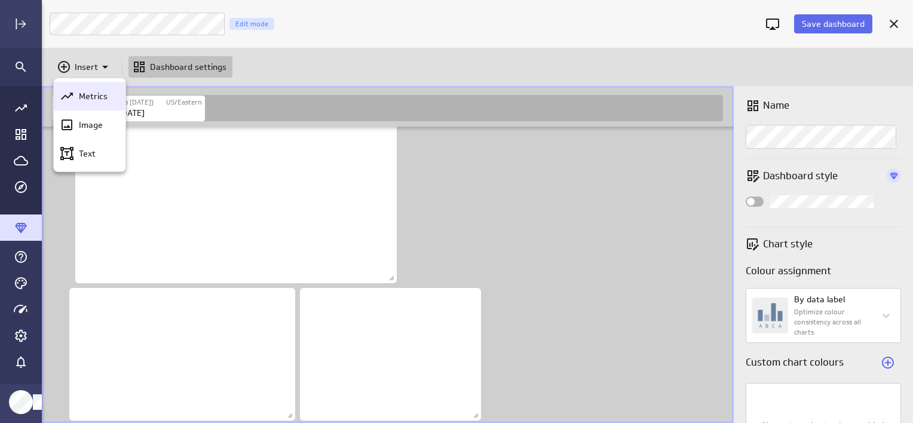
click at [93, 94] on p "Metrics" at bounding box center [93, 96] width 29 height 13
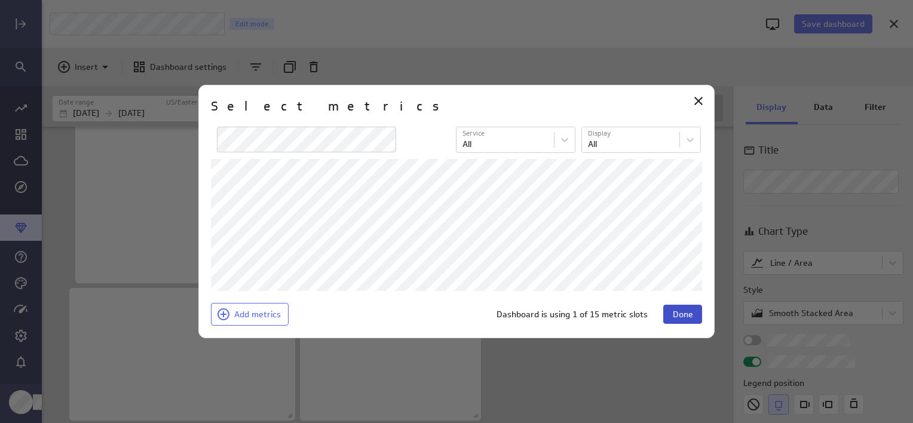
scroll to position [134, 221]
click at [677, 308] on button "Done" at bounding box center [682, 314] width 39 height 19
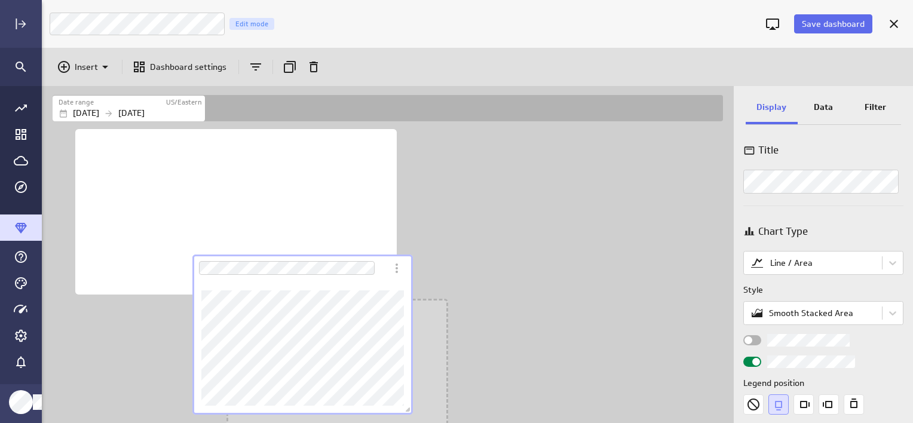
scroll to position [490, 694]
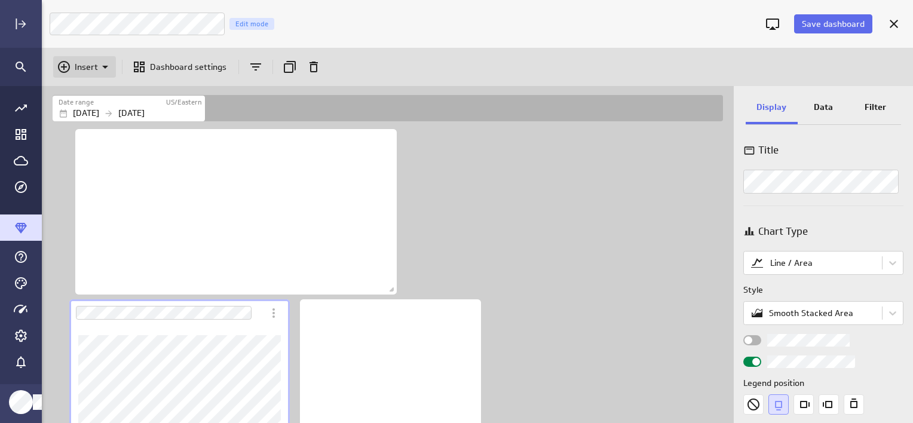
click at [81, 68] on p "Insert" at bounding box center [86, 67] width 23 height 13
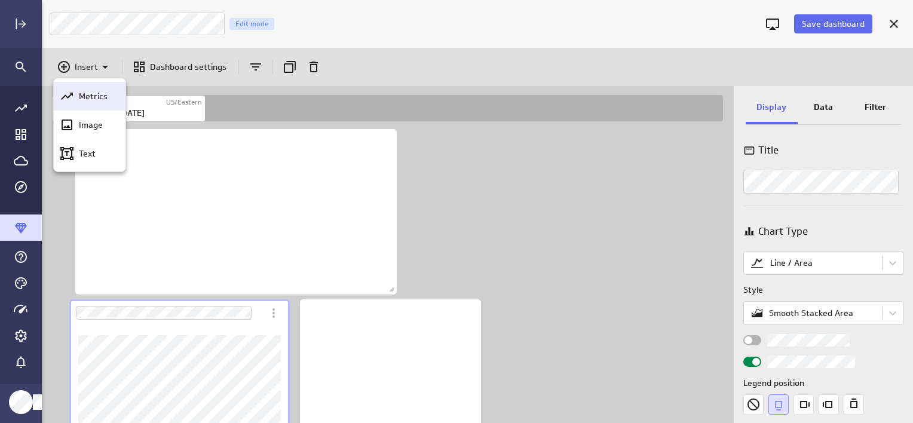
click at [95, 98] on p "Metrics" at bounding box center [93, 96] width 29 height 13
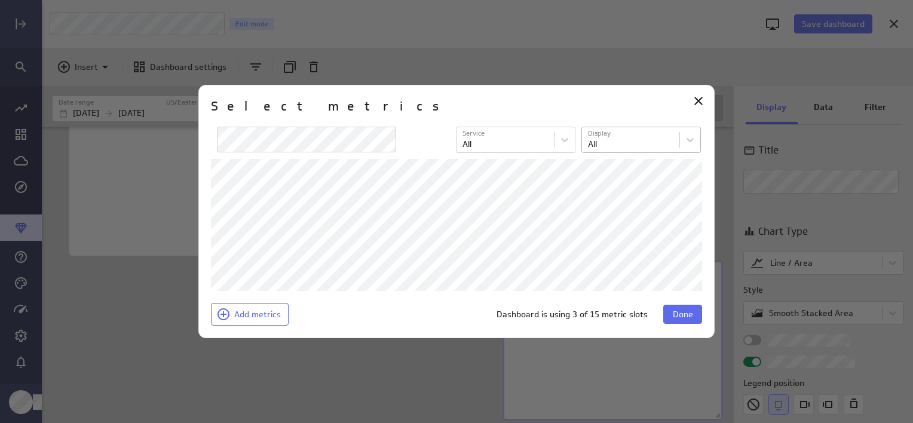
scroll to position [655, 694]
click at [683, 314] on span "Done" at bounding box center [683, 314] width 20 height 11
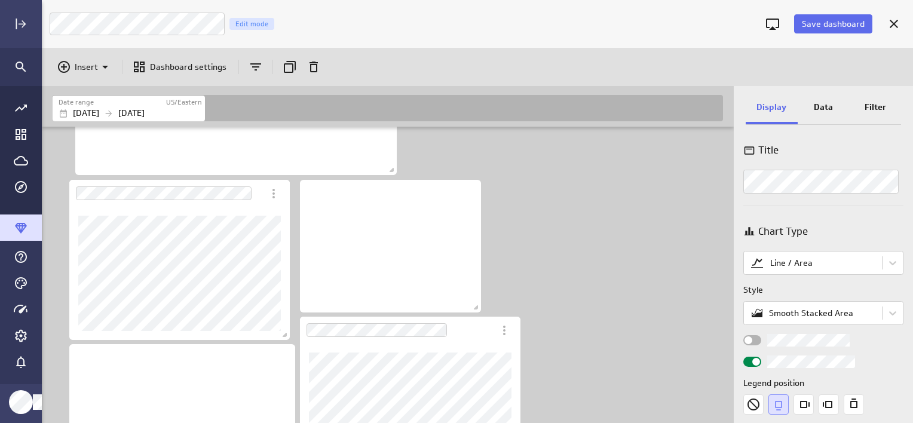
scroll to position [102, 0]
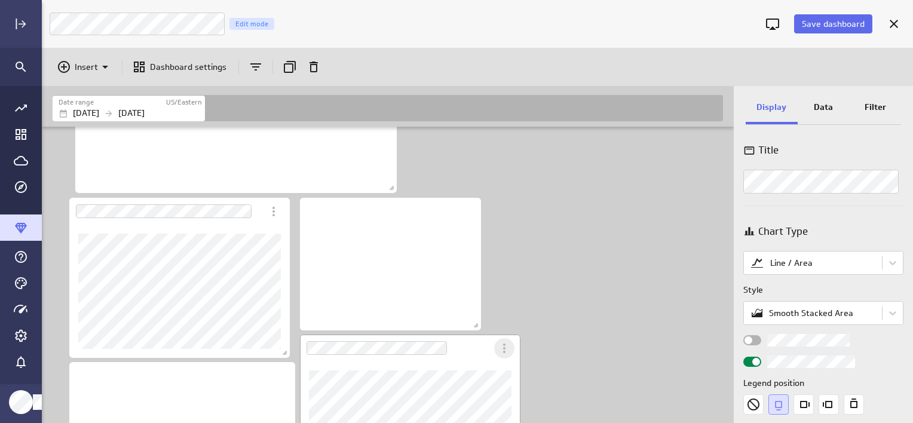
click at [506, 347] on icon "More actions" at bounding box center [504, 348] width 14 height 14
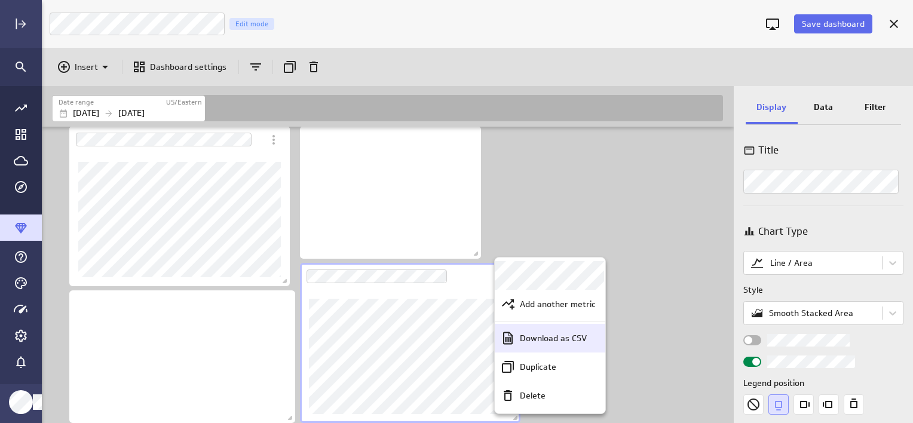
scroll to position [6, 6]
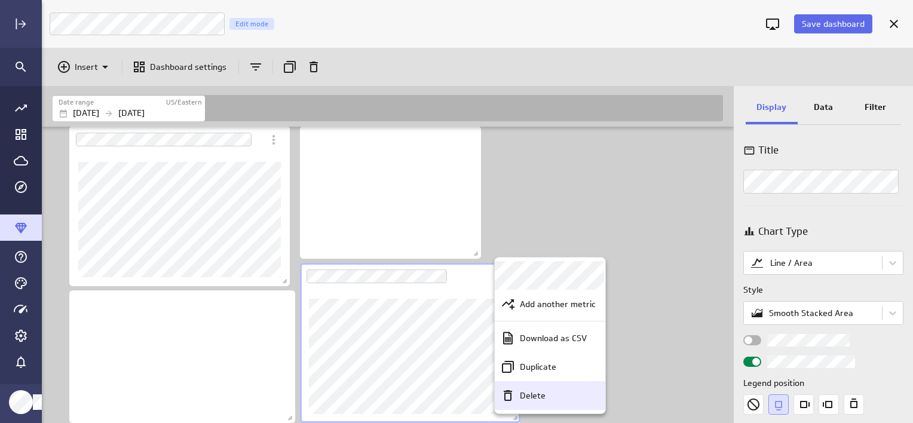
click at [533, 399] on p "Delete" at bounding box center [533, 396] width 26 height 13
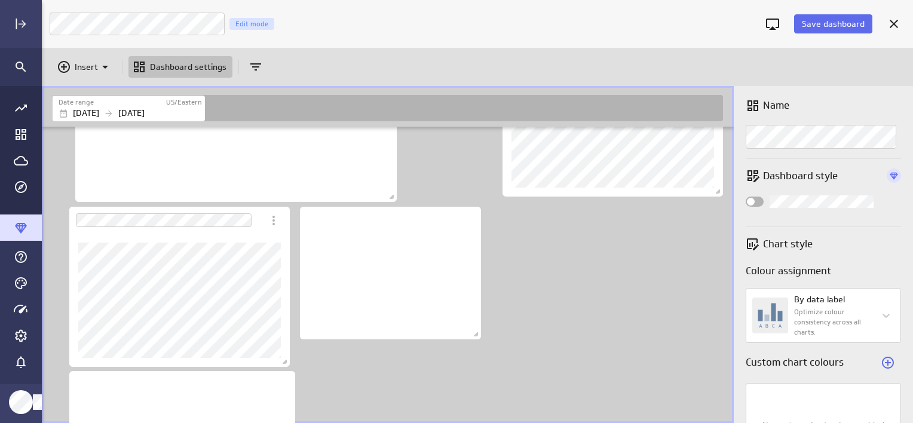
scroll to position [0, 0]
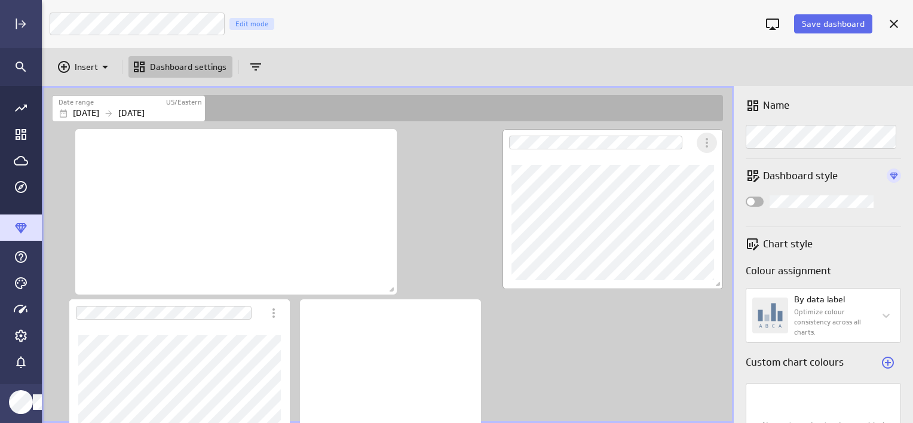
click at [709, 143] on icon "More actions" at bounding box center [707, 143] width 14 height 14
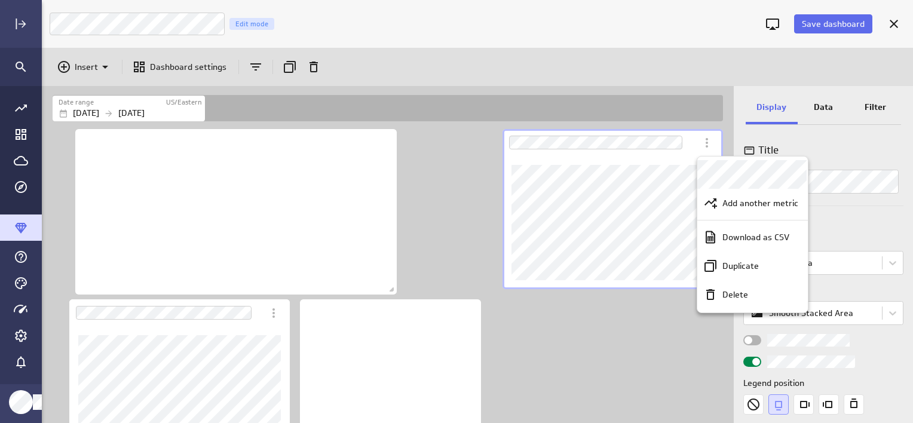
click at [727, 289] on p "Delete" at bounding box center [736, 295] width 26 height 13
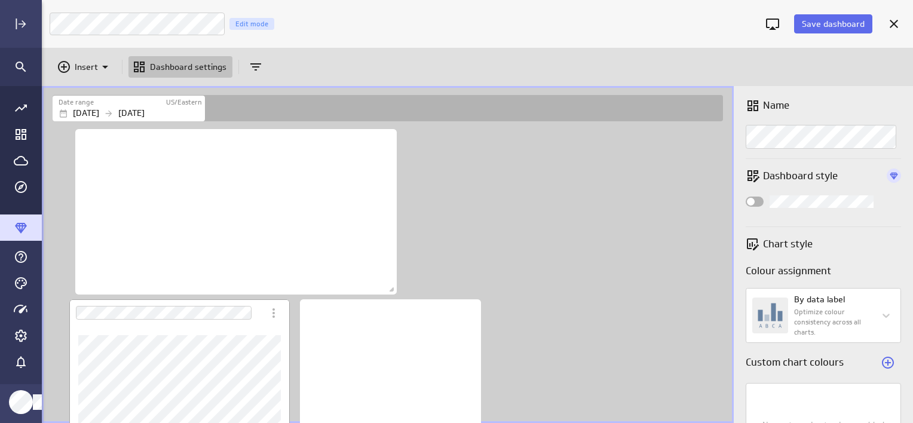
scroll to position [120, 0]
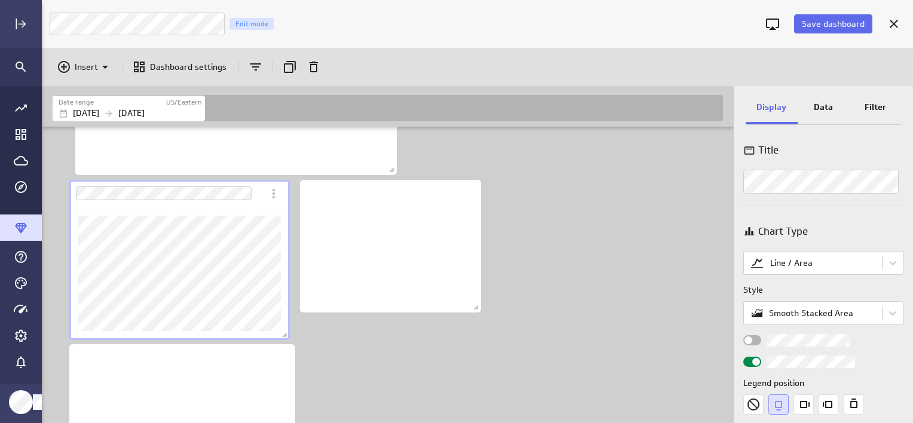
click at [833, 105] on div "Data" at bounding box center [824, 108] width 52 height 32
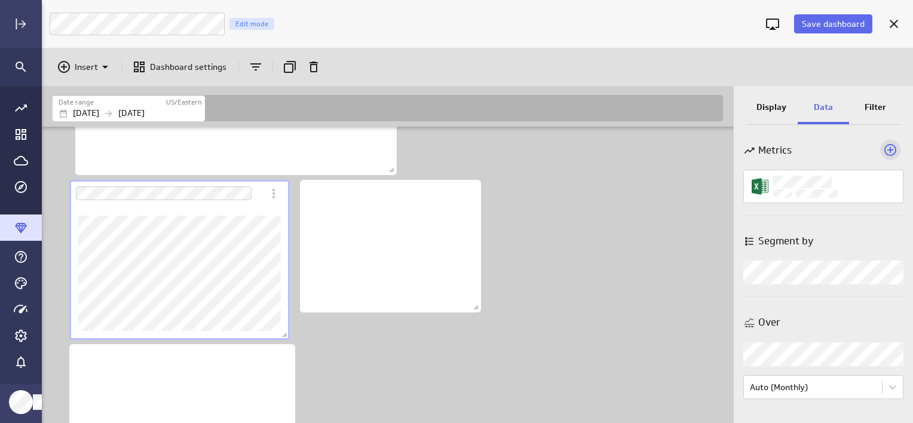
click at [894, 147] on icon "Add a metric to this visualization" at bounding box center [890, 150] width 14 height 14
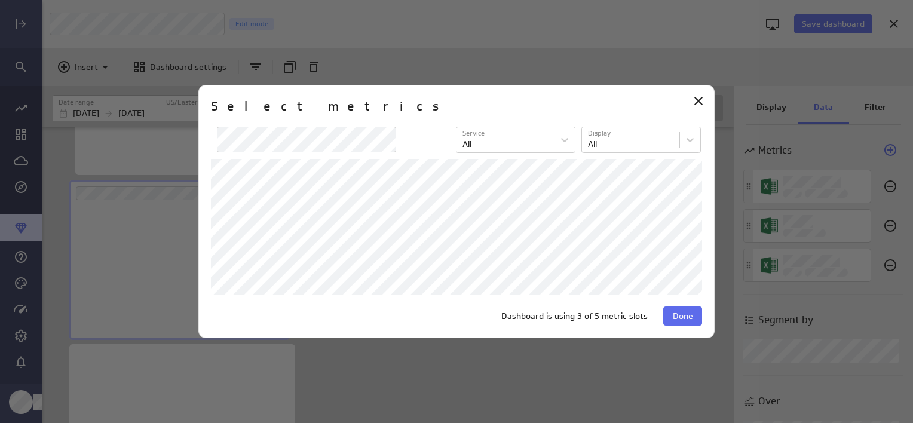
scroll to position [134, 221]
click at [683, 315] on span "Done" at bounding box center [683, 316] width 20 height 11
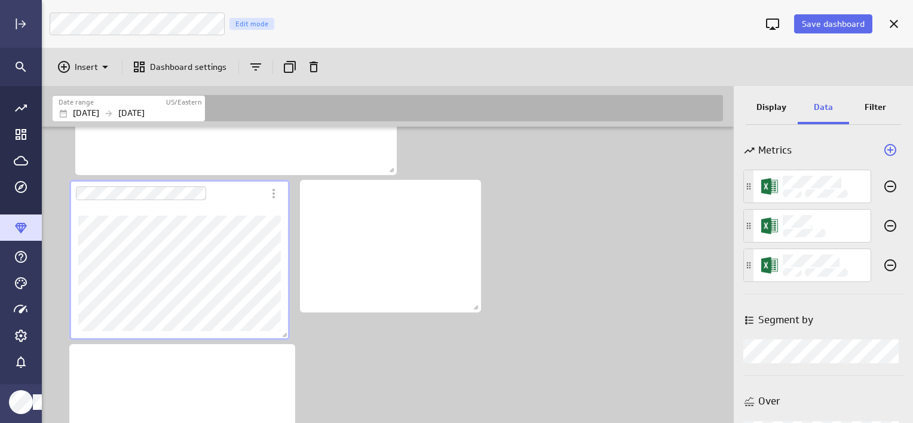
click at [595, 213] on div "Dashboard content with 4 widgets" at bounding box center [390, 243] width 680 height 472
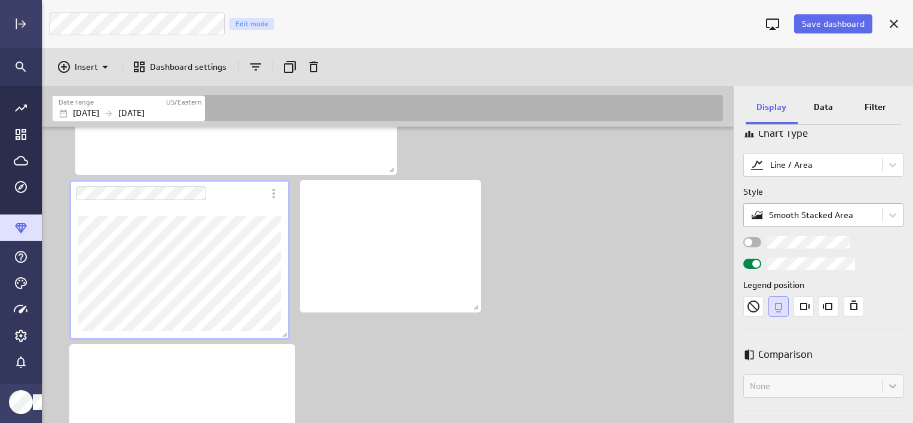
scroll to position [120, 0]
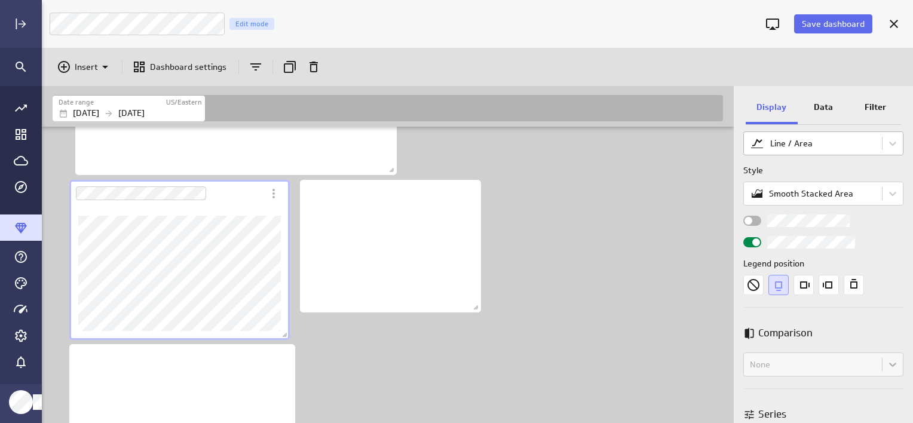
click at [806, 139] on body "Save dashboard Luna Moon Marketing Edit mode Insert Dashboard settings Date ran…" at bounding box center [456, 211] width 913 height 423
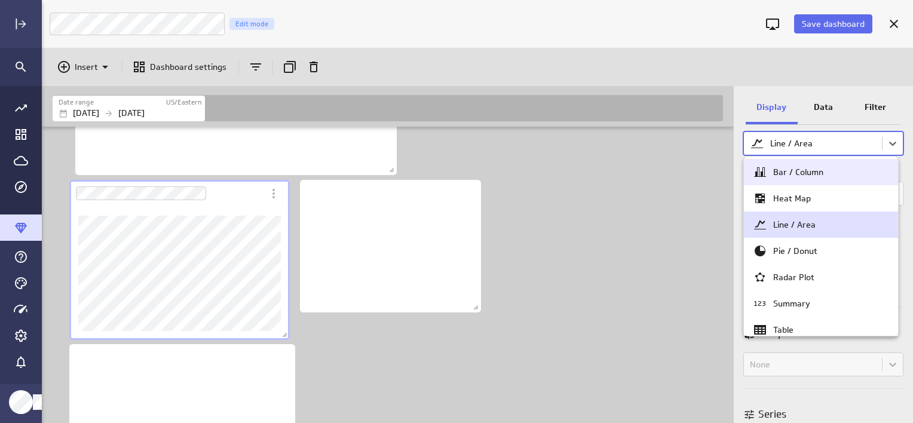
click at [819, 176] on div "Bar / Column" at bounding box center [798, 172] width 50 height 11
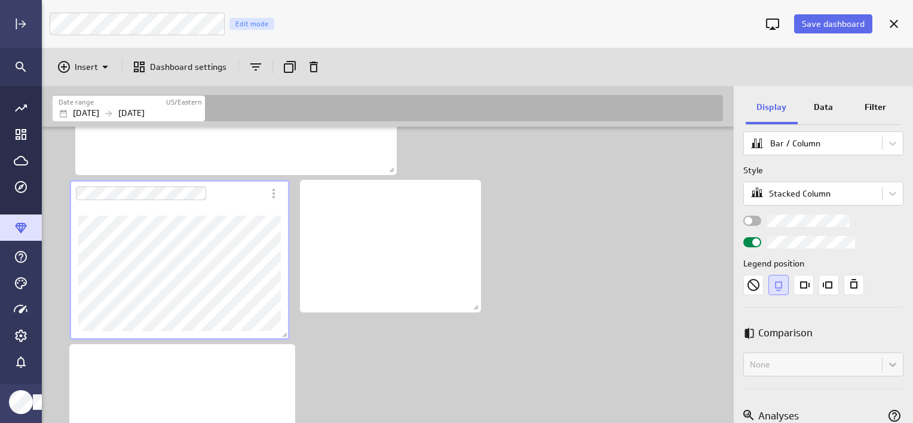
click at [825, 103] on p "Data" at bounding box center [823, 107] width 19 height 13
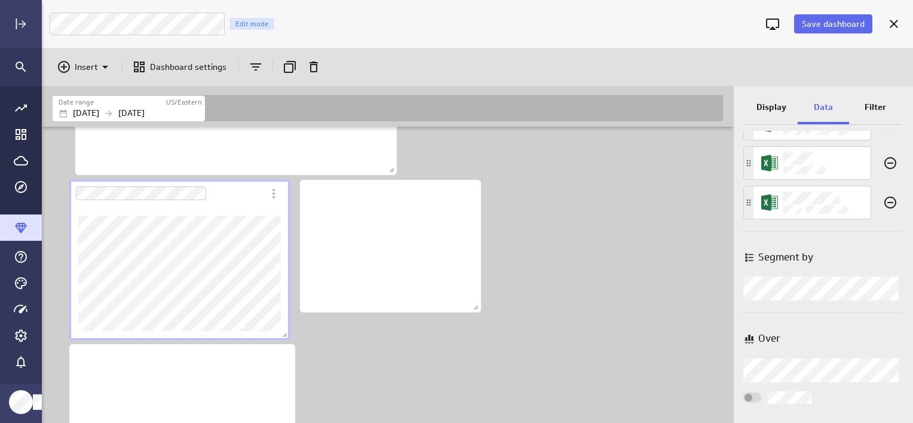
click at [795, 286] on body "Save dashboard Luna Moon Marketing Edit mode Insert Dashboard settings Date ran…" at bounding box center [456, 211] width 913 height 423
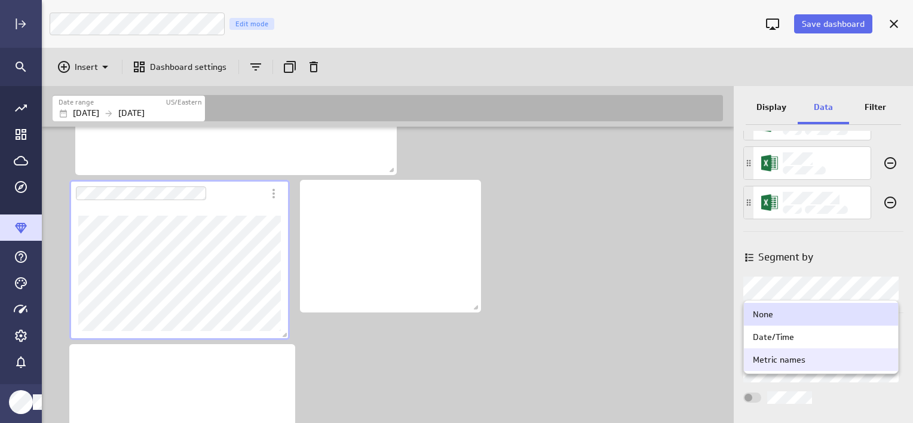
click at [782, 356] on div "Metric names" at bounding box center [779, 359] width 53 height 11
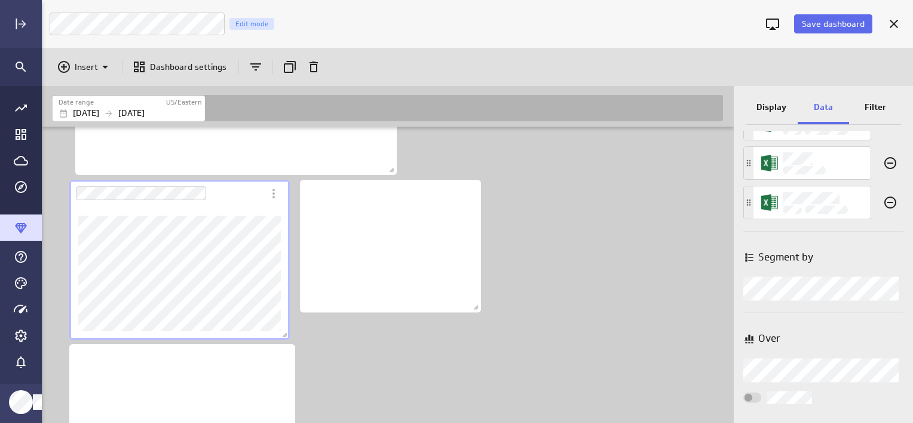
click at [885, 371] on body "Save dashboard Luna Moon Marketing Edit mode Insert Dashboard settings Date ran…" at bounding box center [456, 211] width 913 height 423
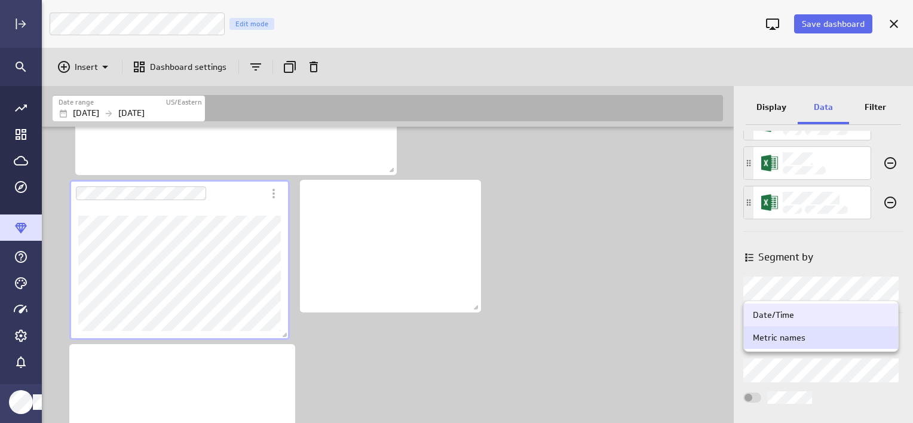
click at [782, 316] on div "Date/Time" at bounding box center [773, 315] width 41 height 11
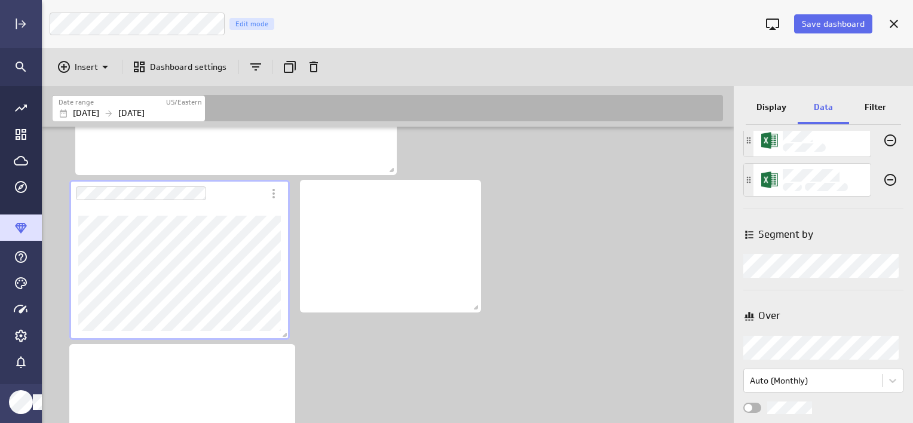
scroll to position [96, 0]
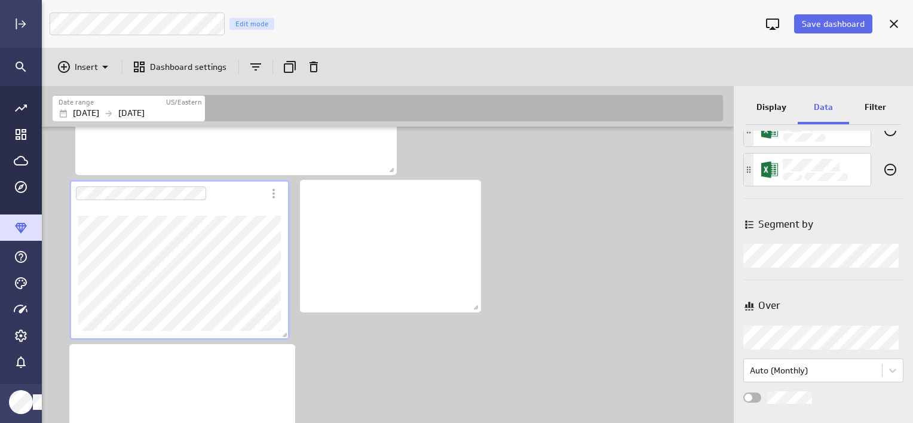
click at [770, 105] on p "Display" at bounding box center [772, 107] width 30 height 13
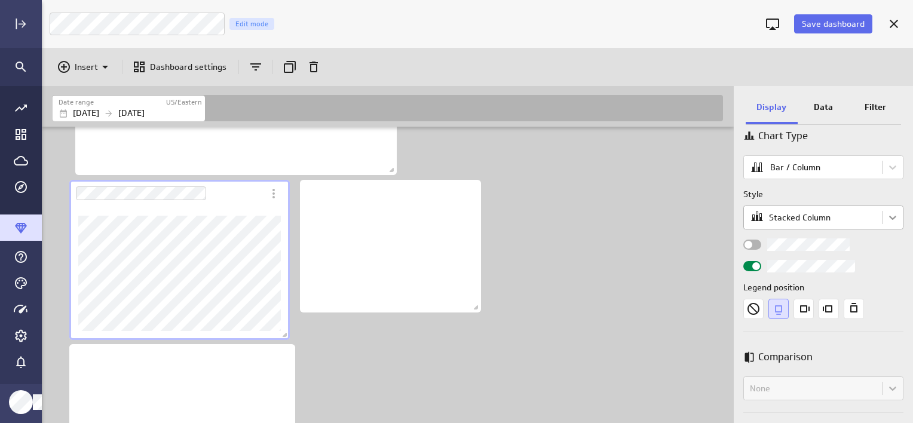
click at [891, 220] on body "Save dashboard Luna Moon Marketing Edit mode Insert Dashboard settings Date ran…" at bounding box center [456, 211] width 913 height 423
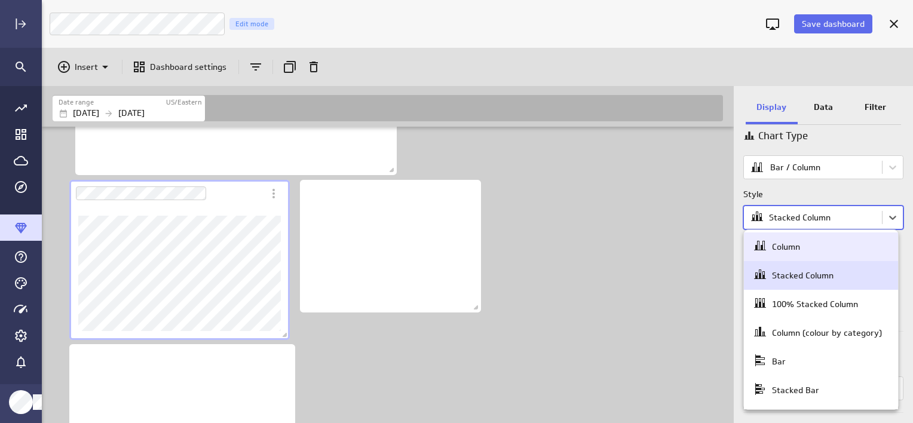
click at [802, 244] on div "Column" at bounding box center [821, 246] width 136 height 17
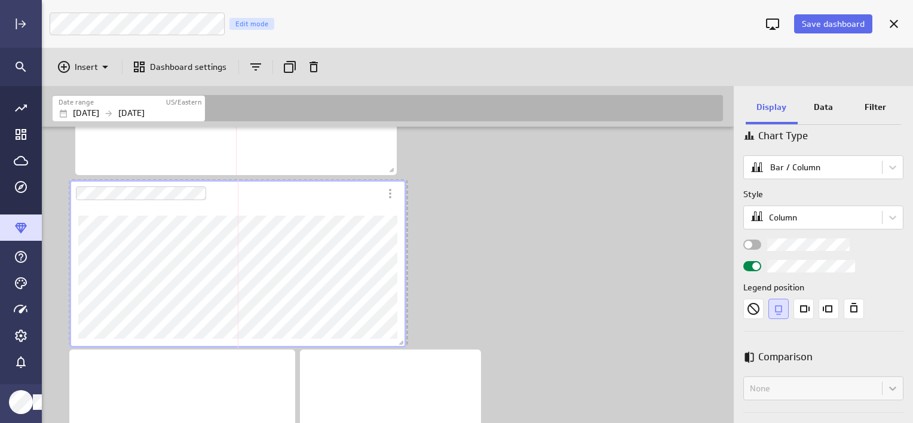
scroll to position [6, 6]
drag, startPoint x: 285, startPoint y: 332, endPoint x: 403, endPoint y: 340, distance: 119.2
click at [403, 340] on span "Dashboard content with 4 widgets" at bounding box center [406, 344] width 12 height 12
click at [875, 109] on p "Filter" at bounding box center [876, 107] width 22 height 13
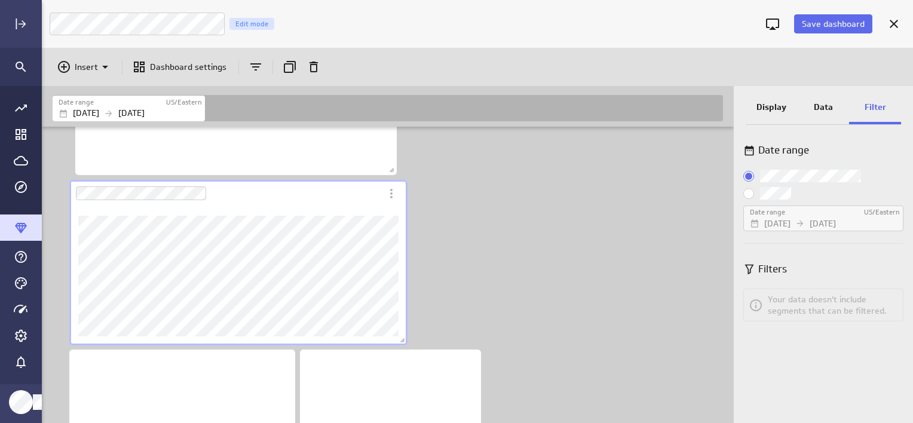
scroll to position [0, 0]
click at [0, 0] on input "Custom:" at bounding box center [0, 0] width 0 height 0
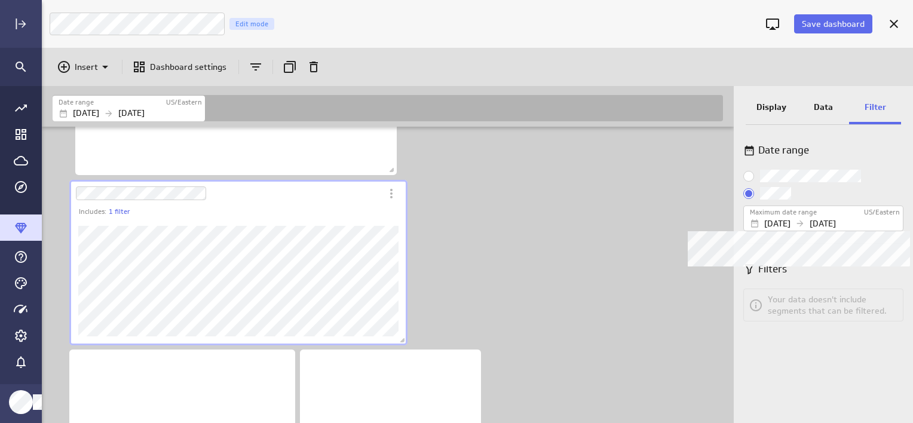
click at [891, 218] on div "Jan 01 2024 Dec 01 2024" at bounding box center [825, 224] width 150 height 13
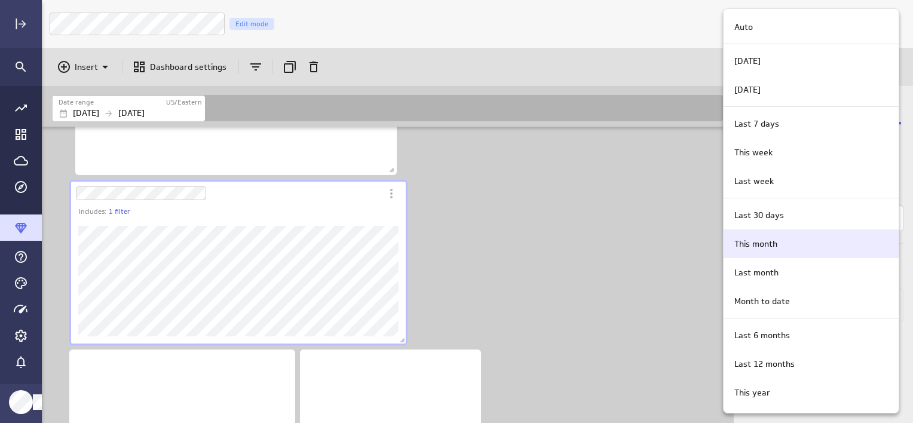
click at [823, 246] on div "This month" at bounding box center [810, 244] width 160 height 13
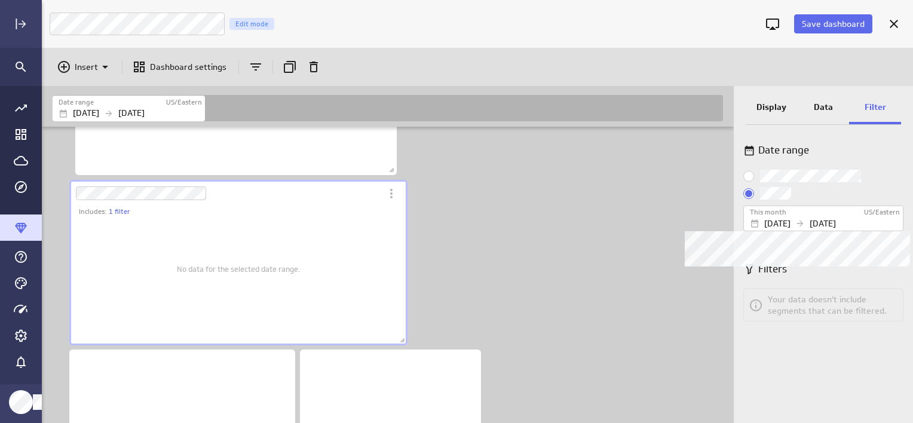
click at [782, 224] on p "Aug 01 2025" at bounding box center [778, 224] width 26 height 13
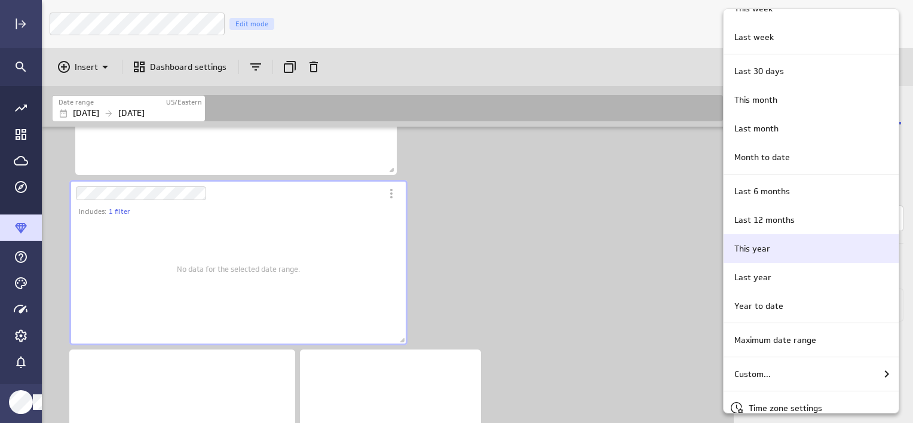
scroll to position [156, 0]
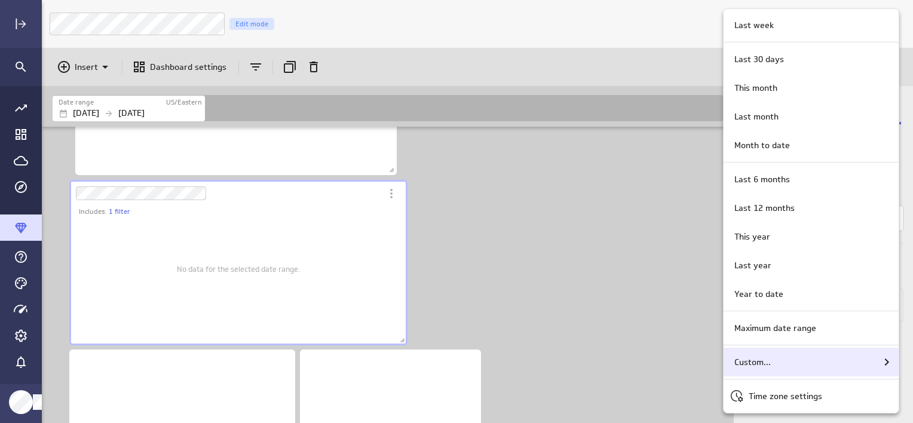
click at [773, 355] on div "Custom..." at bounding box center [812, 362] width 164 height 14
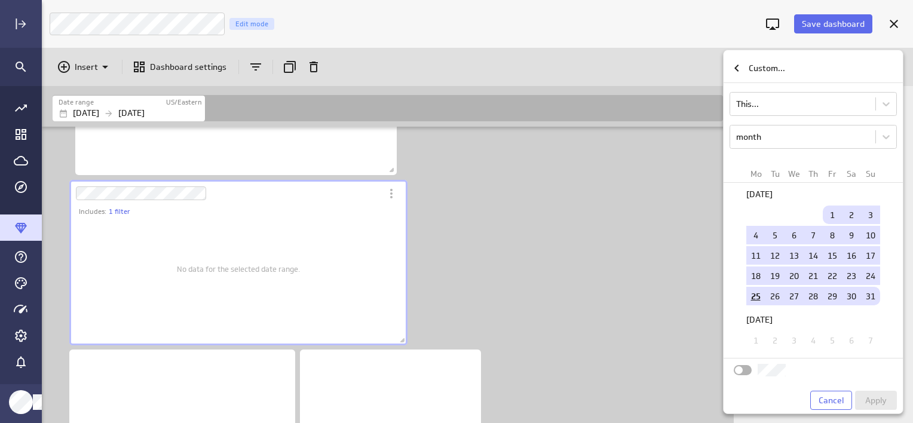
scroll to position [1384, 0]
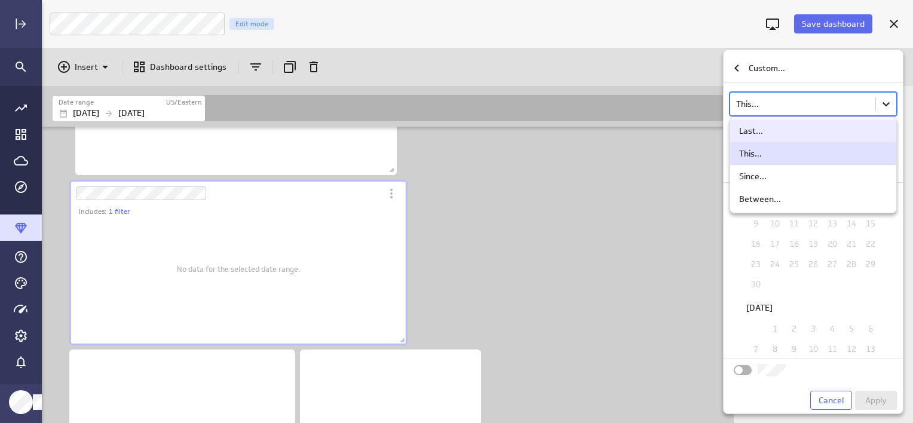
click at [883, 103] on body "Save dashboard Luna Moon Marketing Edit mode Insert Dashboard settings Date ran…" at bounding box center [456, 211] width 913 height 423
click at [832, 108] on div at bounding box center [456, 211] width 913 height 423
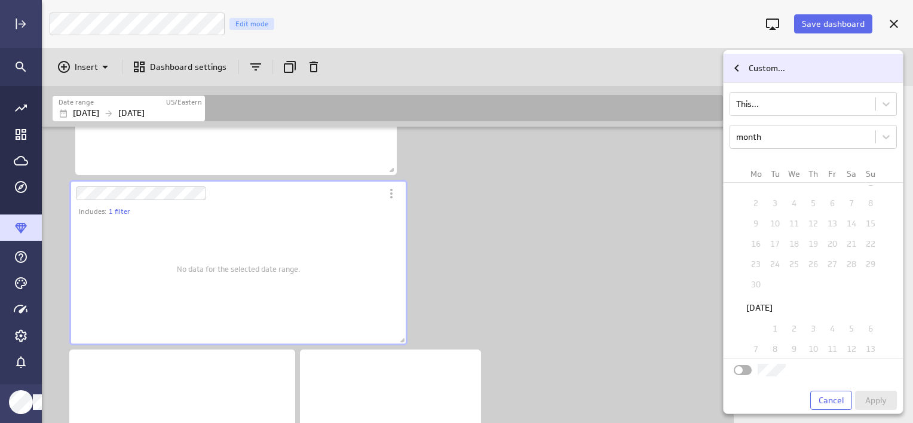
click at [735, 66] on icon "Custom..." at bounding box center [737, 68] width 14 height 14
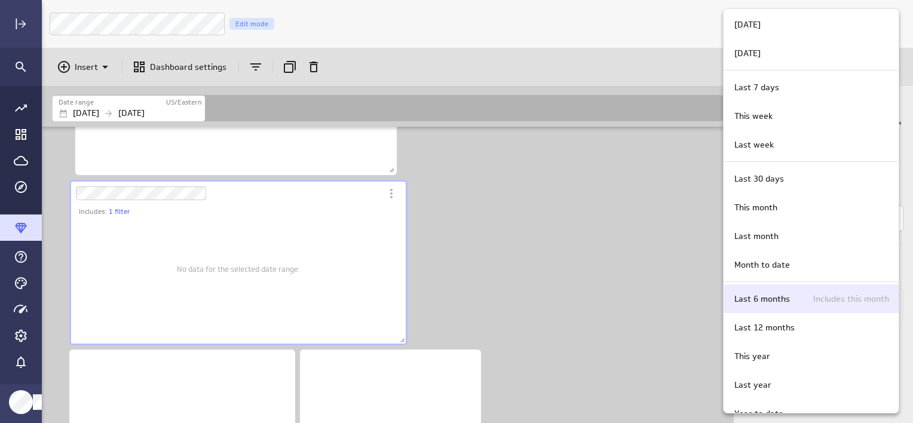
scroll to position [0, 0]
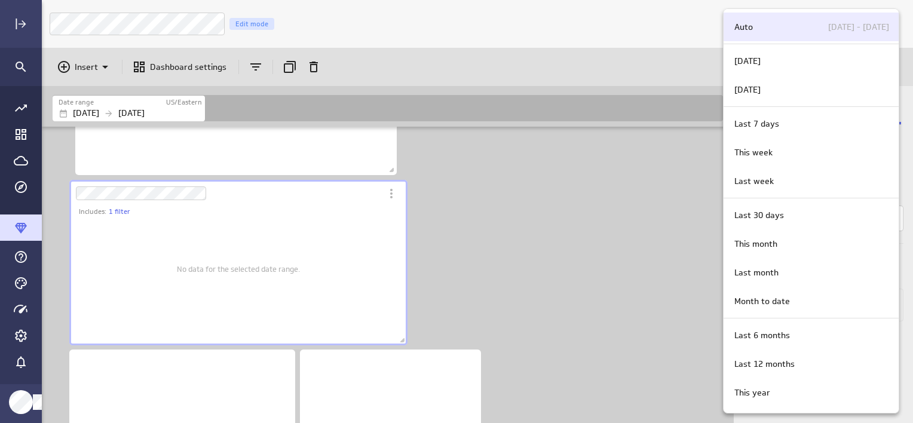
click at [756, 29] on div "Auto Jan 01 2024 - Aug 25 2025" at bounding box center [810, 27] width 160 height 13
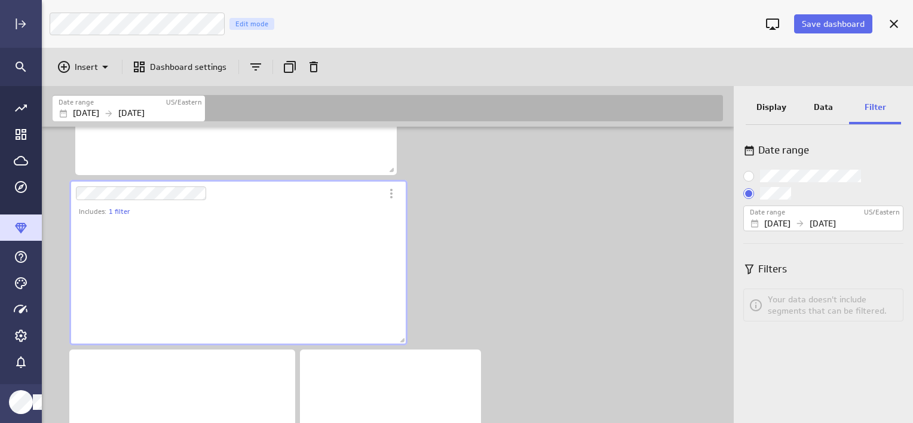
scroll to position [129, 339]
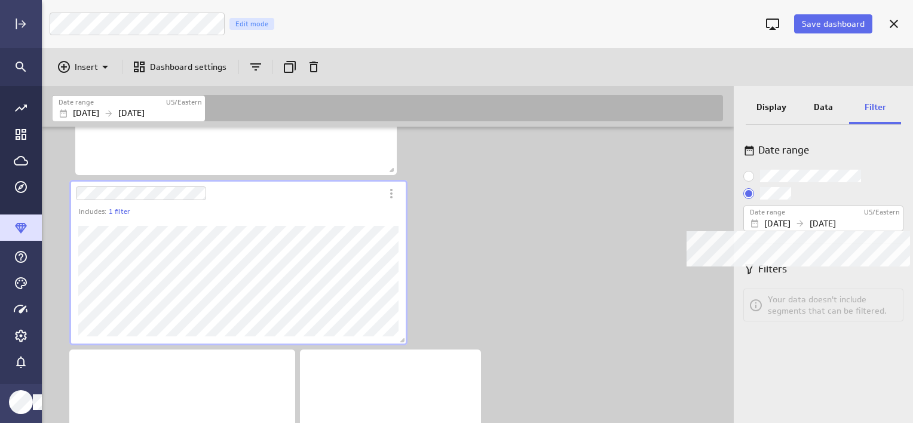
click at [813, 219] on div "Jan 01 2024 Aug 25 2025" at bounding box center [825, 224] width 150 height 13
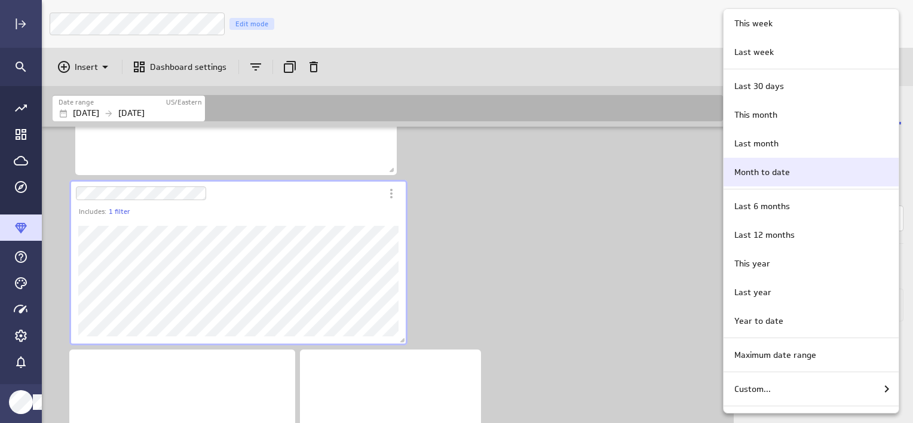
scroll to position [156, 0]
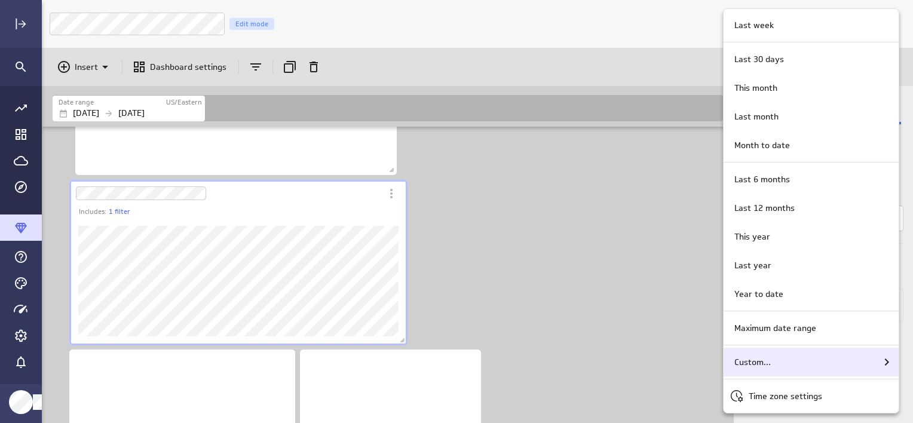
click at [758, 366] on p "Custom..." at bounding box center [753, 362] width 36 height 13
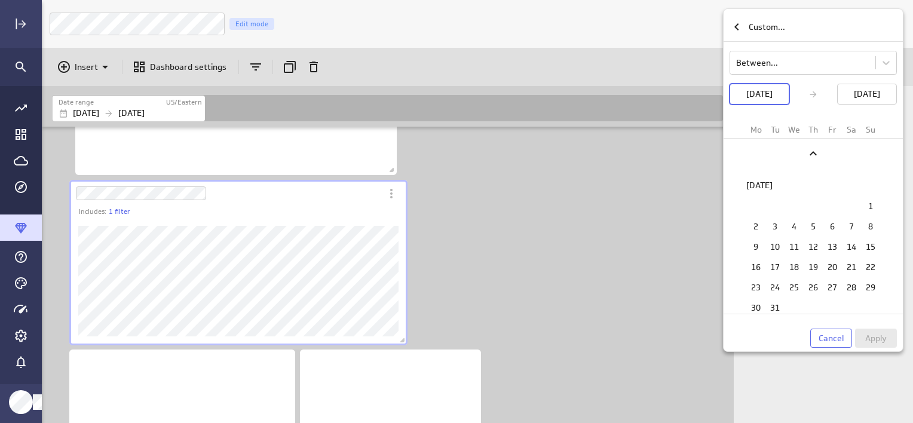
scroll to position [1543, 0]
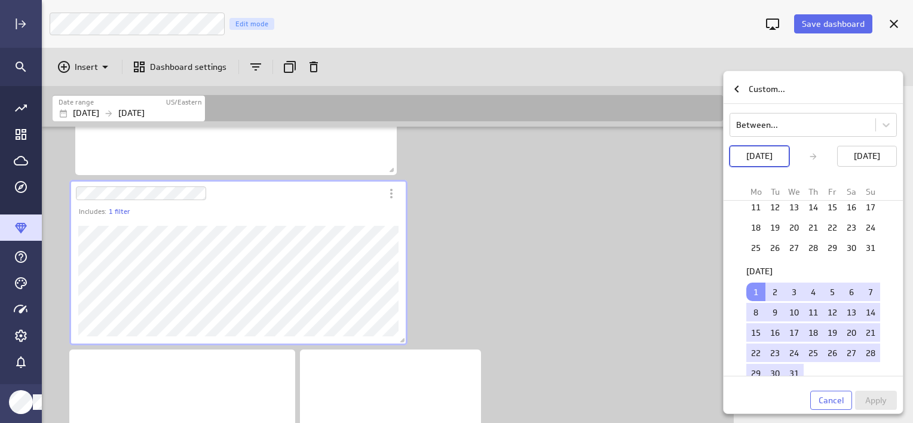
click at [772, 157] on p "[DATE]" at bounding box center [760, 156] width 26 height 13
click at [770, 155] on p "[DATE]" at bounding box center [760, 156] width 26 height 13
click at [756, 157] on p "[DATE]" at bounding box center [760, 156] width 26 height 13
click at [747, 157] on p "[DATE]" at bounding box center [760, 156] width 26 height 13
click at [752, 283] on td "1" at bounding box center [756, 292] width 19 height 19
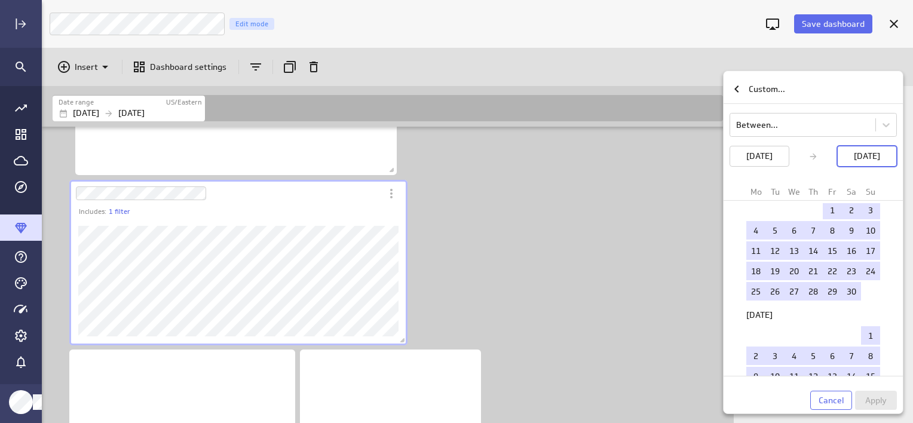
scroll to position [2918, 0]
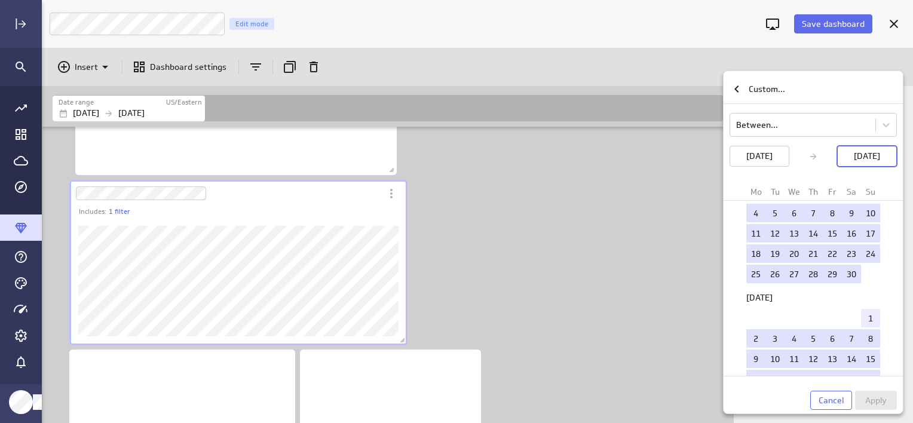
click at [868, 309] on td "1" at bounding box center [870, 318] width 19 height 19
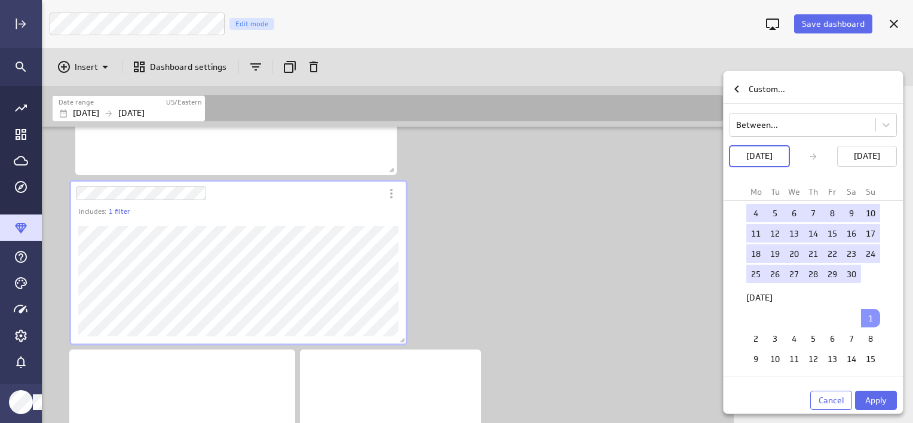
click at [873, 309] on td "1" at bounding box center [870, 318] width 19 height 19
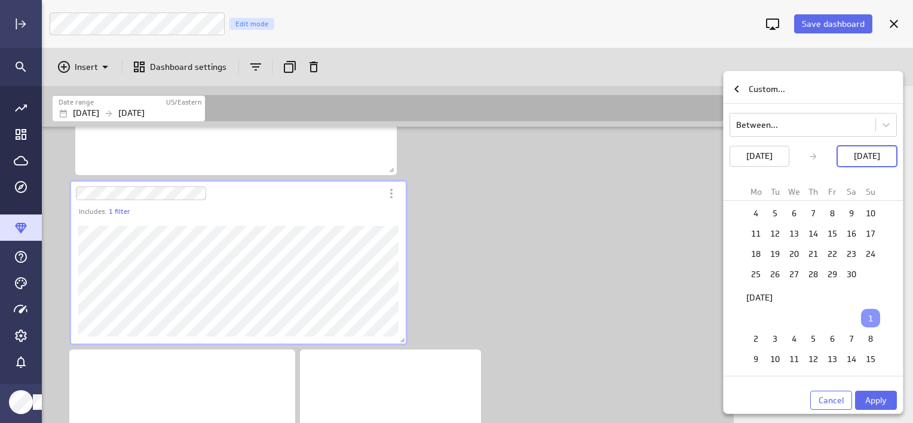
click at [873, 309] on td "1" at bounding box center [870, 318] width 19 height 19
click at [868, 158] on p "[DATE]" at bounding box center [867, 156] width 26 height 13
click at [772, 411] on td "31" at bounding box center [775, 420] width 19 height 19
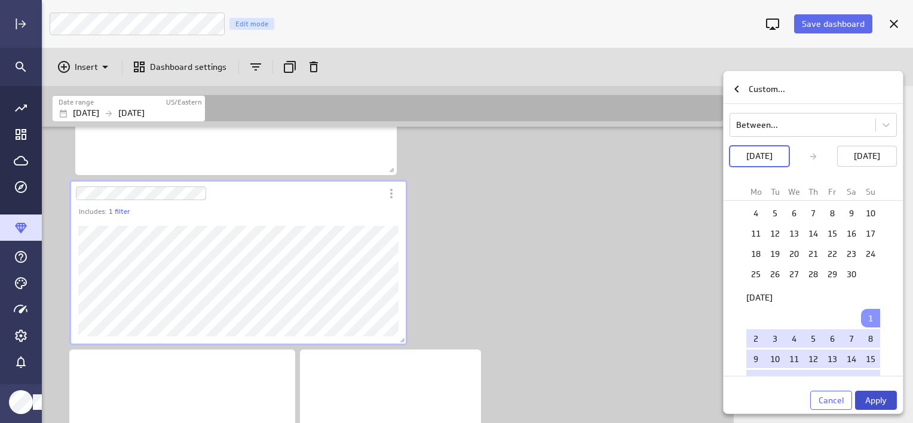
click at [877, 403] on span "Apply" at bounding box center [877, 400] width 22 height 11
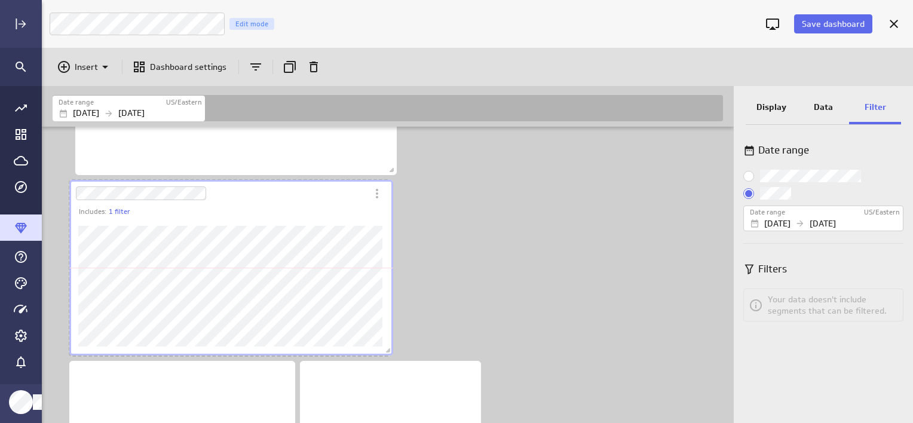
scroll to position [507, 694]
drag, startPoint x: 406, startPoint y: 344, endPoint x: 404, endPoint y: 356, distance: 12.1
click at [404, 356] on span "Dashboard content with 4 widgets" at bounding box center [402, 354] width 12 height 12
drag, startPoint x: 822, startPoint y: 108, endPoint x: 630, endPoint y: 112, distance: 192.5
click at [822, 108] on p "Data" at bounding box center [823, 107] width 19 height 13
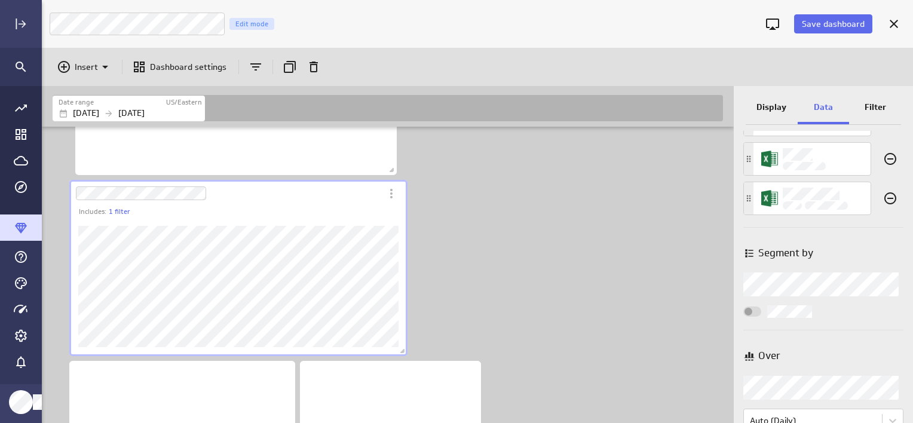
scroll to position [117, 0]
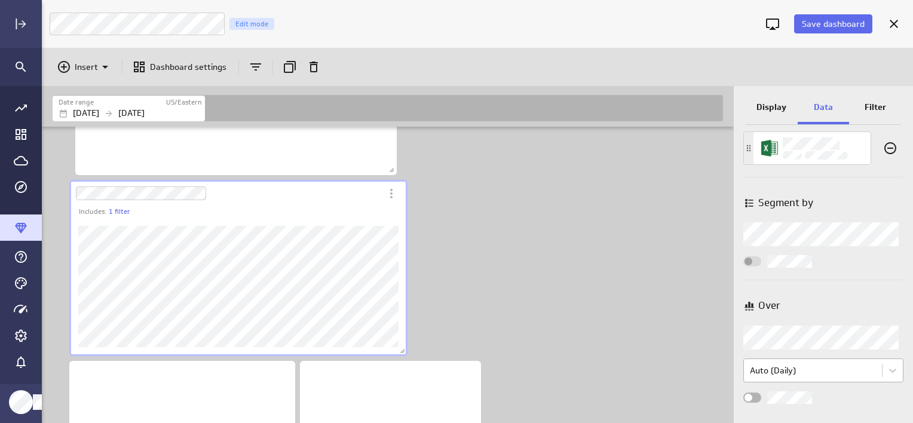
click at [806, 368] on body "Save dashboard Luna Moon Marketing Edit mode Insert Dashboard settings Date ran…" at bounding box center [456, 211] width 913 height 423
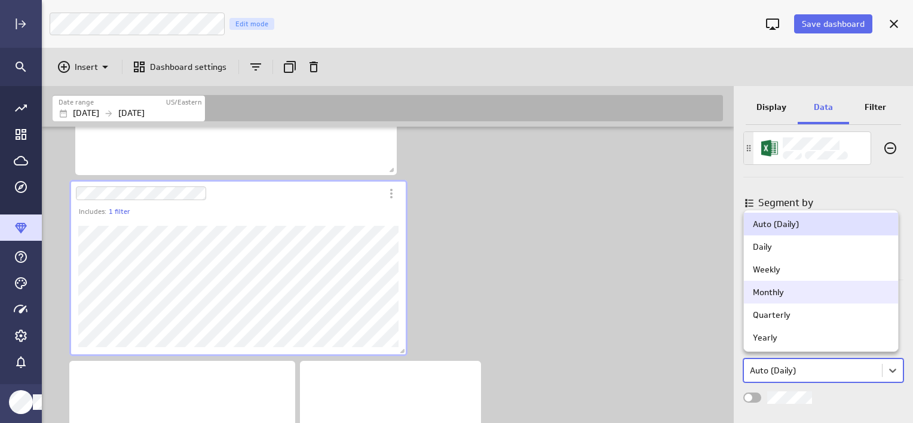
click at [778, 294] on div "Monthly" at bounding box center [768, 292] width 31 height 11
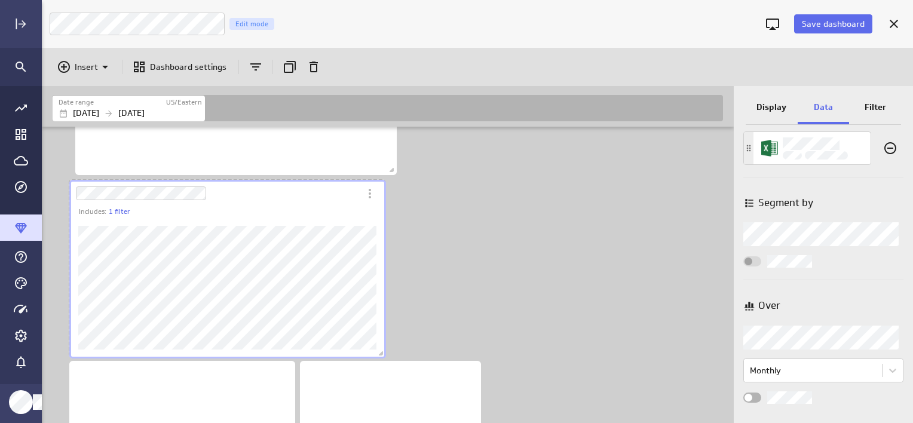
scroll to position [6, 6]
drag, startPoint x: 407, startPoint y: 348, endPoint x: 387, endPoint y: 351, distance: 20.5
click at [387, 351] on span "Dashboard content with 4 widgets" at bounding box center [384, 355] width 12 height 12
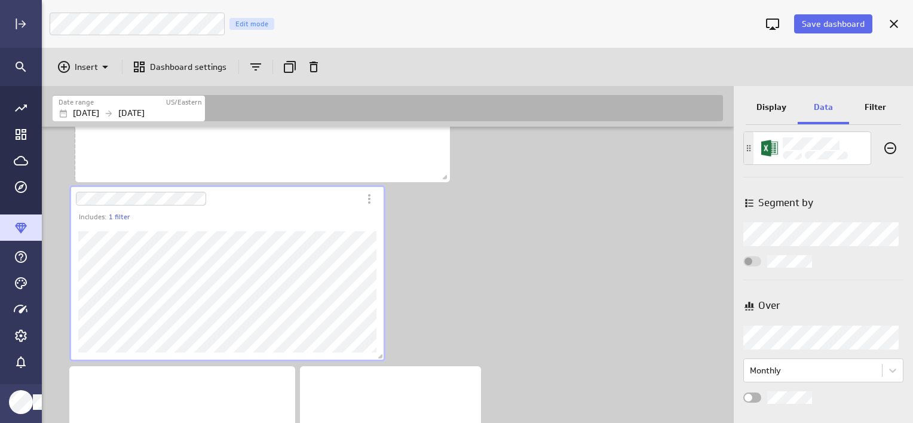
scroll to position [512, 694]
drag, startPoint x: 395, startPoint y: 170, endPoint x: 448, endPoint y: 177, distance: 53.7
click at [448, 177] on span "Dashboard content with 4 widgets" at bounding box center [447, 179] width 12 height 12
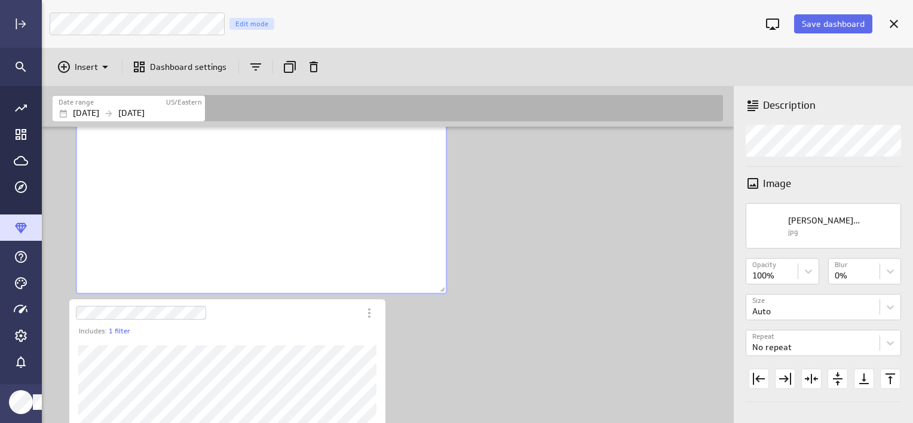
scroll to position [0, 0]
click at [415, 296] on div "No description available" at bounding box center [261, 211] width 372 height 171
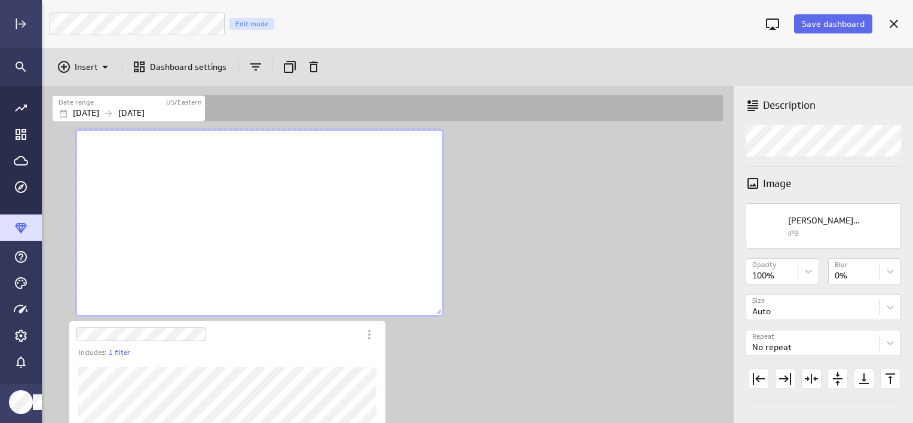
scroll to position [6, 6]
drag, startPoint x: 442, startPoint y: 298, endPoint x: 442, endPoint y: 317, distance: 19.1
click at [442, 317] on span "Dashboard content with 4 widgets" at bounding box center [444, 316] width 12 height 12
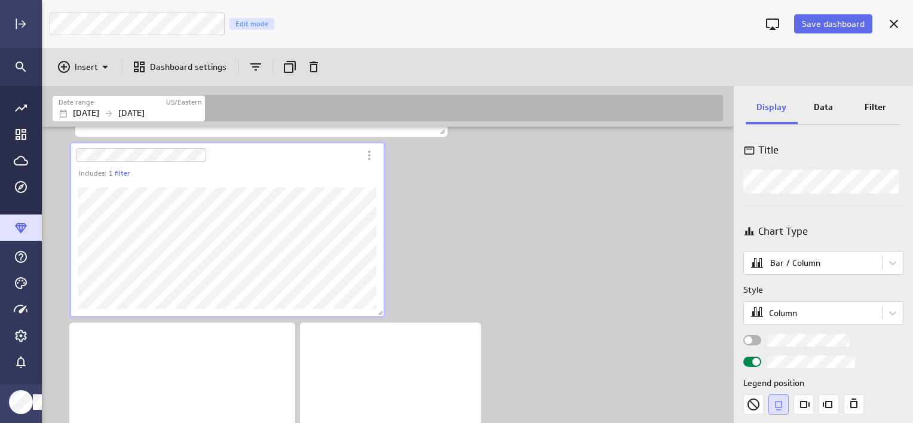
click at [825, 110] on p "Data" at bounding box center [823, 107] width 19 height 13
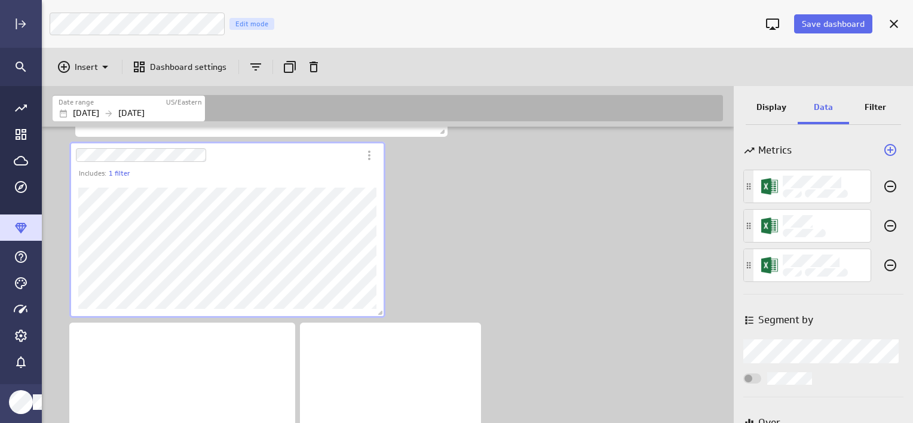
click at [770, 112] on p "Display" at bounding box center [772, 107] width 30 height 13
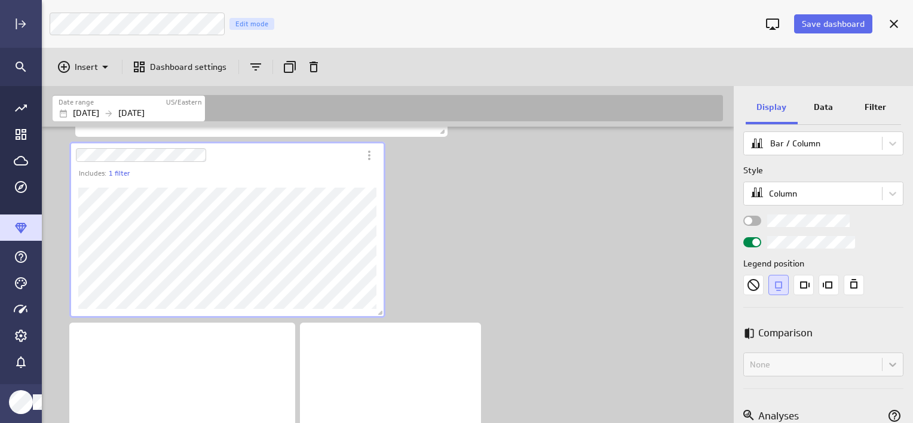
click at [756, 221] on div "Widget Properties" at bounding box center [753, 221] width 18 height 10
click at [0, 0] on input "Widget Properties" at bounding box center [0, 0] width 0 height 0
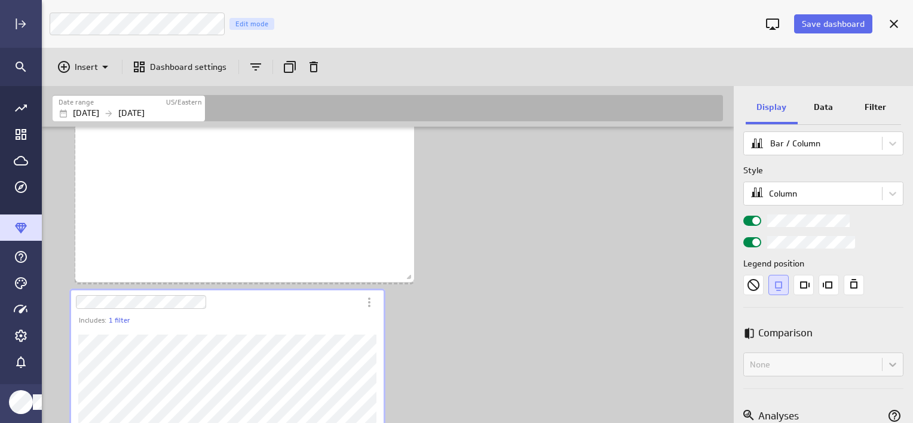
scroll to position [5, 6]
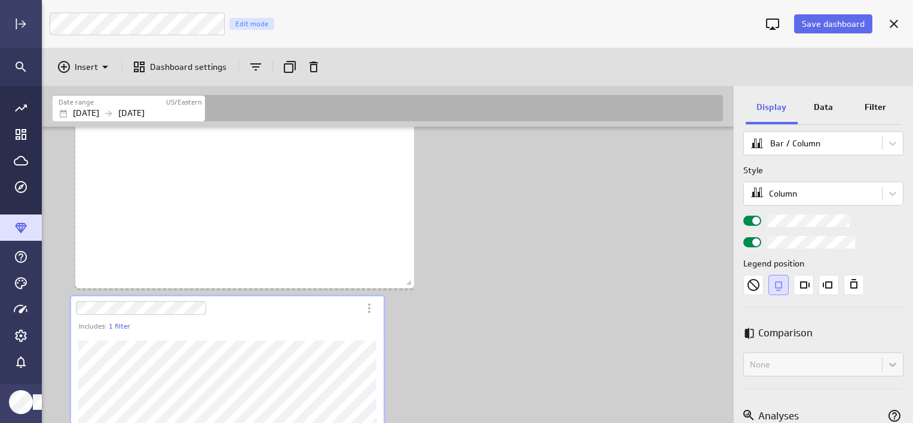
drag, startPoint x: 448, startPoint y: 252, endPoint x: 414, endPoint y: 284, distance: 46.1
click at [414, 284] on span "Dashboard content with 4 widgets" at bounding box center [411, 285] width 12 height 12
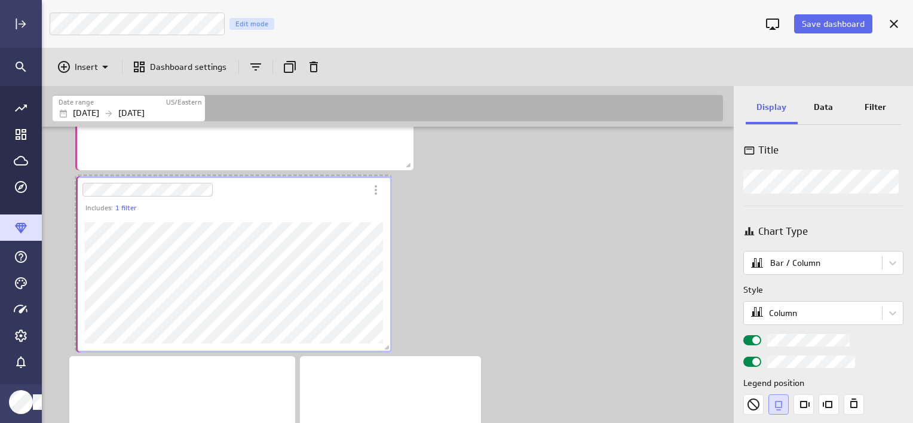
drag, startPoint x: 221, startPoint y: 189, endPoint x: 227, endPoint y: 190, distance: 6.7
click at [227, 190] on div "Dashboard Widget" at bounding box center [221, 189] width 290 height 27
click at [491, 210] on div "Includes: 1 filter" at bounding box center [390, 218] width 680 height 543
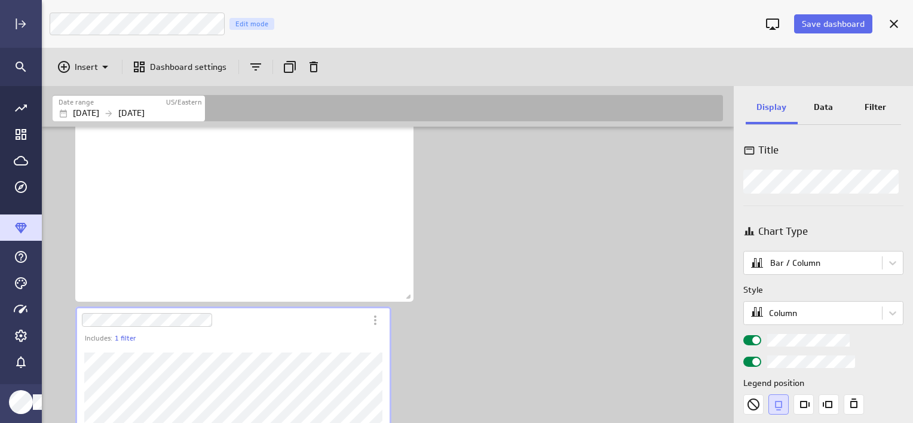
drag, startPoint x: 289, startPoint y: 65, endPoint x: 453, endPoint y: 219, distance: 225.0
click at [289, 65] on icon "Duplicate" at bounding box center [290, 67] width 14 height 14
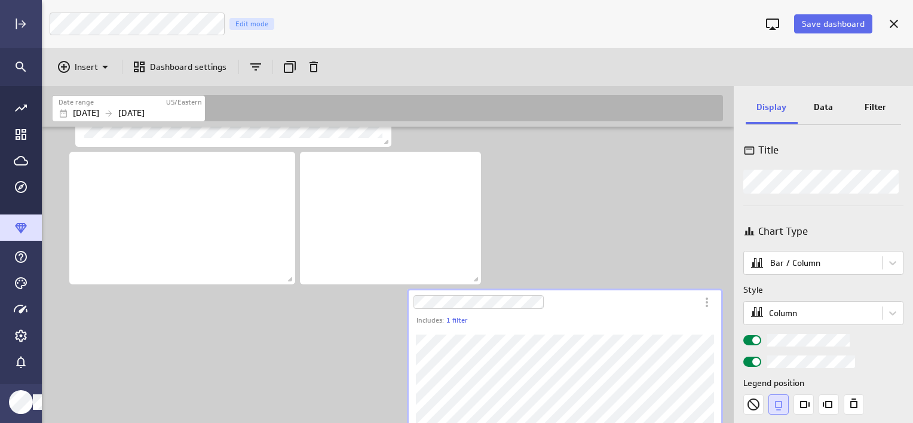
scroll to position [308, 0]
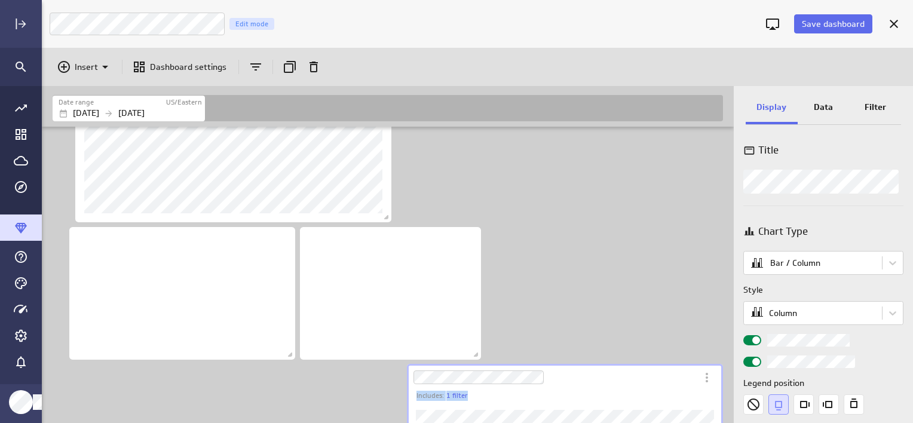
drag, startPoint x: 575, startPoint y: 396, endPoint x: 538, endPoint y: 219, distance: 180.2
click at [538, 216] on div "Includes: 1 filter Includes: 1 filter" at bounding box center [390, 180] width 680 height 724
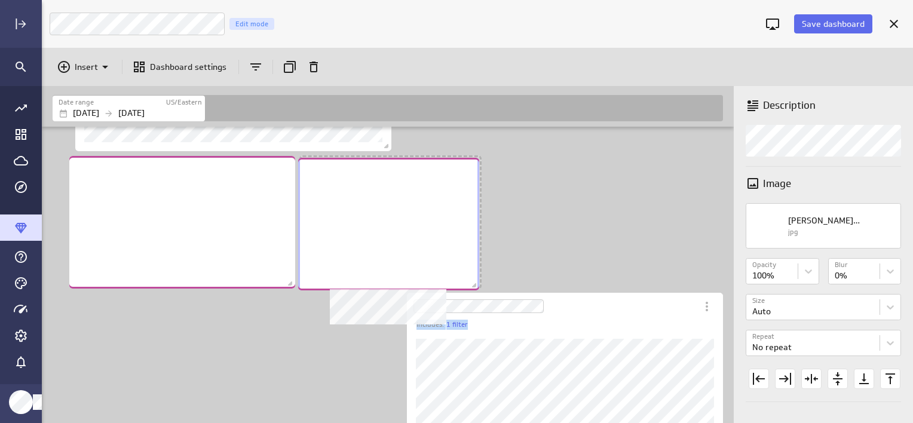
scroll to position [380, 0]
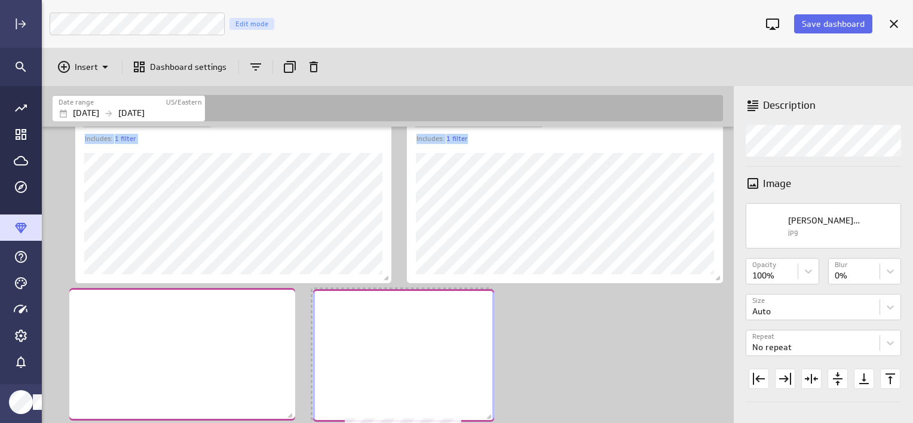
click at [433, 385] on div "No description available" at bounding box center [403, 355] width 181 height 133
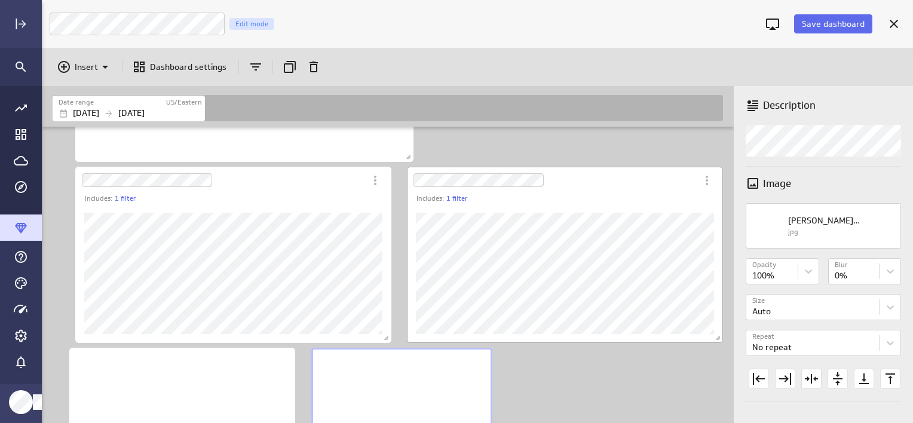
drag, startPoint x: 572, startPoint y: 207, endPoint x: 616, endPoint y: 200, distance: 44.7
click at [572, 207] on div "Dashboard Widget" at bounding box center [565, 273] width 316 height 139
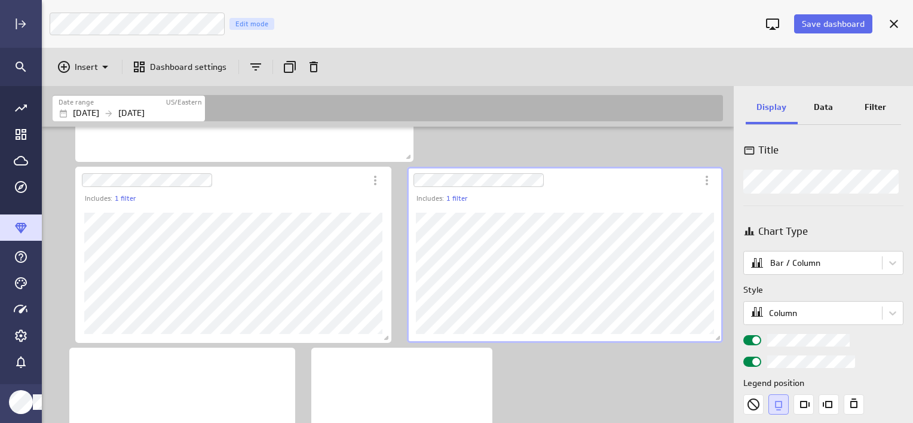
click at [874, 103] on p "Filter" at bounding box center [876, 107] width 22 height 13
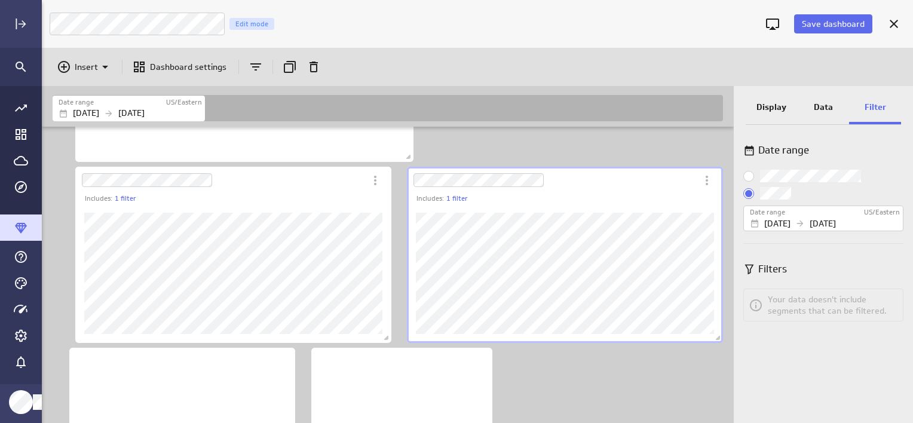
drag, startPoint x: 760, startPoint y: 175, endPoint x: 623, endPoint y: 201, distance: 138.8
click at [760, 175] on label "Use dashboard date range" at bounding box center [824, 176] width 160 height 13
click at [0, 0] on input "Use dashboard date range" at bounding box center [0, 0] width 0 height 0
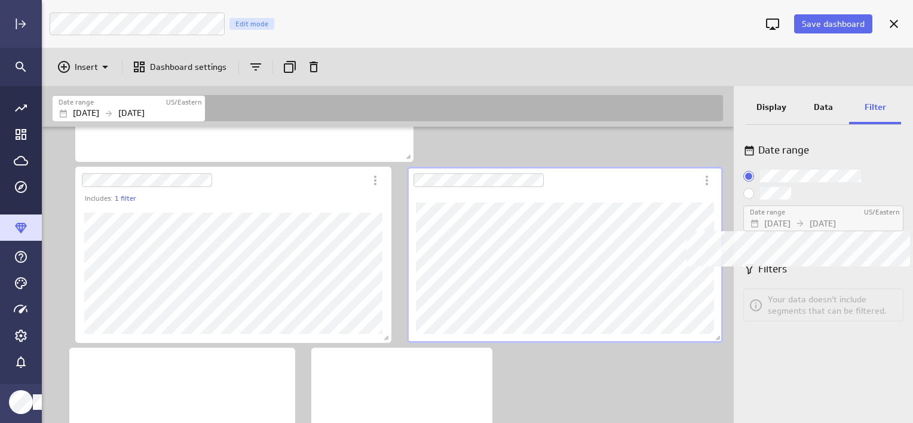
click at [836, 222] on p "[DATE]" at bounding box center [823, 224] width 26 height 13
click at [763, 200] on div "Date range [GEOGRAPHIC_DATA]/Eastern [DATE] [DATE]" at bounding box center [824, 201] width 160 height 62
click at [754, 192] on label "Custom:" at bounding box center [824, 193] width 160 height 13
click at [0, 0] on input "Custom:" at bounding box center [0, 0] width 0 height 0
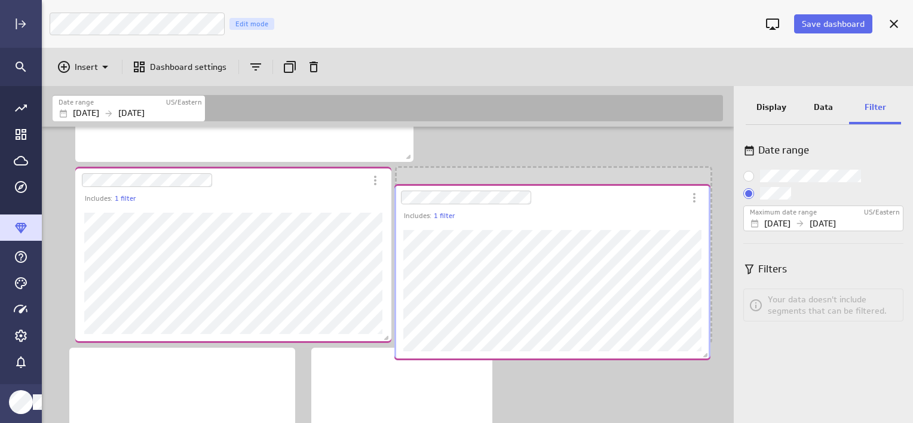
scroll to position [6, 6]
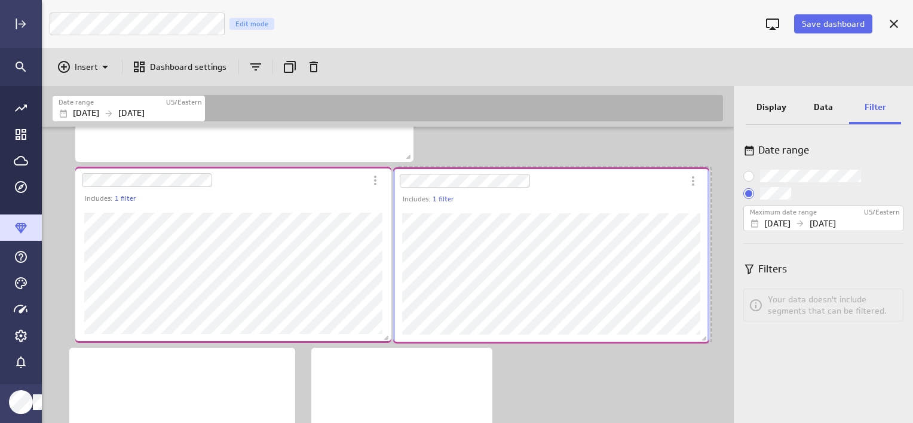
drag, startPoint x: 409, startPoint y: 341, endPoint x: 396, endPoint y: 341, distance: 13.8
click at [396, 341] on div "Dashboard Widget" at bounding box center [551, 273] width 316 height 139
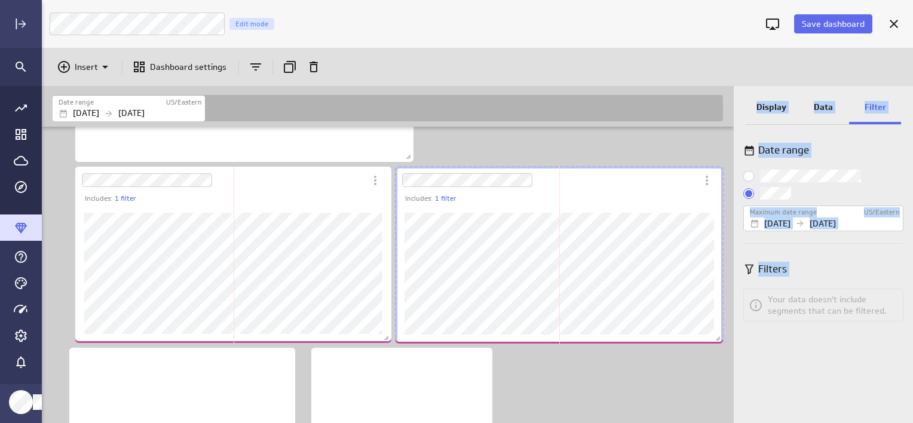
drag, startPoint x: 711, startPoint y: 341, endPoint x: 737, endPoint y: 340, distance: 25.7
click at [739, 342] on div "Date range [GEOGRAPHIC_DATA]/Eastern [DATE] [DATE] Includes: 1 filter Includes:…" at bounding box center [478, 254] width 872 height 337
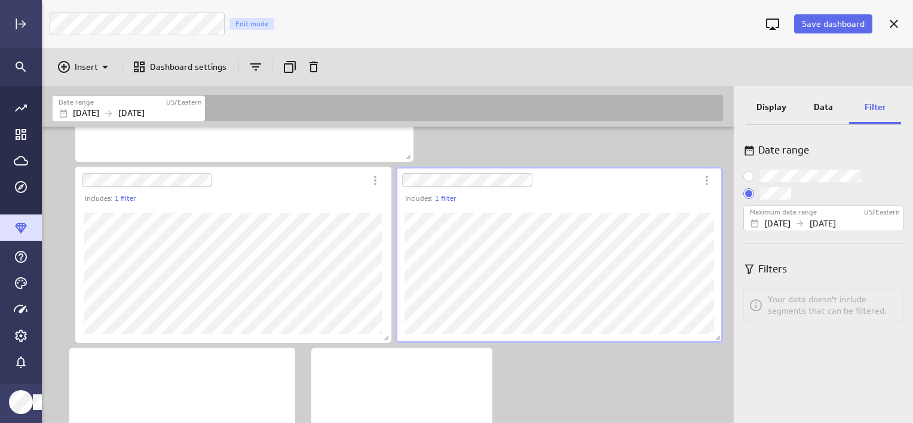
click at [772, 108] on p "Display" at bounding box center [772, 107] width 30 height 13
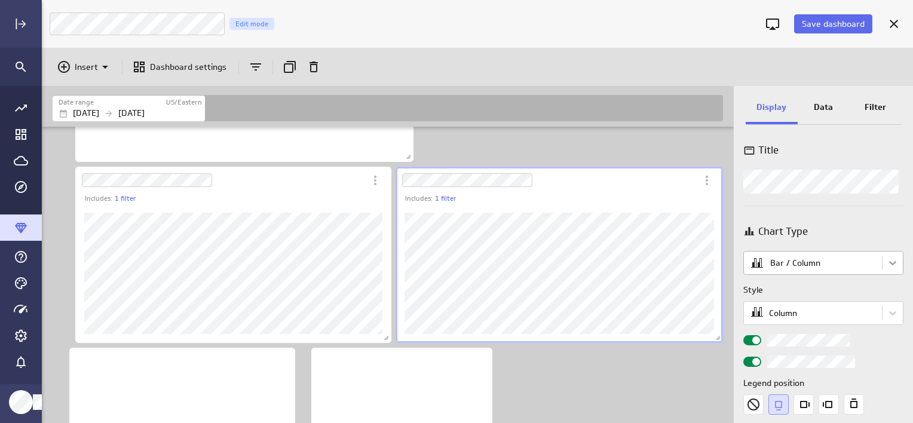
click at [889, 259] on body "Save dashboard [PERSON_NAME] Moon Marketing Edit mode Insert Dashboard settings…" at bounding box center [456, 211] width 913 height 423
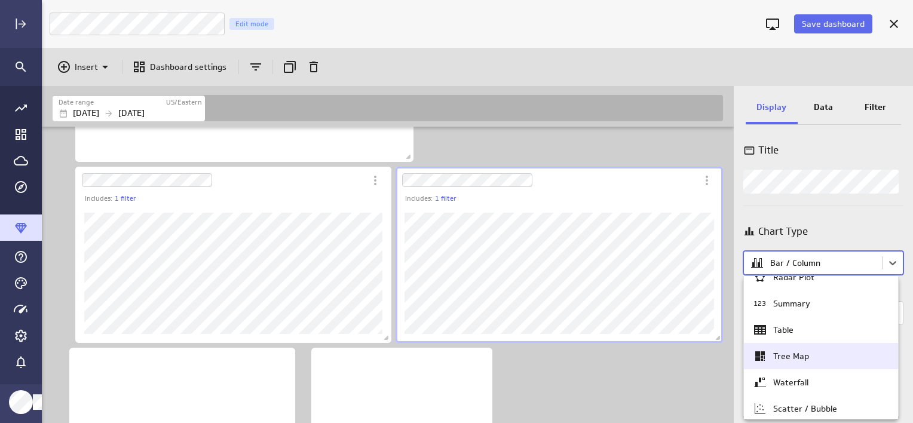
scroll to position [151, 0]
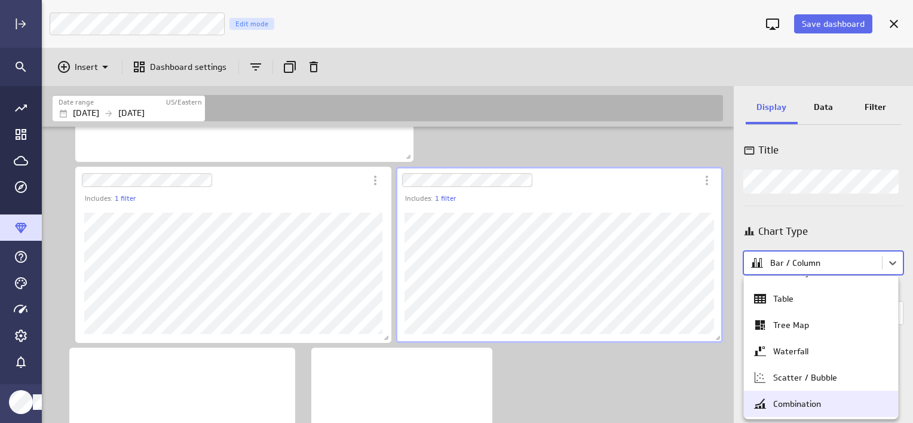
click at [786, 405] on div "Combination" at bounding box center [797, 404] width 48 height 11
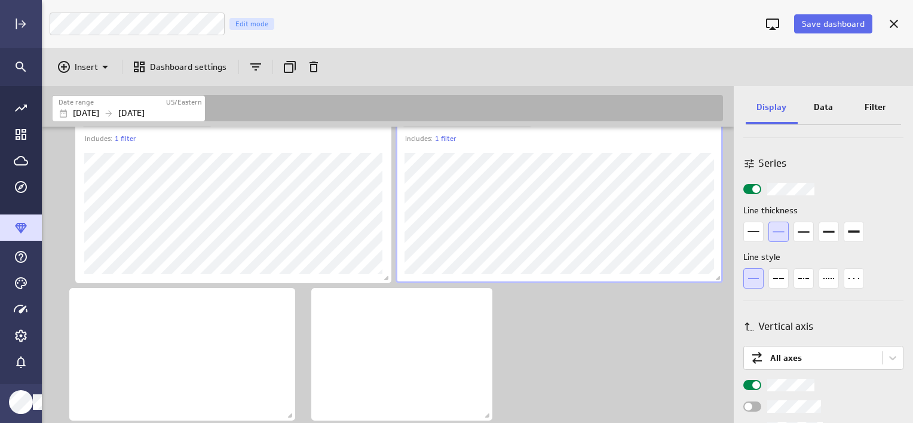
scroll to position [299, 0]
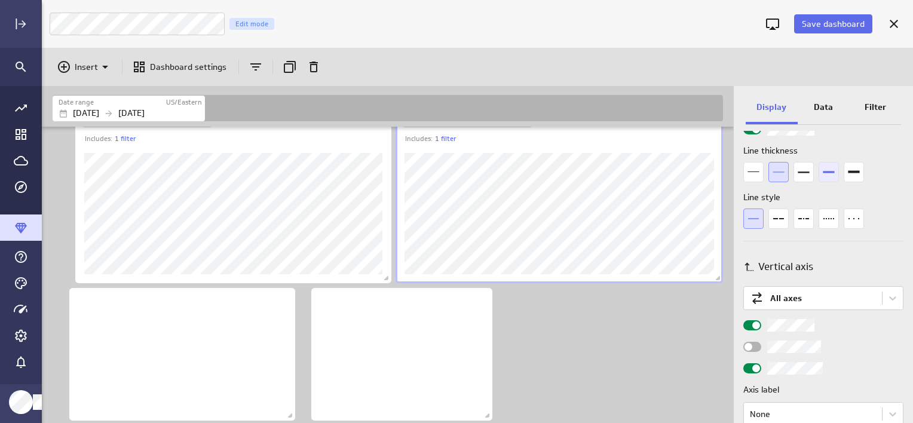
drag, startPoint x: 820, startPoint y: 170, endPoint x: 825, endPoint y: 175, distance: 6.8
click at [820, 170] on icon "4px" at bounding box center [829, 172] width 20 height 20
click at [783, 225] on icon "Dashes" at bounding box center [779, 219] width 20 height 20
click at [756, 369] on span "Widget Properties" at bounding box center [757, 369] width 8 height 8
click at [0, 0] on input "Widget Properties" at bounding box center [0, 0] width 0 height 0
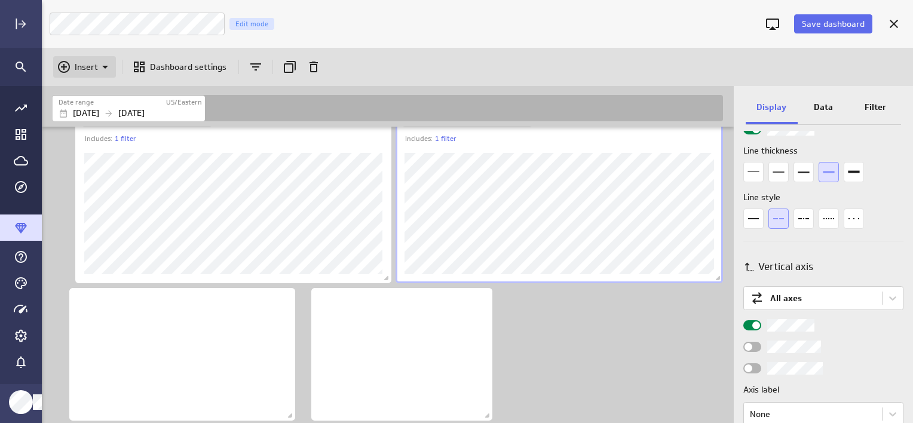
click at [75, 63] on p "Insert" at bounding box center [86, 67] width 23 height 13
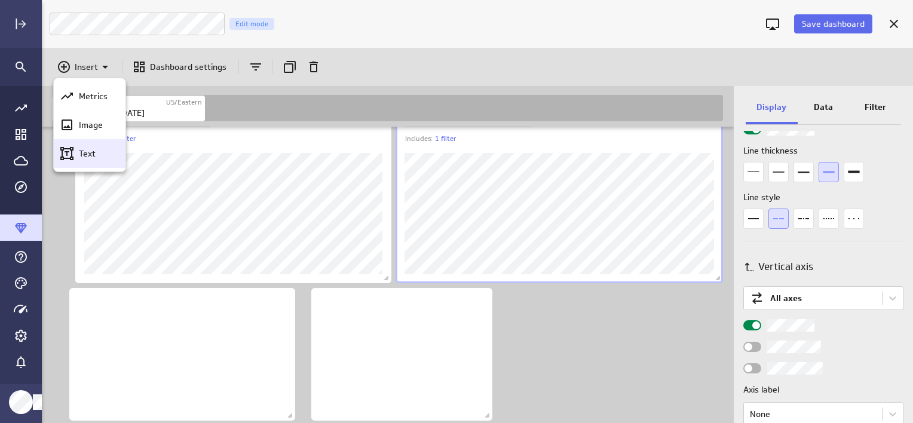
click at [86, 158] on p "Text" at bounding box center [87, 154] width 17 height 13
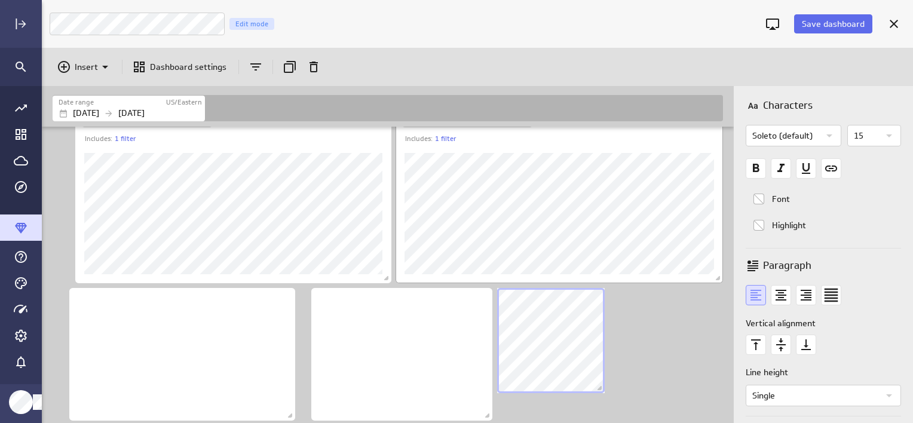
click at [516, 127] on div "Includes: 1 filter Includes: 1 filter" at bounding box center [390, 150] width 680 height 543
click at [587, 247] on div "Includes: 1 filter Includes: 1 filter" at bounding box center [390, 150] width 680 height 543
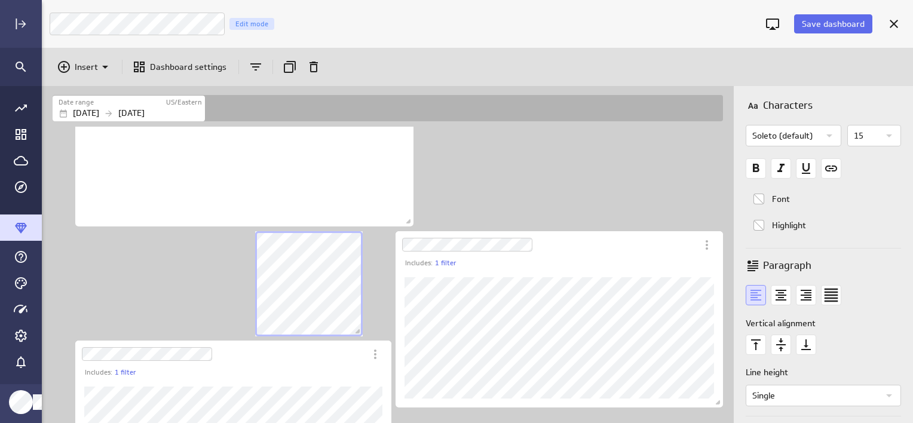
scroll to position [0, 0]
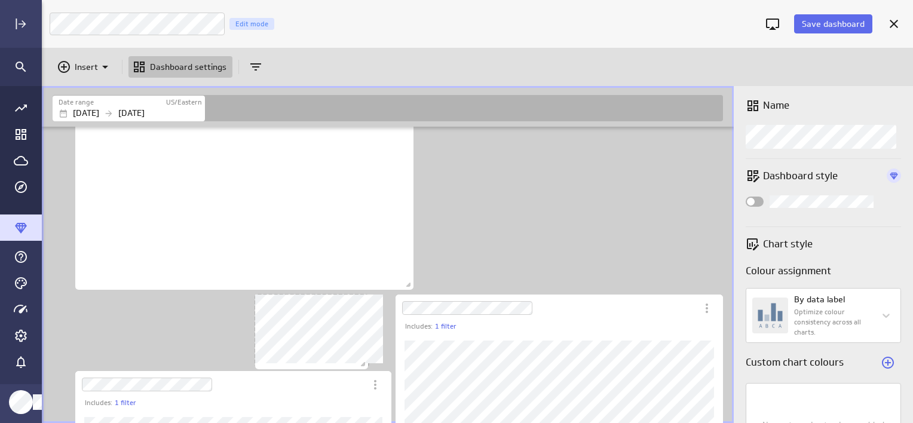
scroll to position [6, 6]
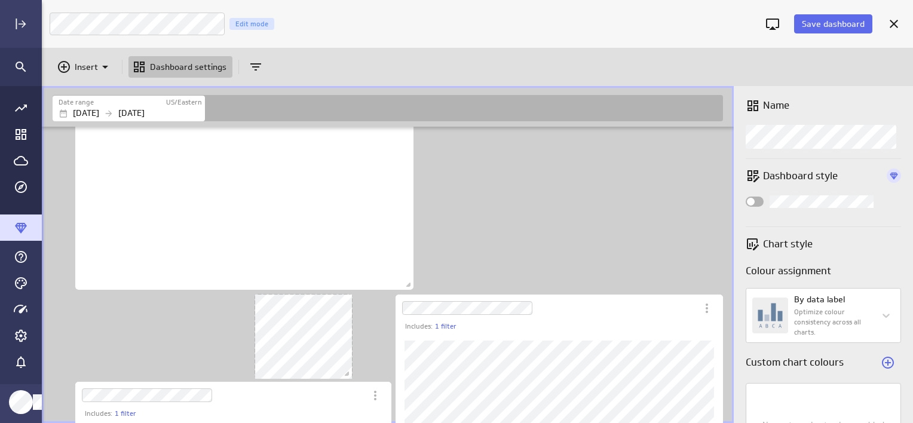
drag, startPoint x: 360, startPoint y: 396, endPoint x: 349, endPoint y: 375, distance: 23.5
click at [349, 375] on span "Dashboard content with 6 widgets" at bounding box center [349, 375] width 12 height 12
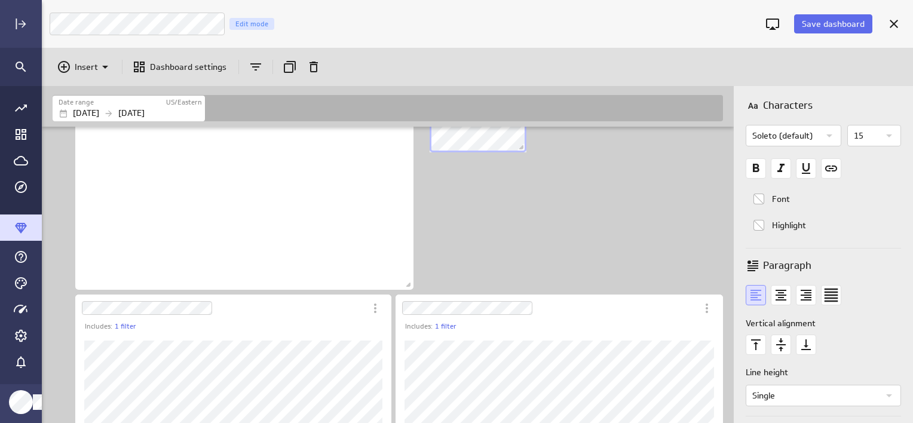
scroll to position [0, 0]
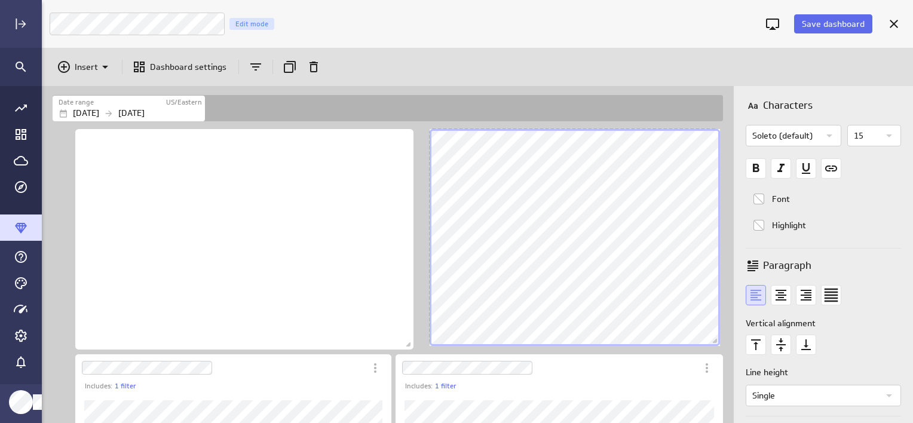
drag, startPoint x: 524, startPoint y: 208, endPoint x: 715, endPoint y: 339, distance: 231.8
click at [717, 342] on span "Dashboard content with 6 widgets" at bounding box center [717, 343] width 12 height 12
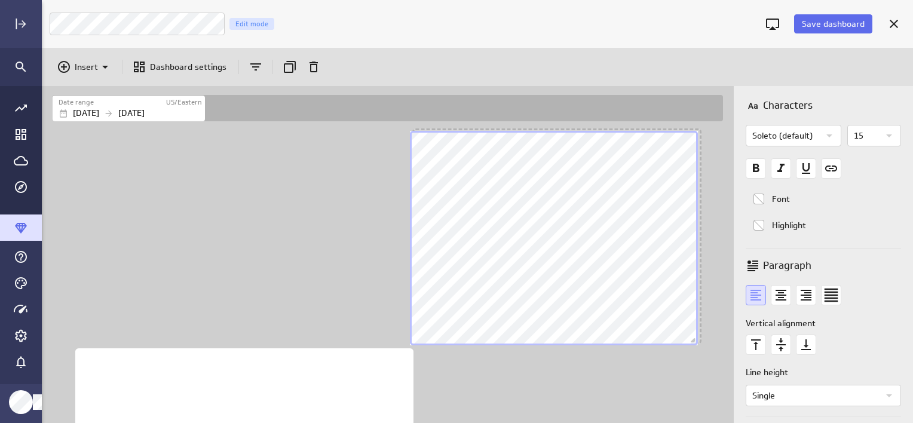
scroll to position [5, 6]
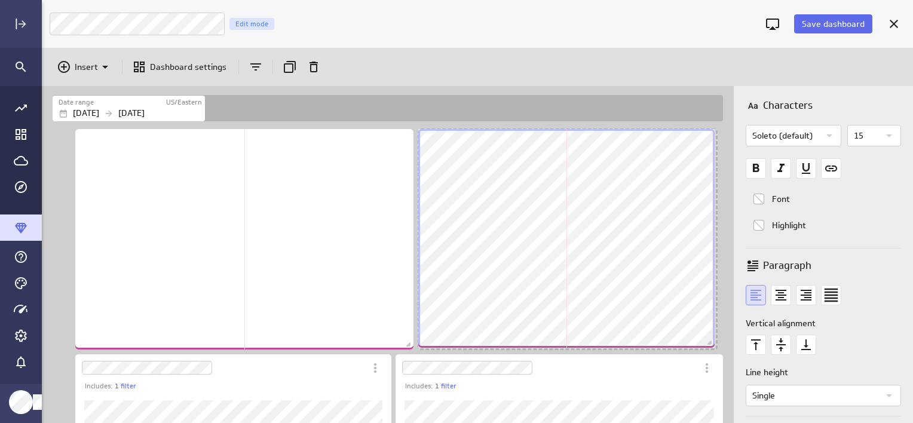
drag, startPoint x: 706, startPoint y: 340, endPoint x: 713, endPoint y: 343, distance: 7.5
click at [713, 343] on span "Dashboard content with 6 widgets" at bounding box center [711, 344] width 12 height 12
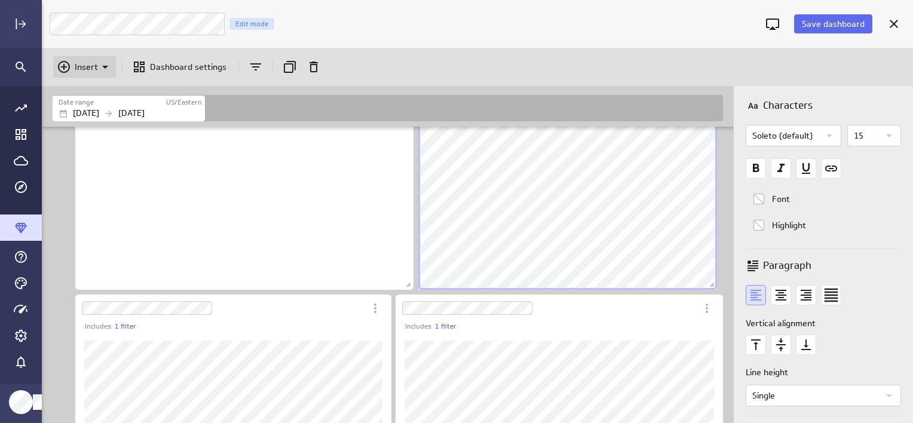
click at [74, 65] on div "Insert" at bounding box center [66, 67] width 18 height 14
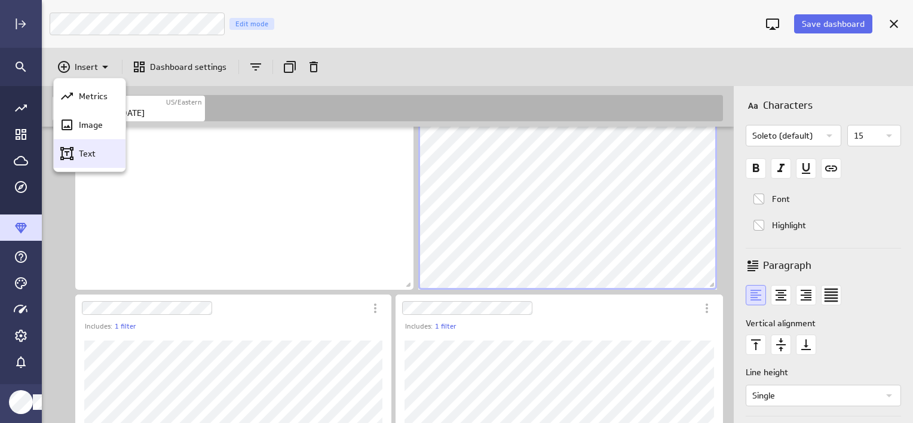
click at [91, 156] on p "Text" at bounding box center [87, 154] width 17 height 13
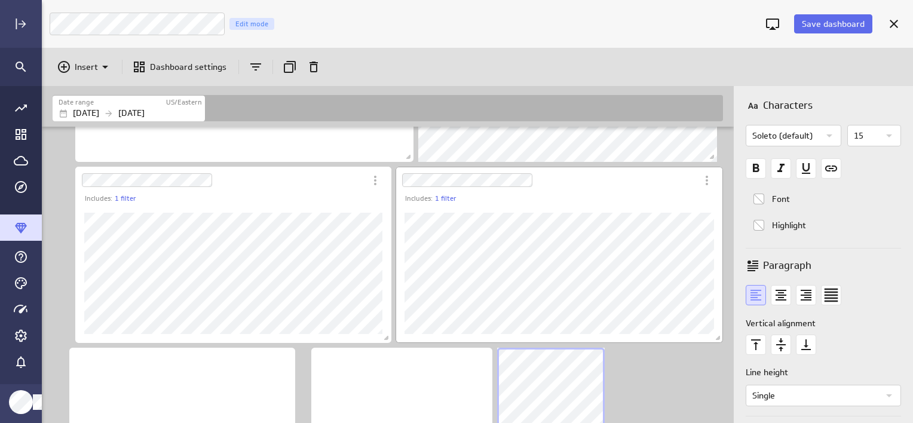
click at [511, 329] on div "Includes: 1 filter Includes: 1 filter" at bounding box center [390, 210] width 680 height 543
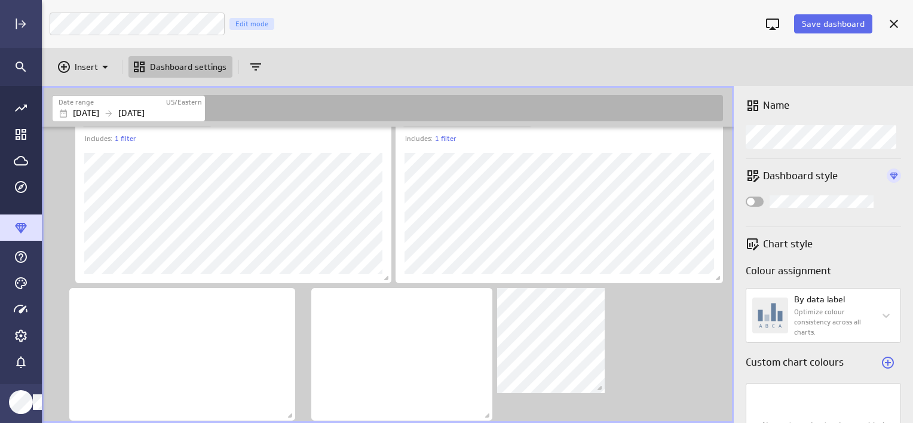
click at [601, 390] on span "Dashboard content with 7 widgets" at bounding box center [601, 390] width 12 height 12
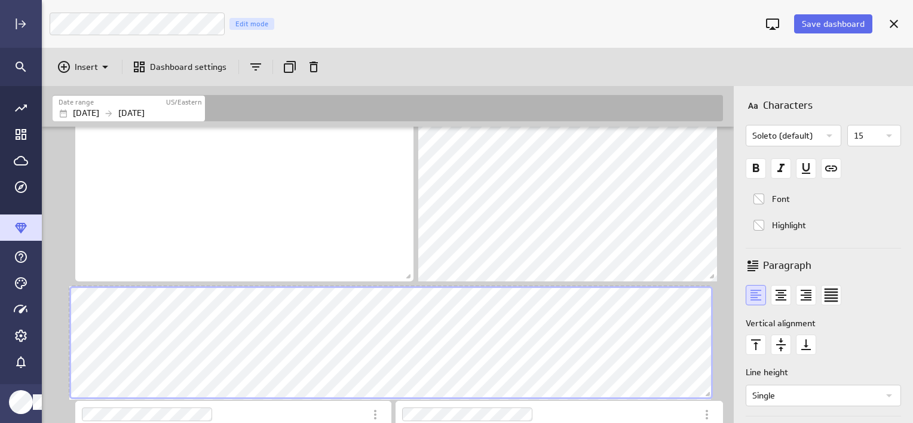
scroll to position [677, 694]
drag, startPoint x: 174, startPoint y: 389, endPoint x: 720, endPoint y: 396, distance: 545.8
click at [720, 396] on span "Dashboard content with 7 widgets" at bounding box center [719, 395] width 12 height 12
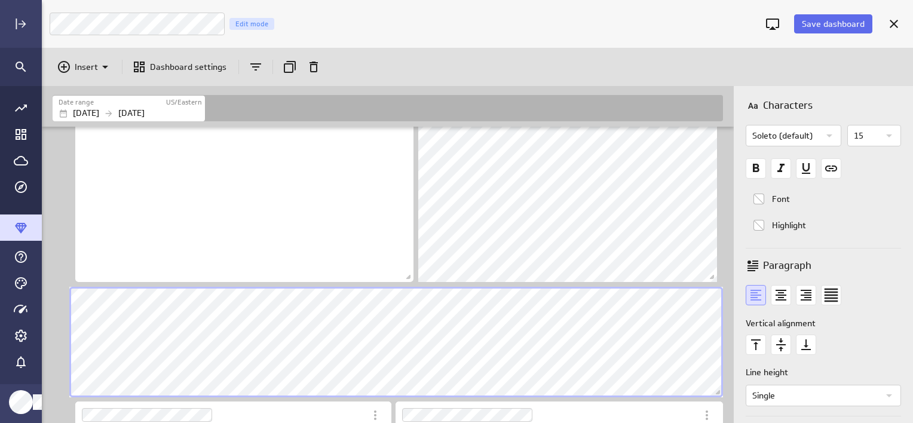
click at [715, 392] on span "Dashboard content with 7 widgets" at bounding box center [720, 394] width 12 height 12
click at [707, 397] on div "Dashboard content with 7 widgets" at bounding box center [396, 342] width 659 height 115
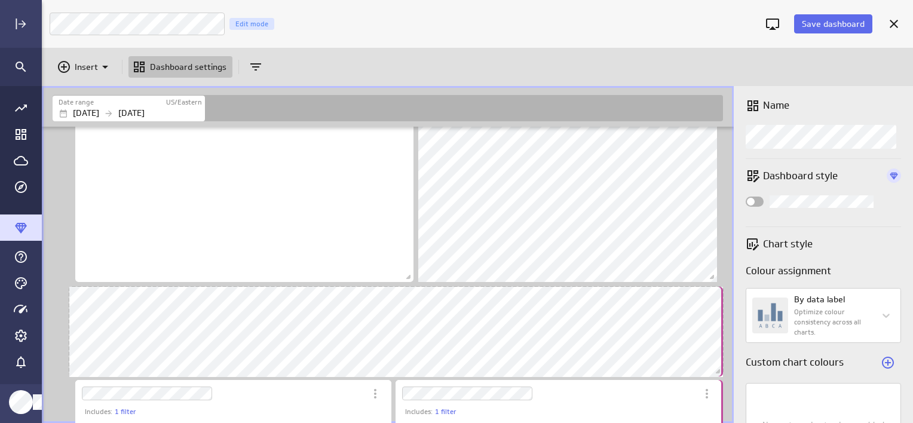
scroll to position [5, 6]
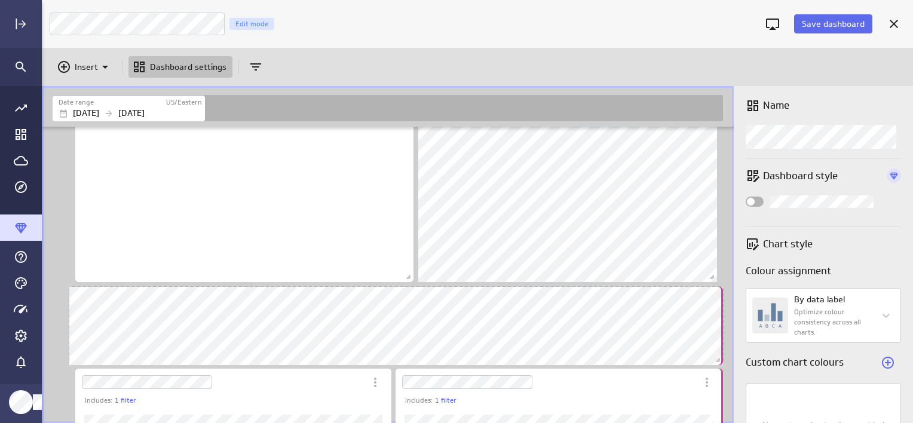
drag, startPoint x: 718, startPoint y: 397, endPoint x: 722, endPoint y: 365, distance: 32.5
click at [722, 365] on span "Dashboard content with 7 widgets" at bounding box center [720, 362] width 12 height 12
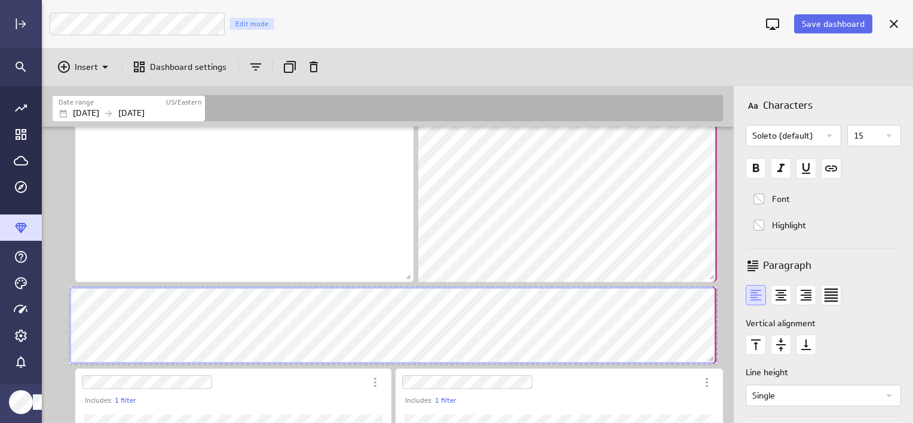
drag, startPoint x: 721, startPoint y: 361, endPoint x: 715, endPoint y: 360, distance: 6.7
click at [715, 360] on span "Dashboard content with 7 widgets" at bounding box center [713, 360] width 12 height 12
click at [74, 299] on div "Dashboard content with 7 widgets" at bounding box center [399, 326] width 653 height 82
click at [778, 296] on icon "text Center" at bounding box center [781, 295] width 11 height 11
click at [833, 130] on icon "Widget Properties" at bounding box center [829, 136] width 14 height 14
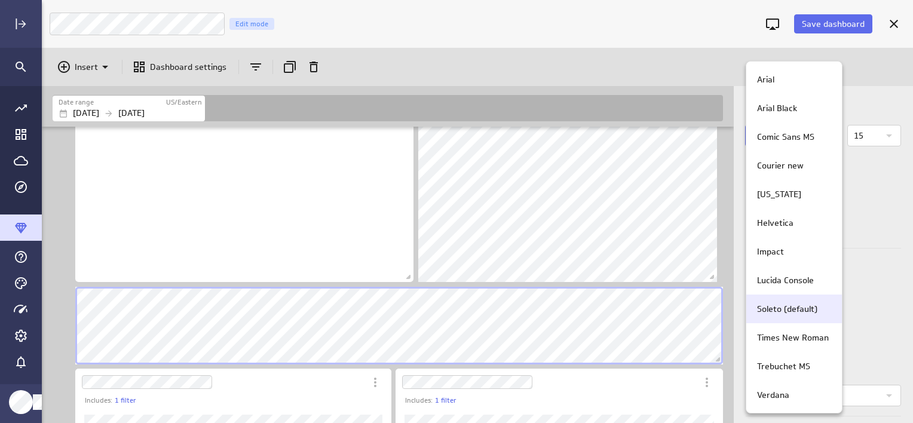
click at [781, 305] on p "Soleto (default)" at bounding box center [787, 309] width 60 height 13
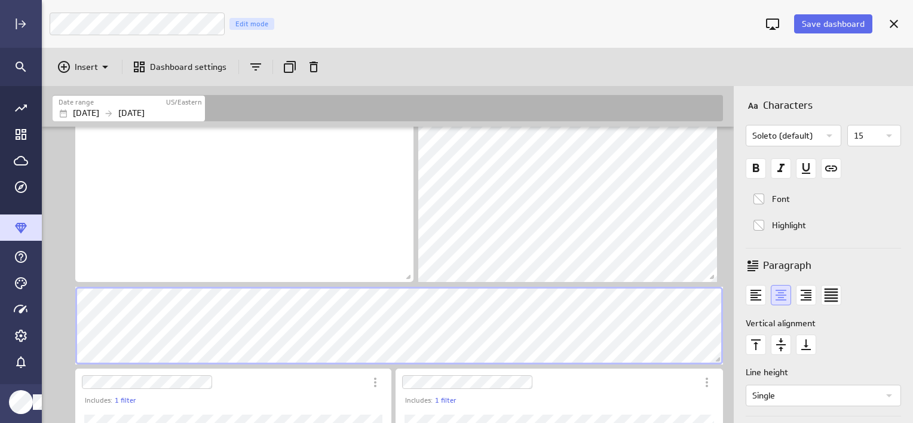
click at [870, 138] on p "15" at bounding box center [866, 136] width 25 height 20
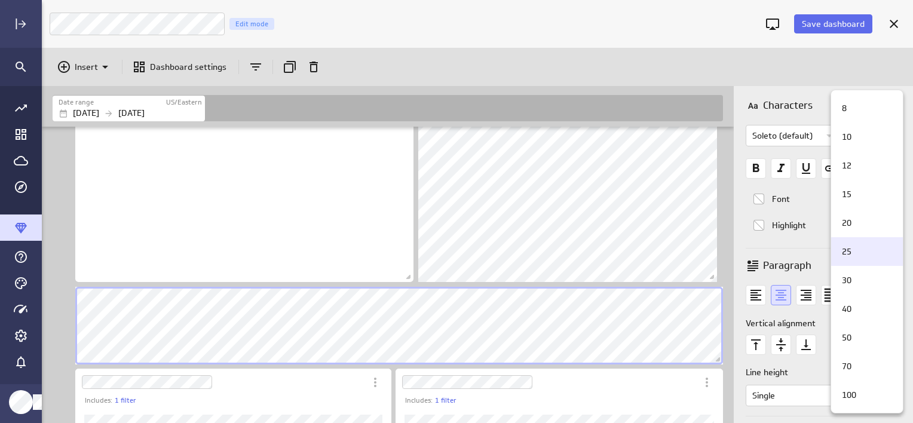
click at [856, 250] on div "25" at bounding box center [865, 252] width 56 height 13
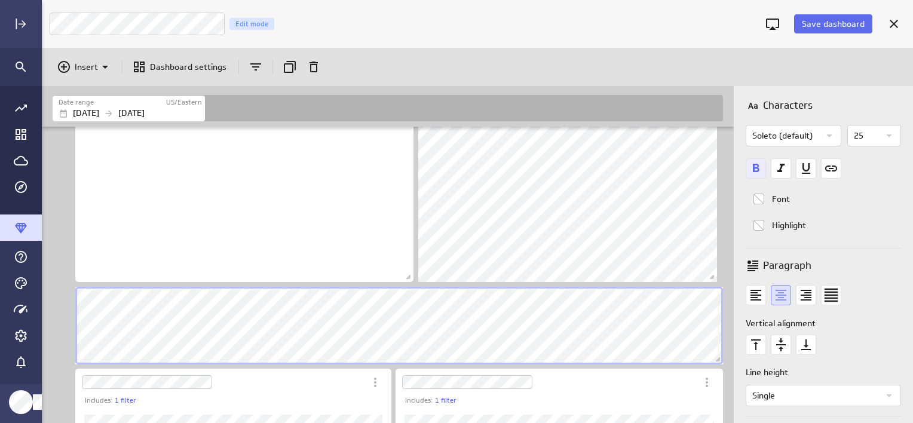
click at [755, 170] on icon "Bold font" at bounding box center [756, 168] width 20 height 20
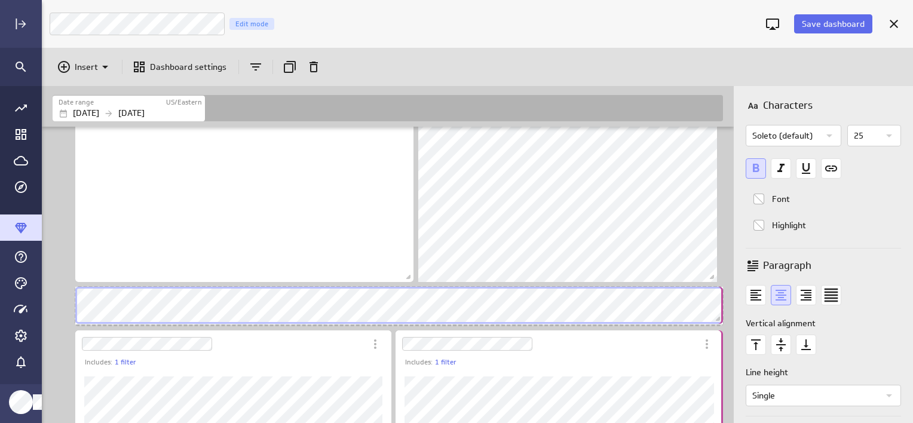
scroll to position [6, 6]
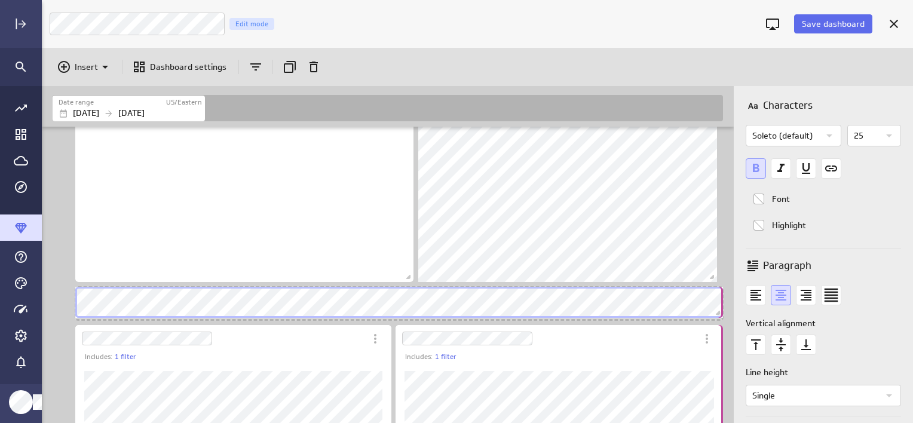
drag, startPoint x: 720, startPoint y: 363, endPoint x: 723, endPoint y: 317, distance: 46.2
click at [723, 317] on span "Dashboard content with 7 widgets" at bounding box center [720, 314] width 12 height 12
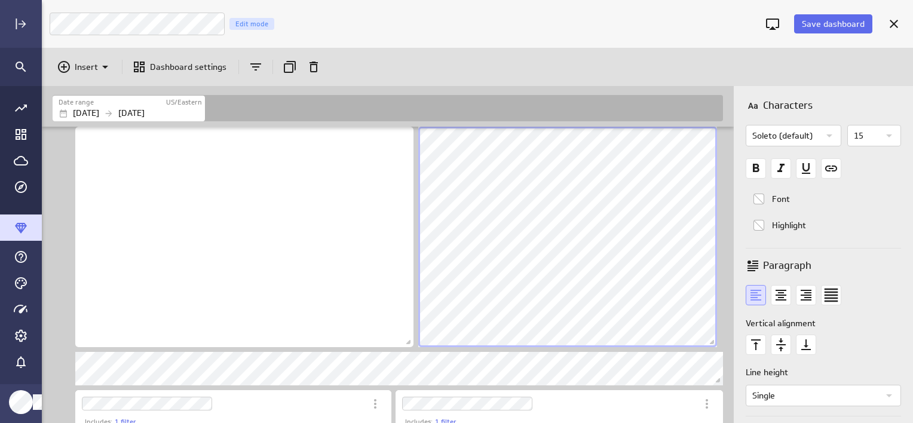
scroll to position [0, 0]
click at [854, 22] on span "Save dashboard" at bounding box center [833, 24] width 63 height 11
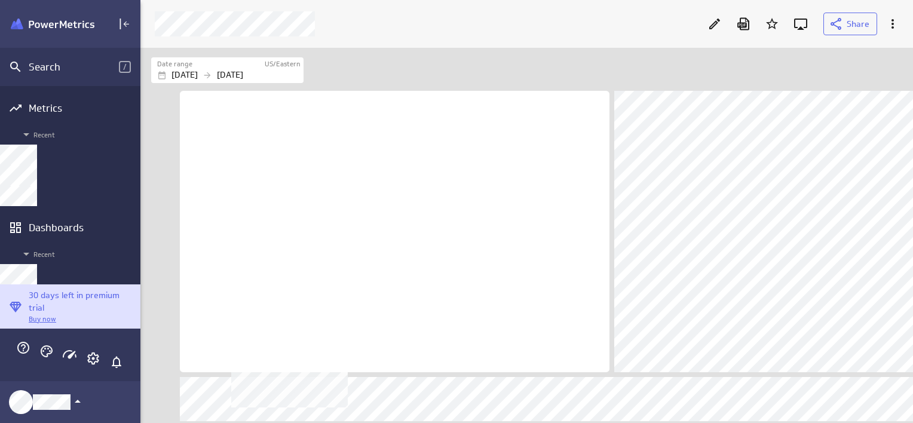
scroll to position [158, 360]
